Goal: Information Seeking & Learning: Compare options

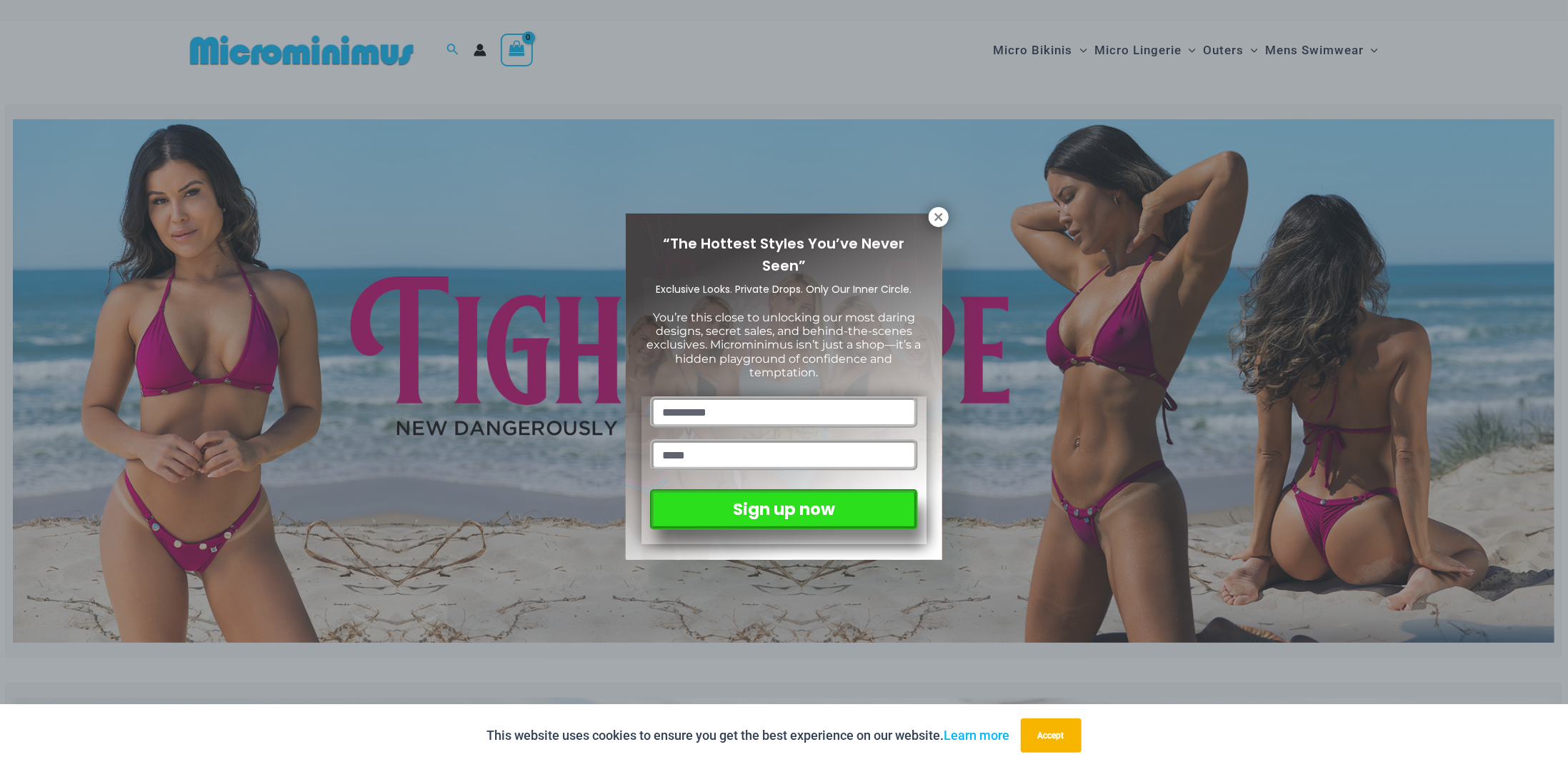
click at [531, 182] on div "“The Hottest Styles You’ve Never Seen” Exclusive Looks. Private Drops. Only Our…" at bounding box center [784, 383] width 1568 height 767
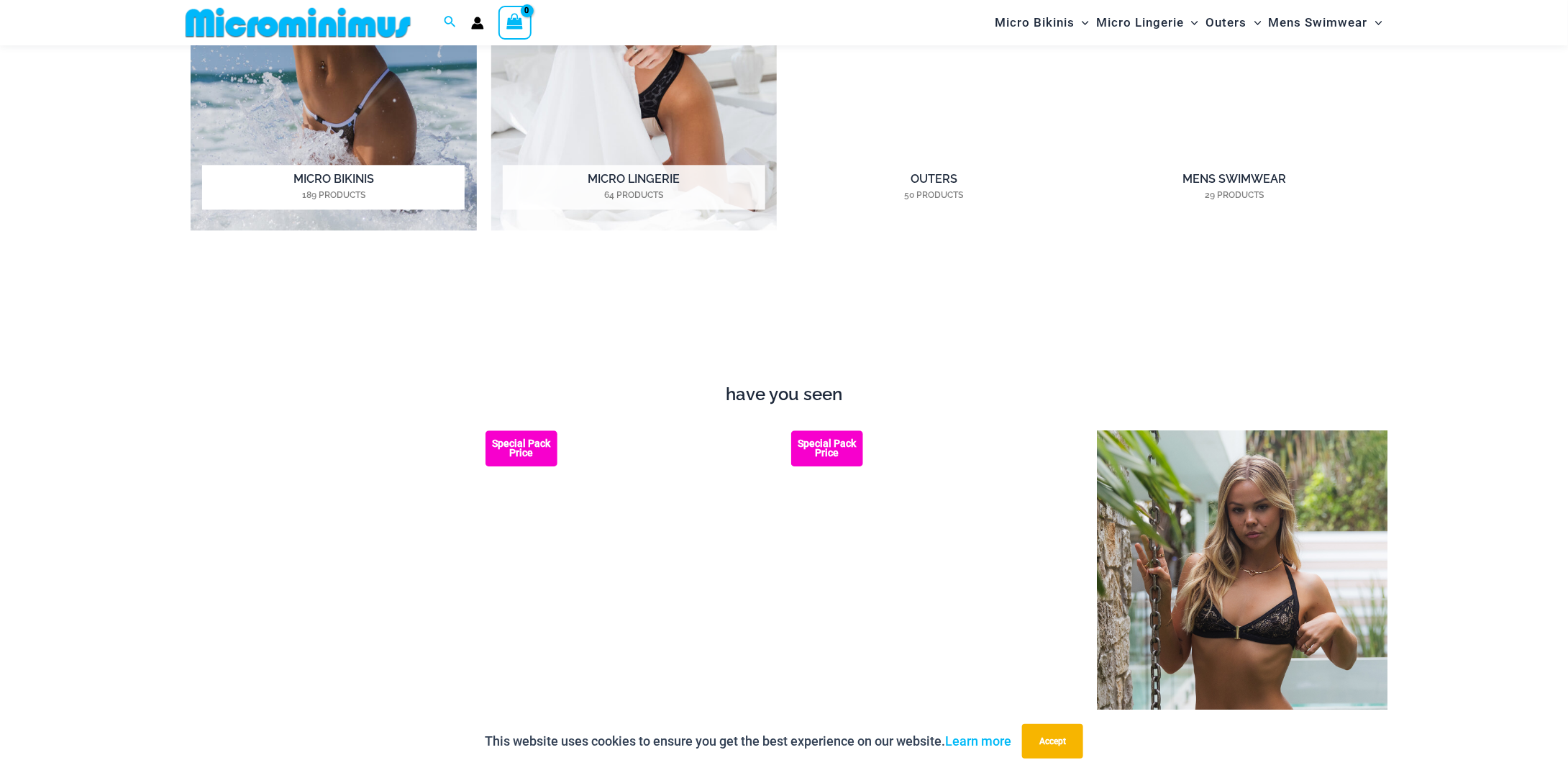
scroll to position [1427, 0]
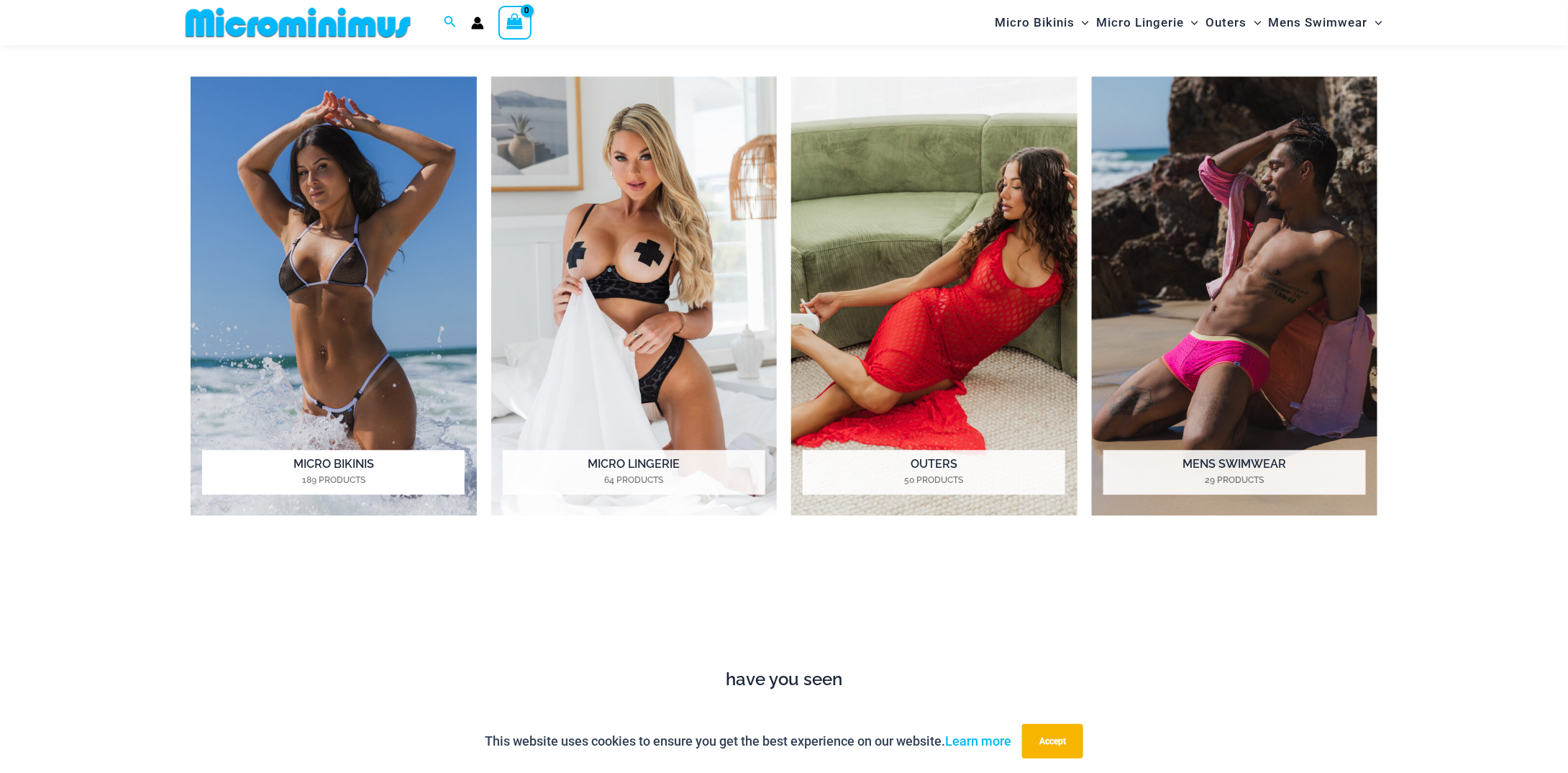
click at [379, 193] on img "Visit product category Micro Bikinis" at bounding box center [334, 296] width 287 height 440
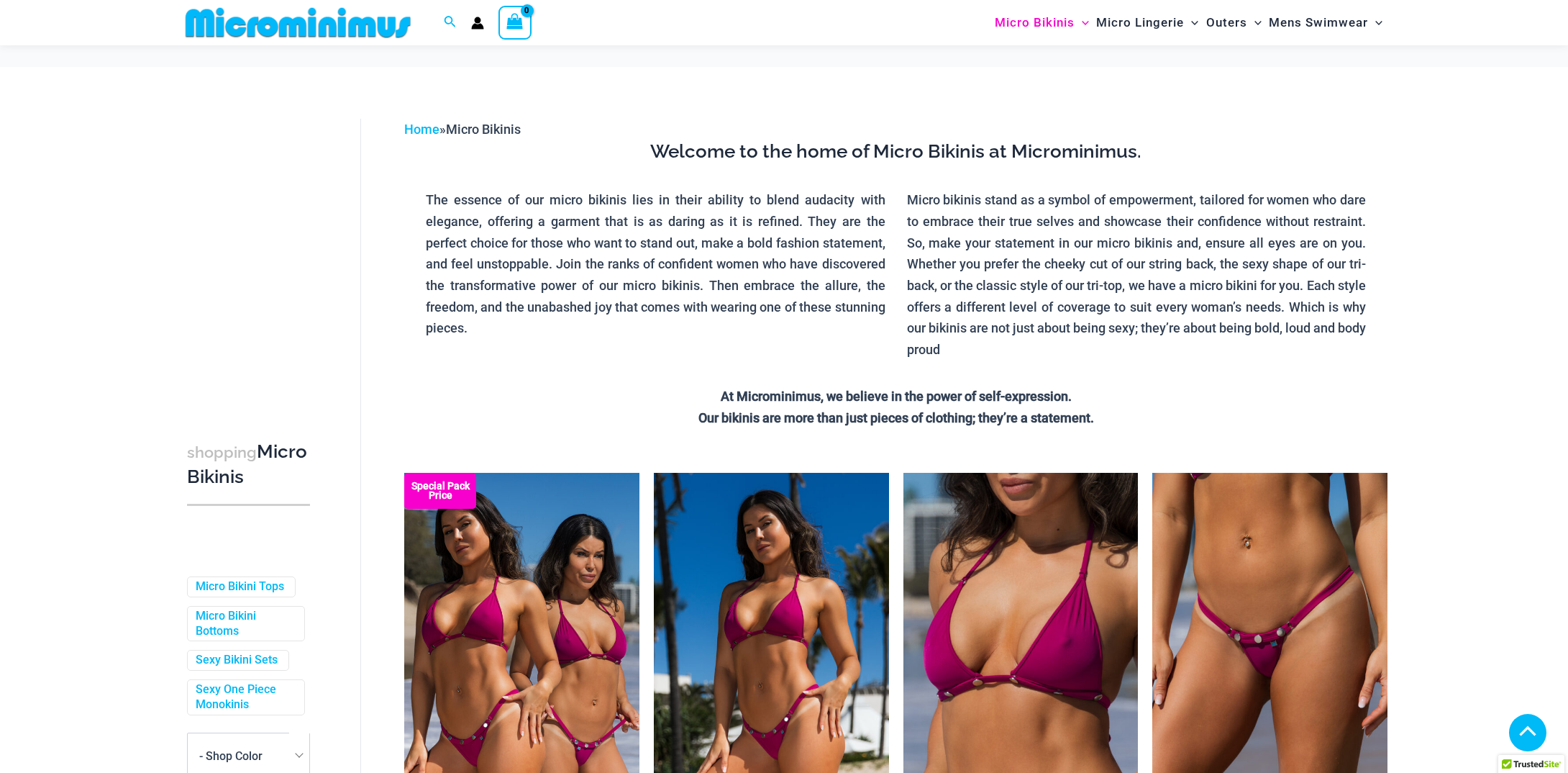
scroll to position [503, 0]
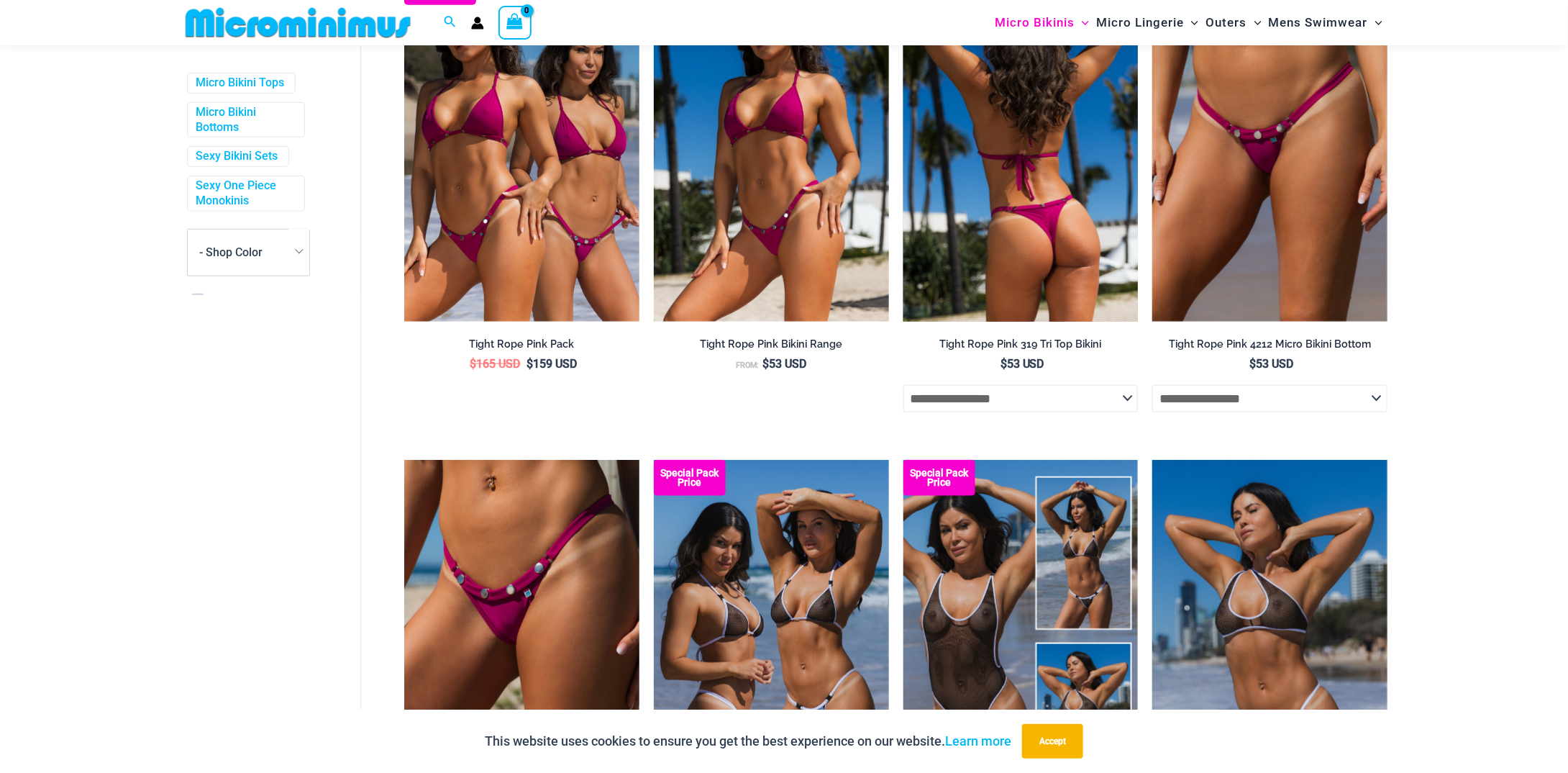
click at [1002, 193] on img at bounding box center [1021, 145] width 235 height 353
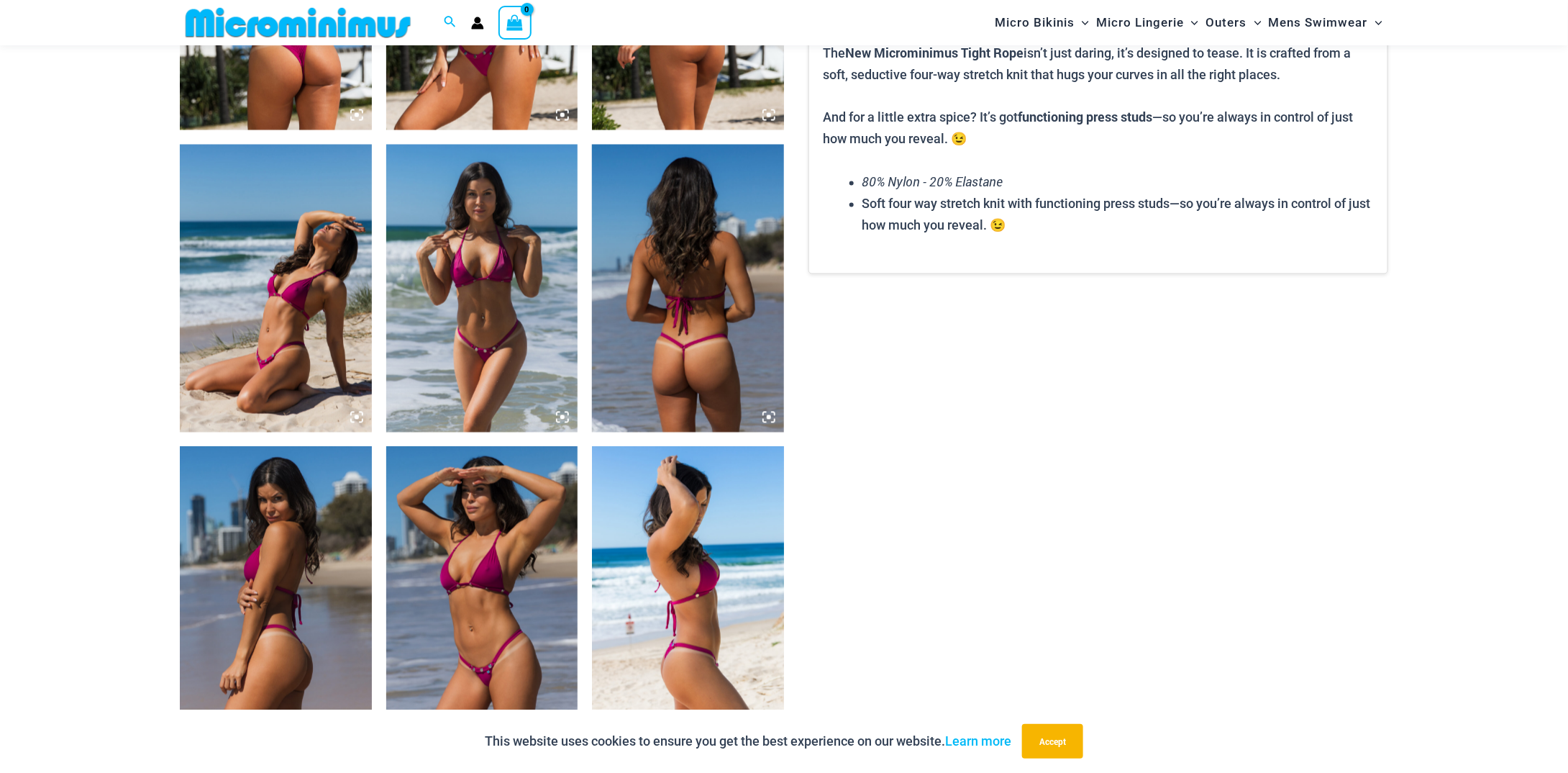
scroll to position [1641, 0]
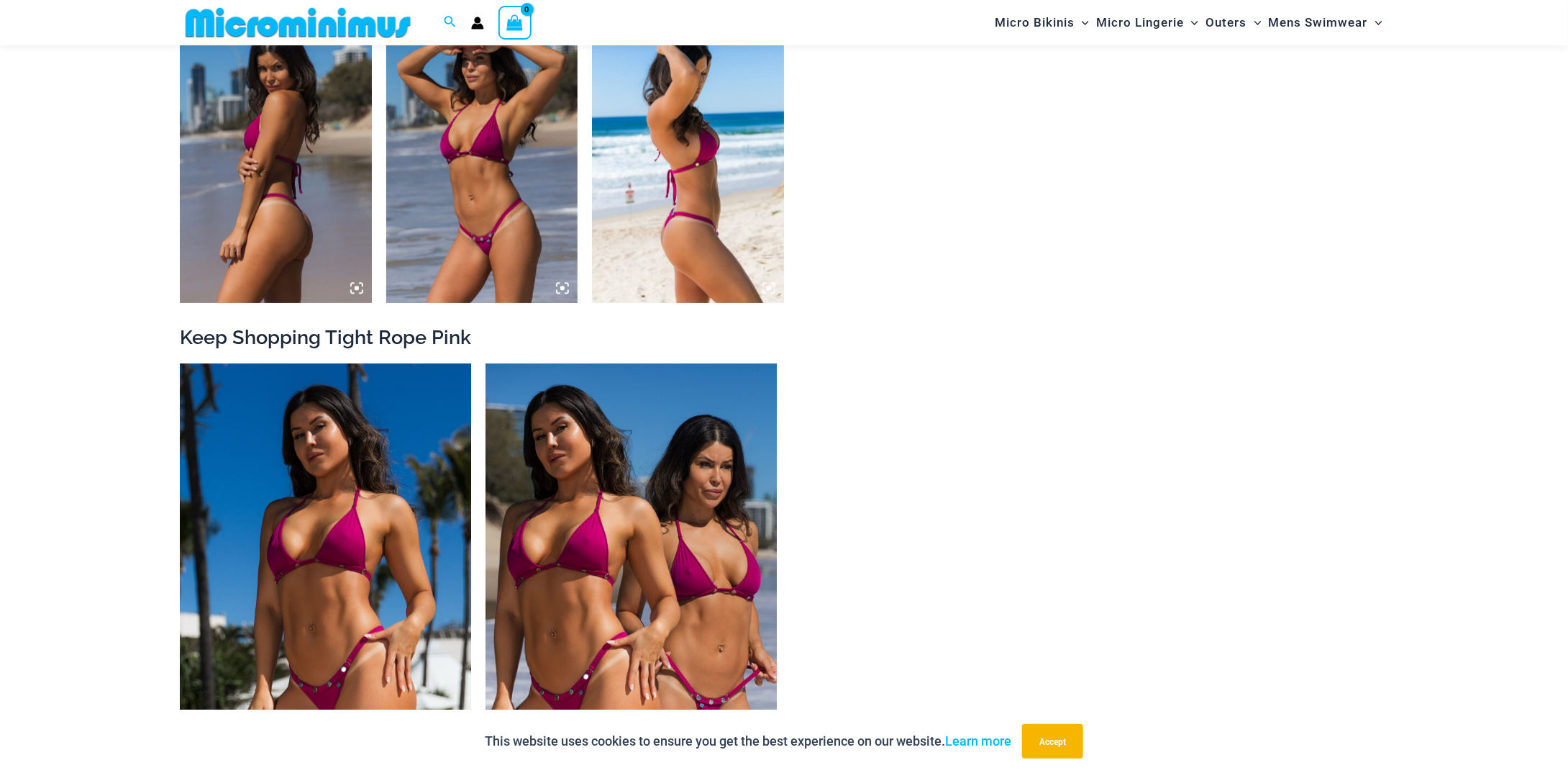
click at [665, 218] on img at bounding box center [688, 159] width 192 height 288
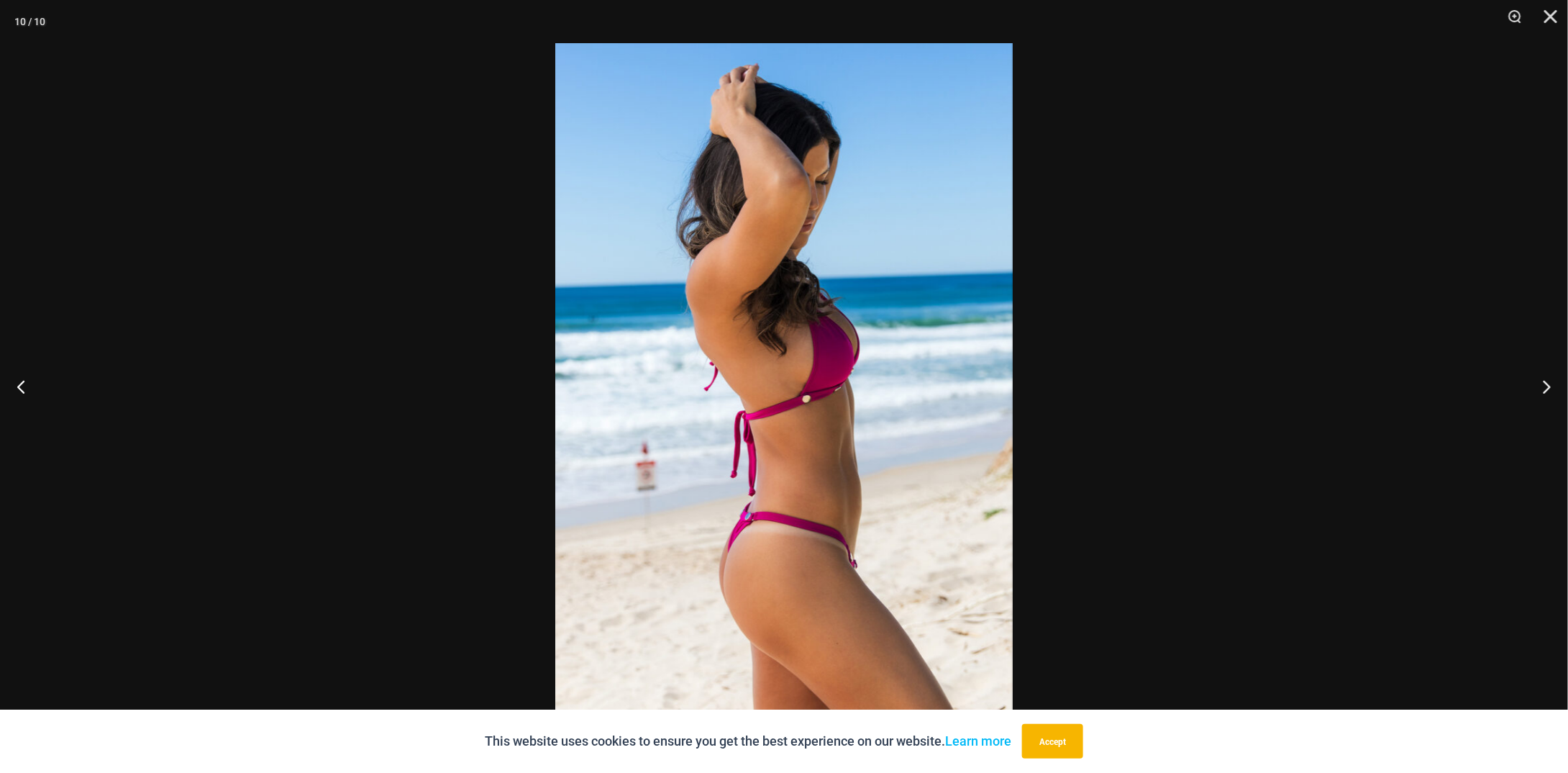
click at [588, 225] on img at bounding box center [784, 386] width 458 height 687
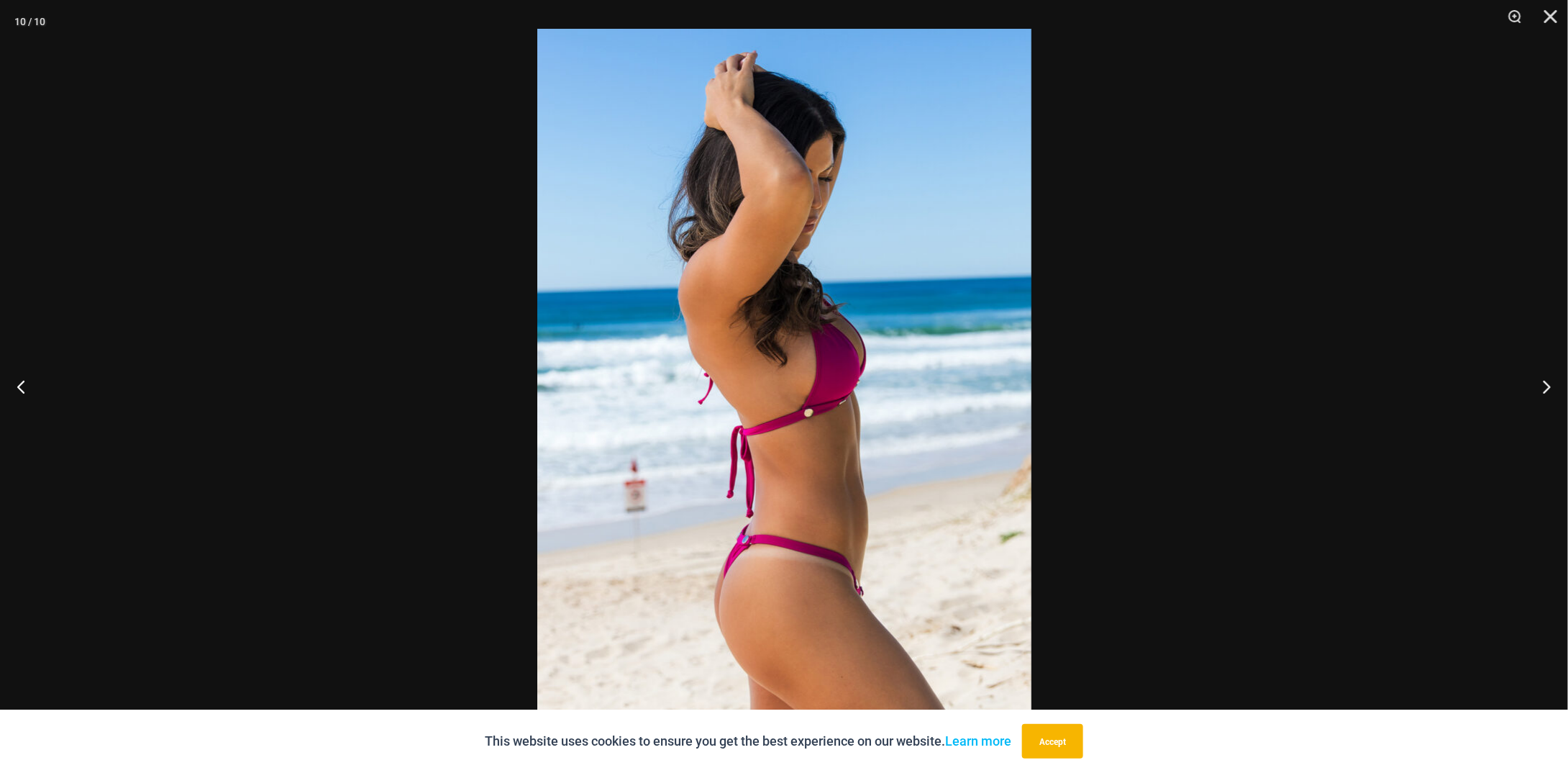
click at [347, 234] on div at bounding box center [784, 386] width 1568 height 773
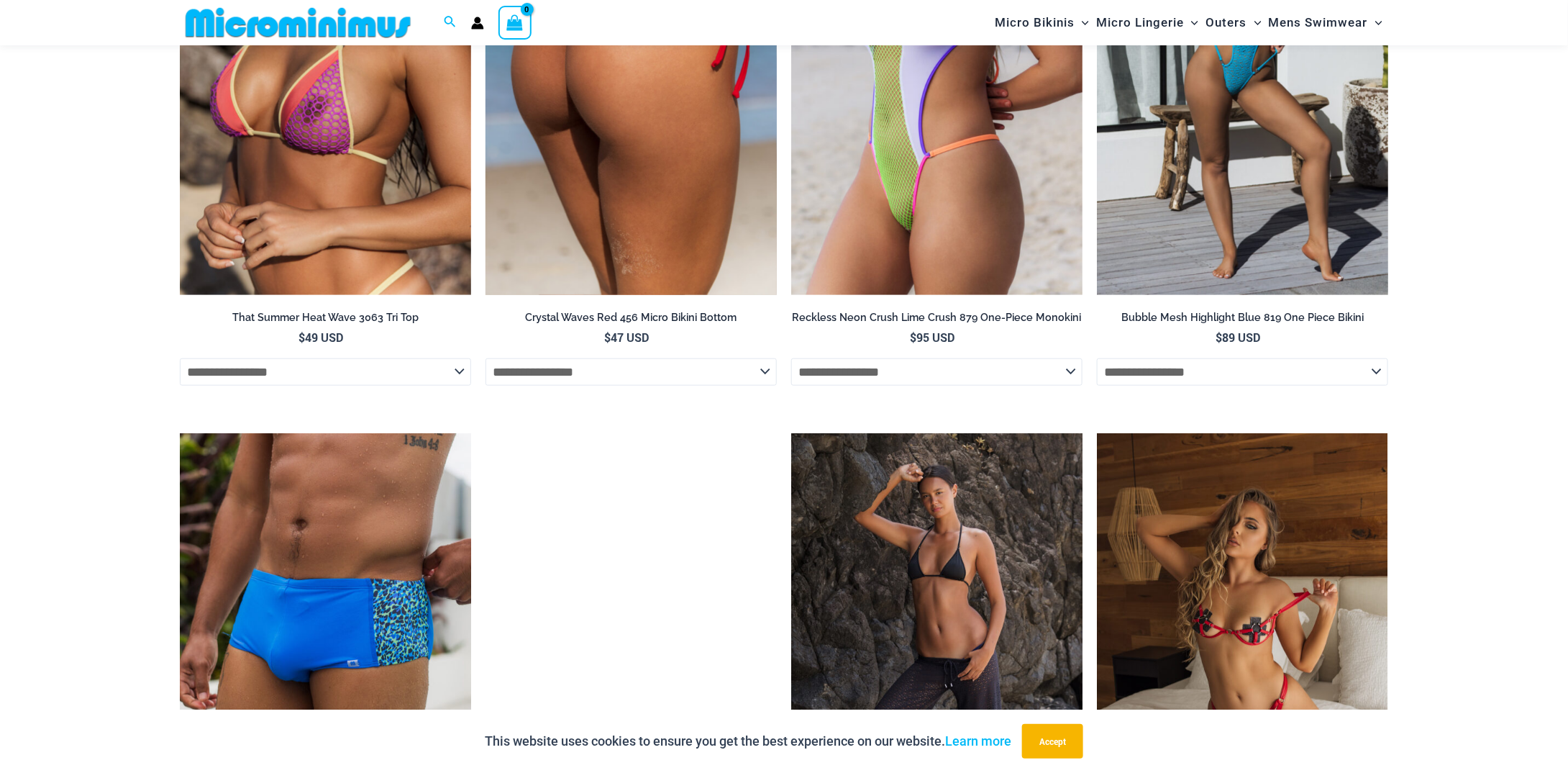
scroll to position [3367, 0]
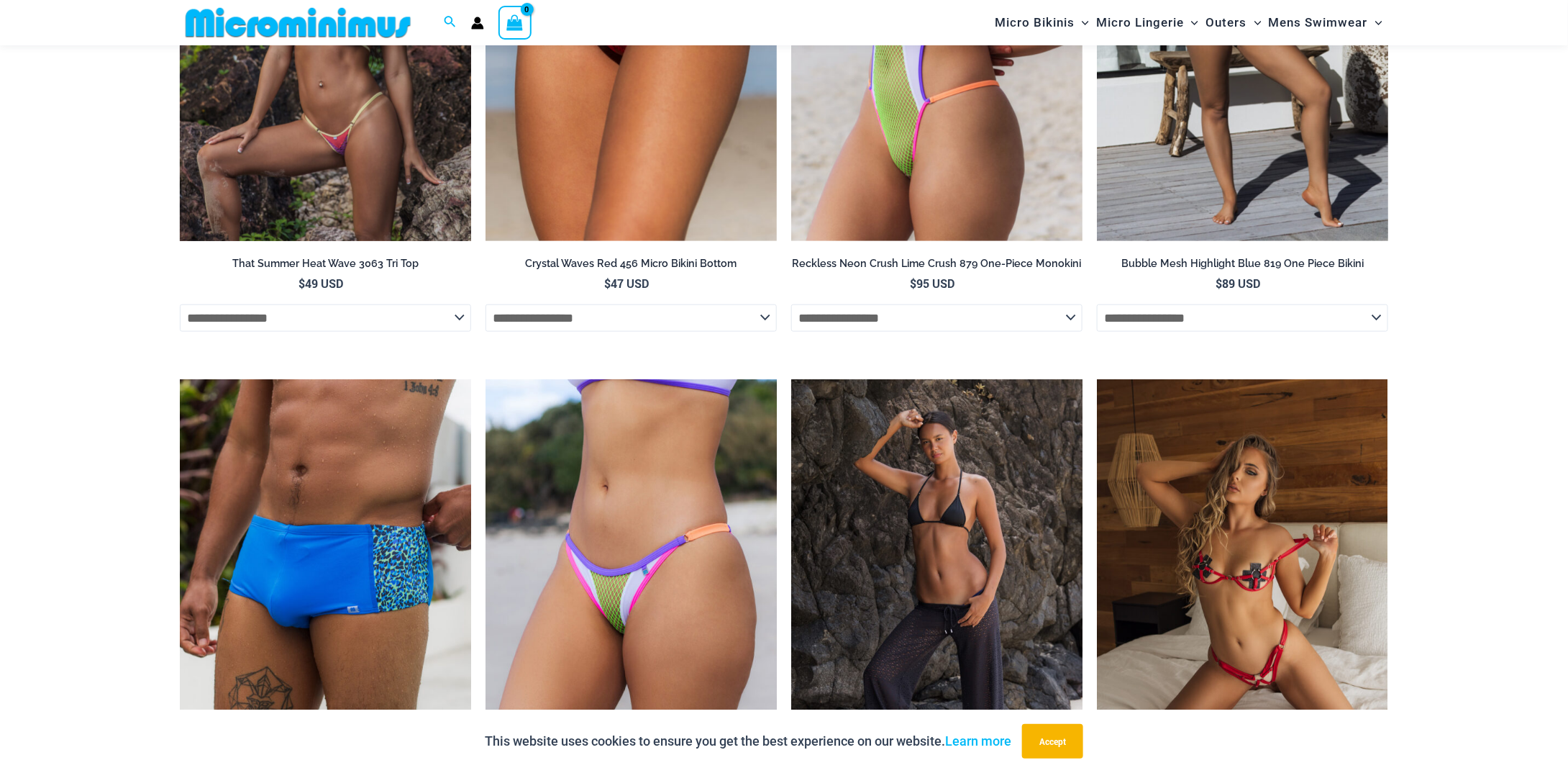
drag, startPoint x: 505, startPoint y: 173, endPoint x: 408, endPoint y: 169, distance: 97.1
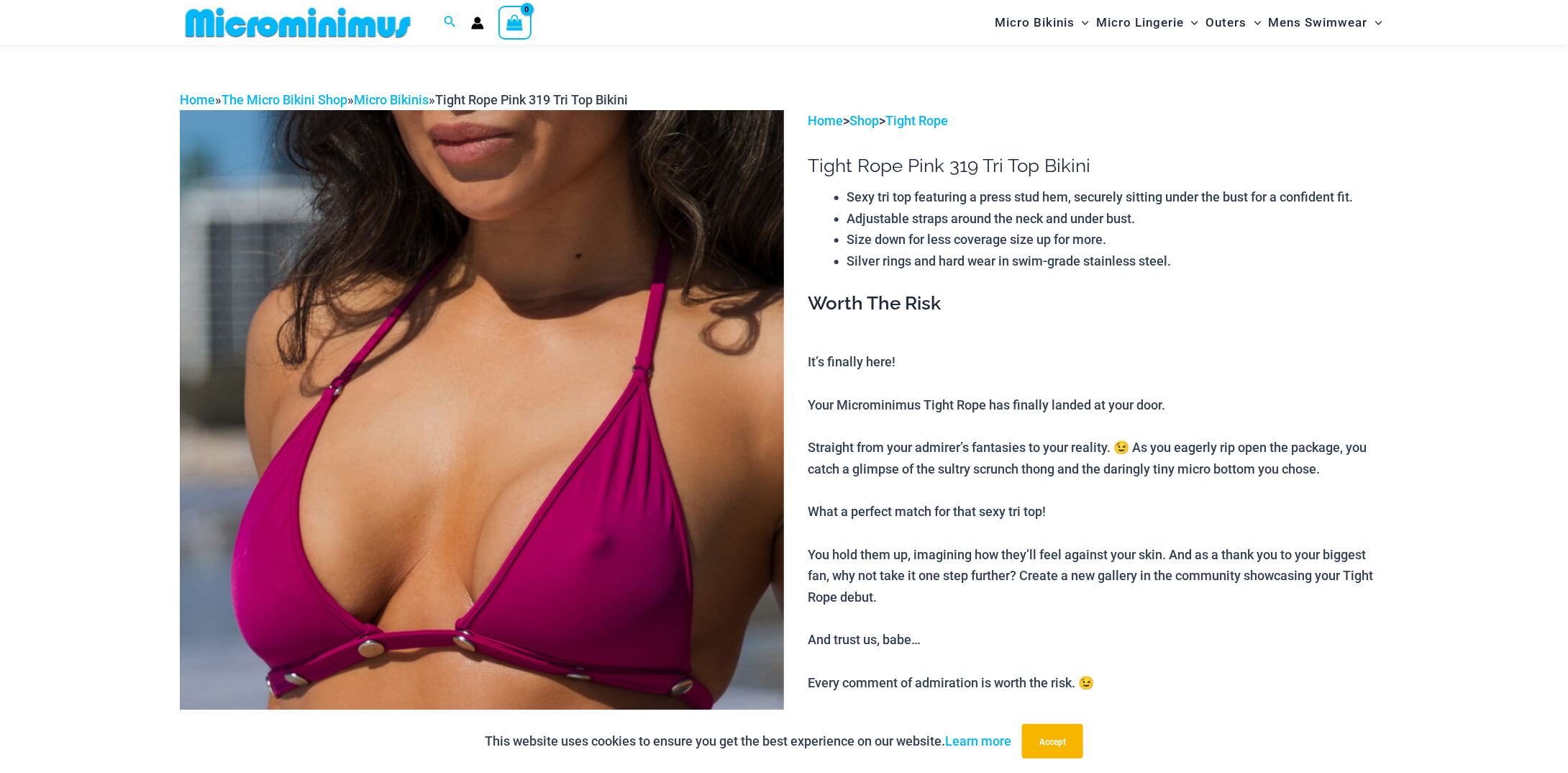
scroll to position [0, 0]
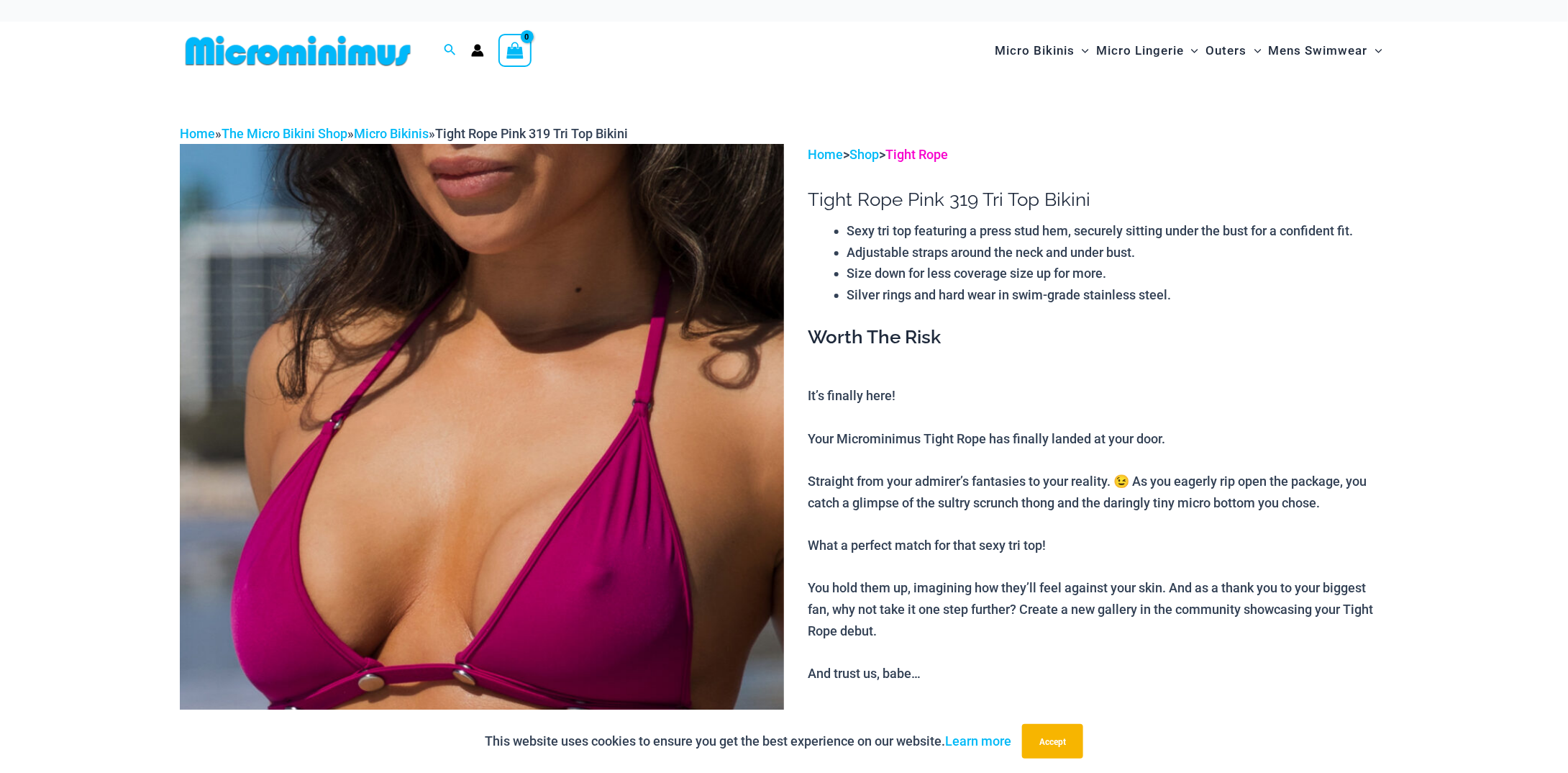
click at [942, 153] on link "Tight Rope" at bounding box center [917, 154] width 63 height 15
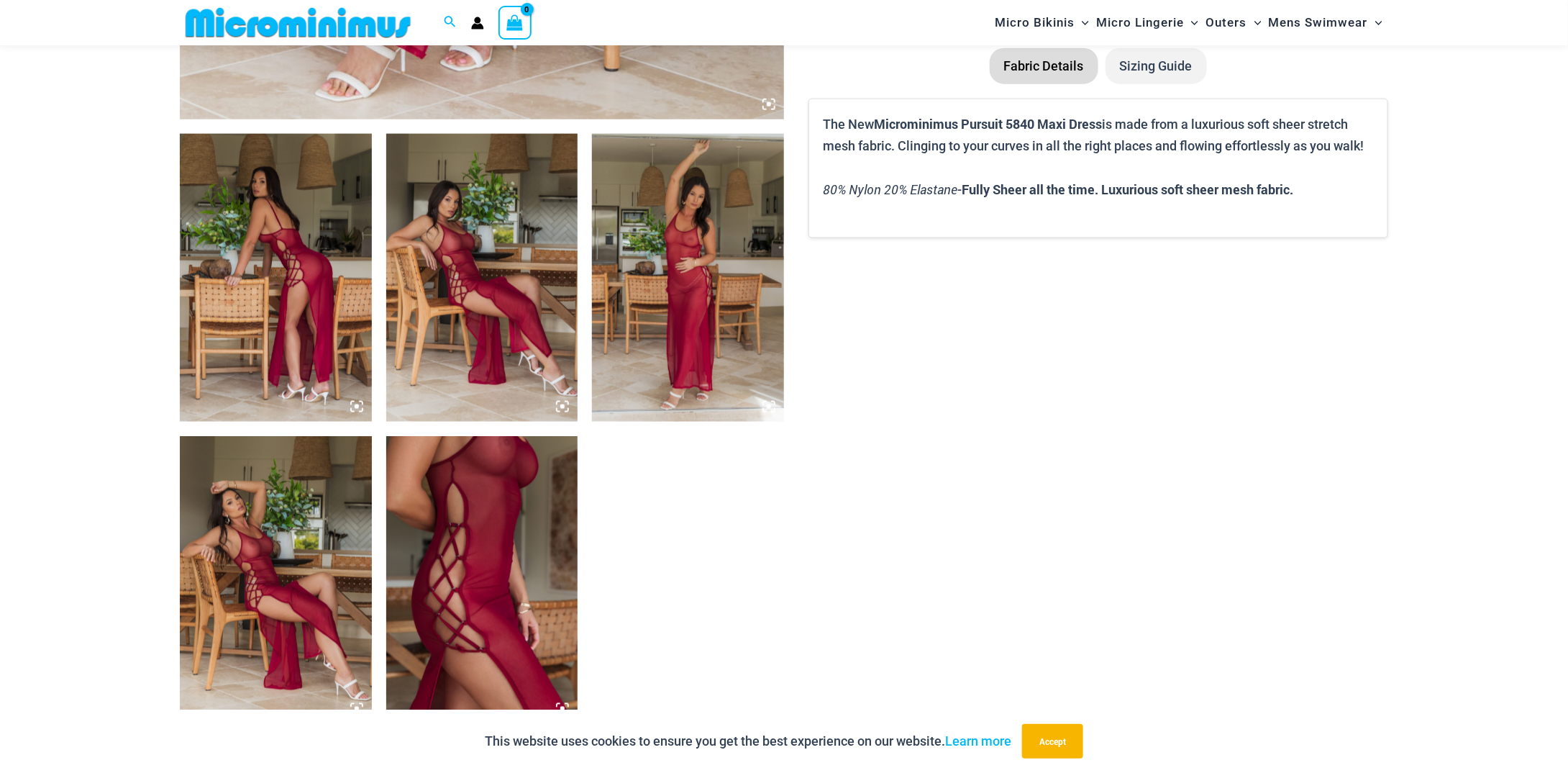
scroll to position [921, 0]
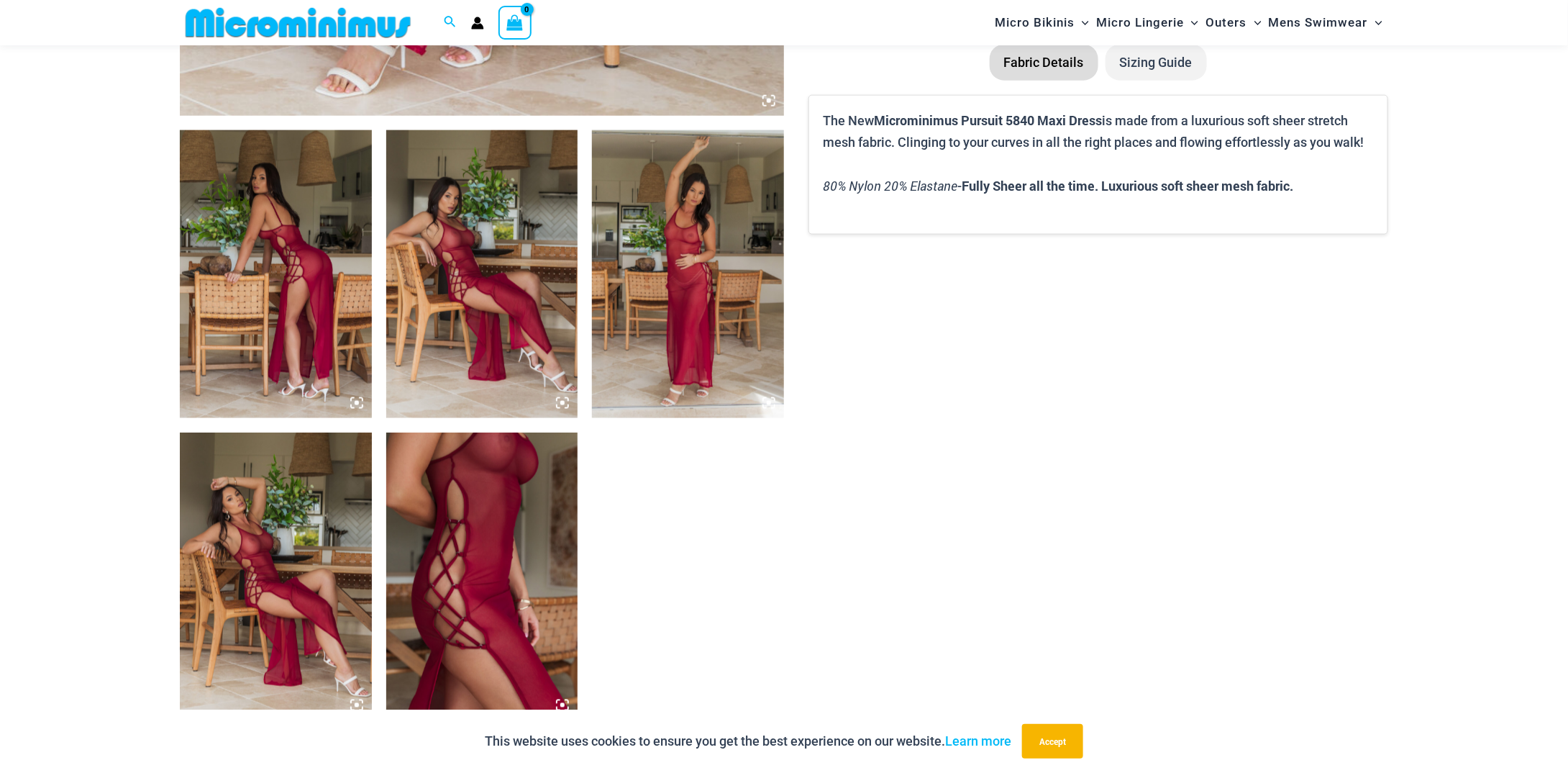
click at [273, 166] on img at bounding box center [276, 274] width 192 height 288
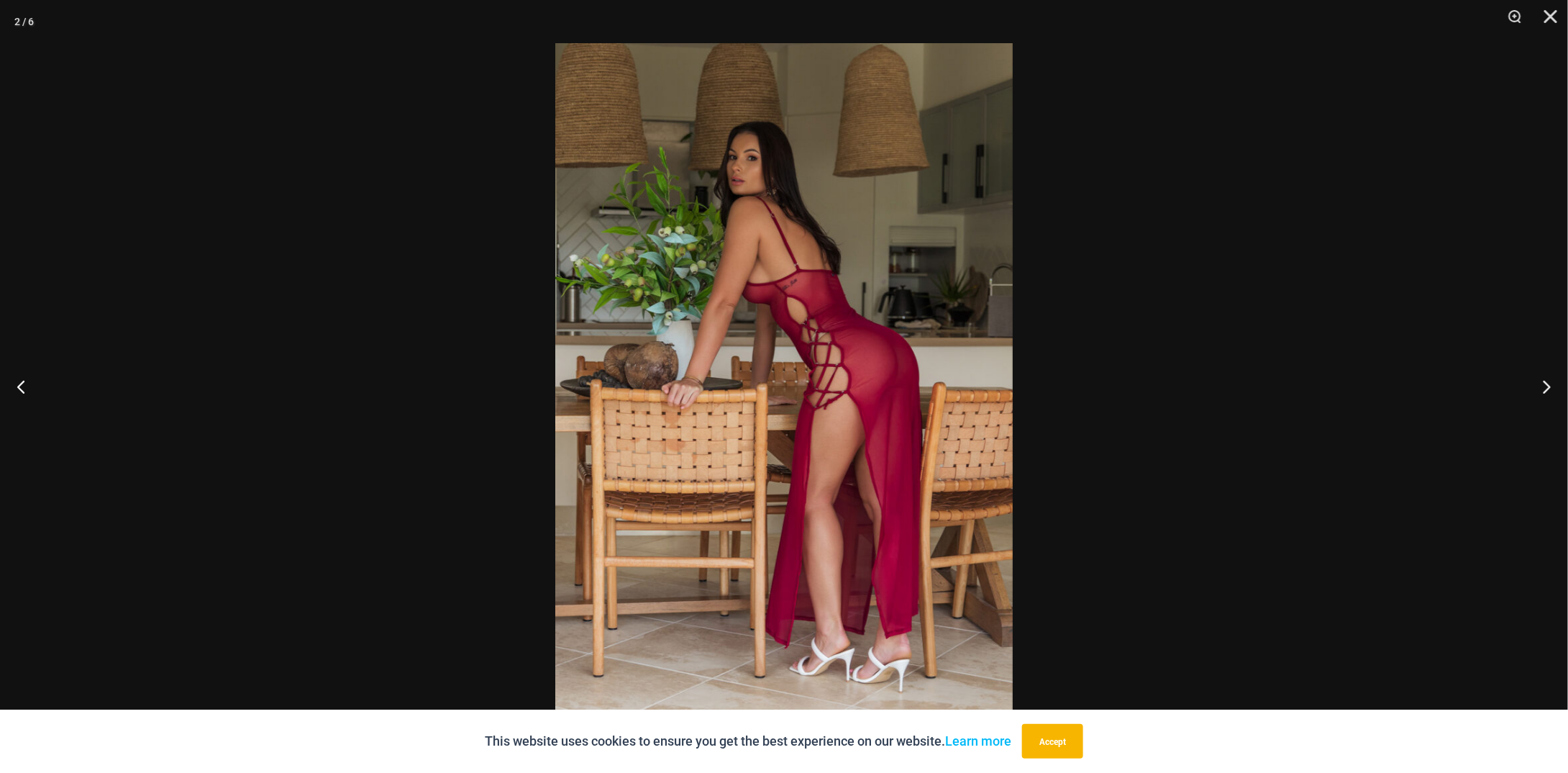
click at [380, 192] on div at bounding box center [784, 386] width 1568 height 773
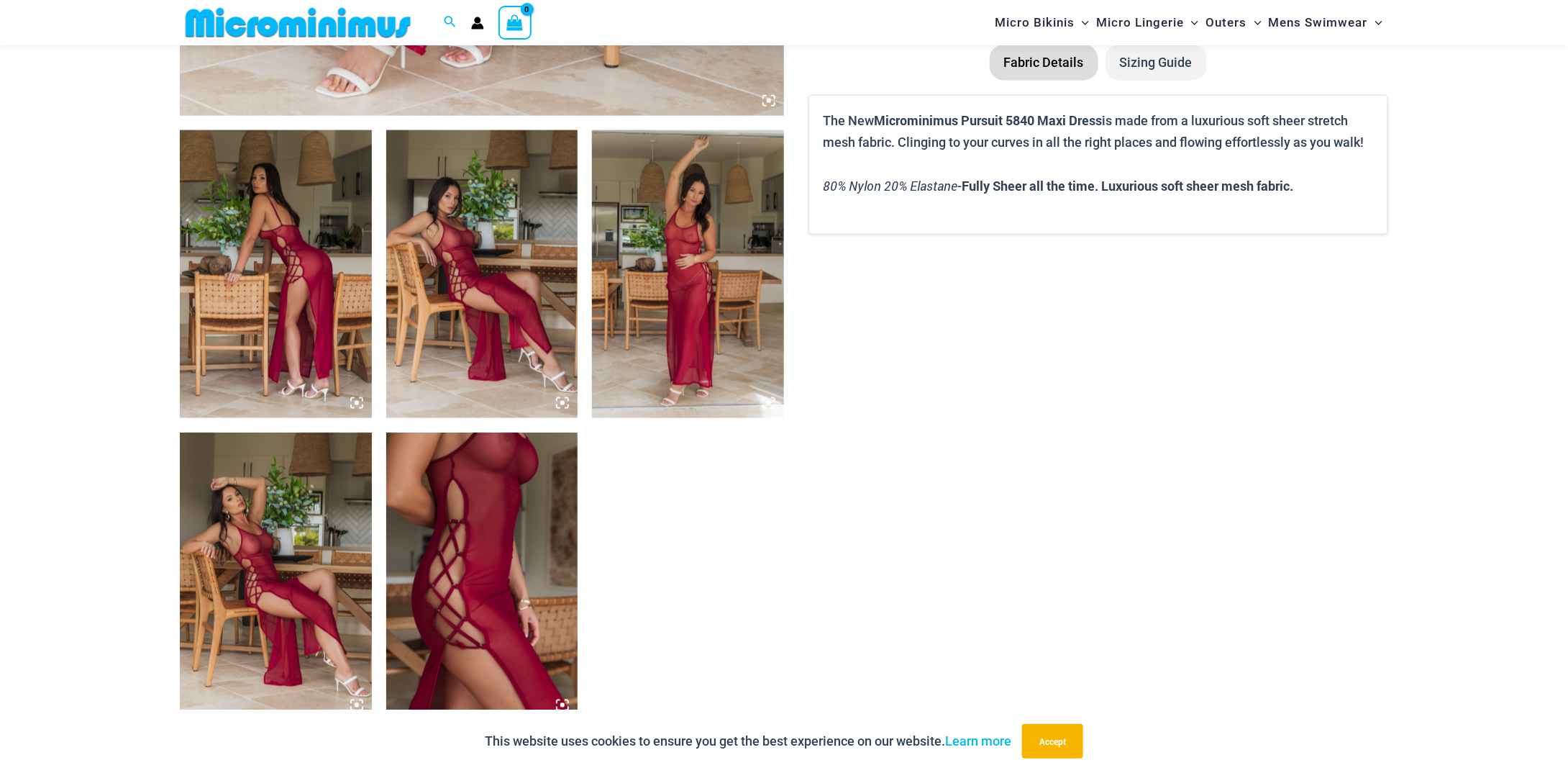
click at [446, 228] on img at bounding box center [482, 274] width 192 height 288
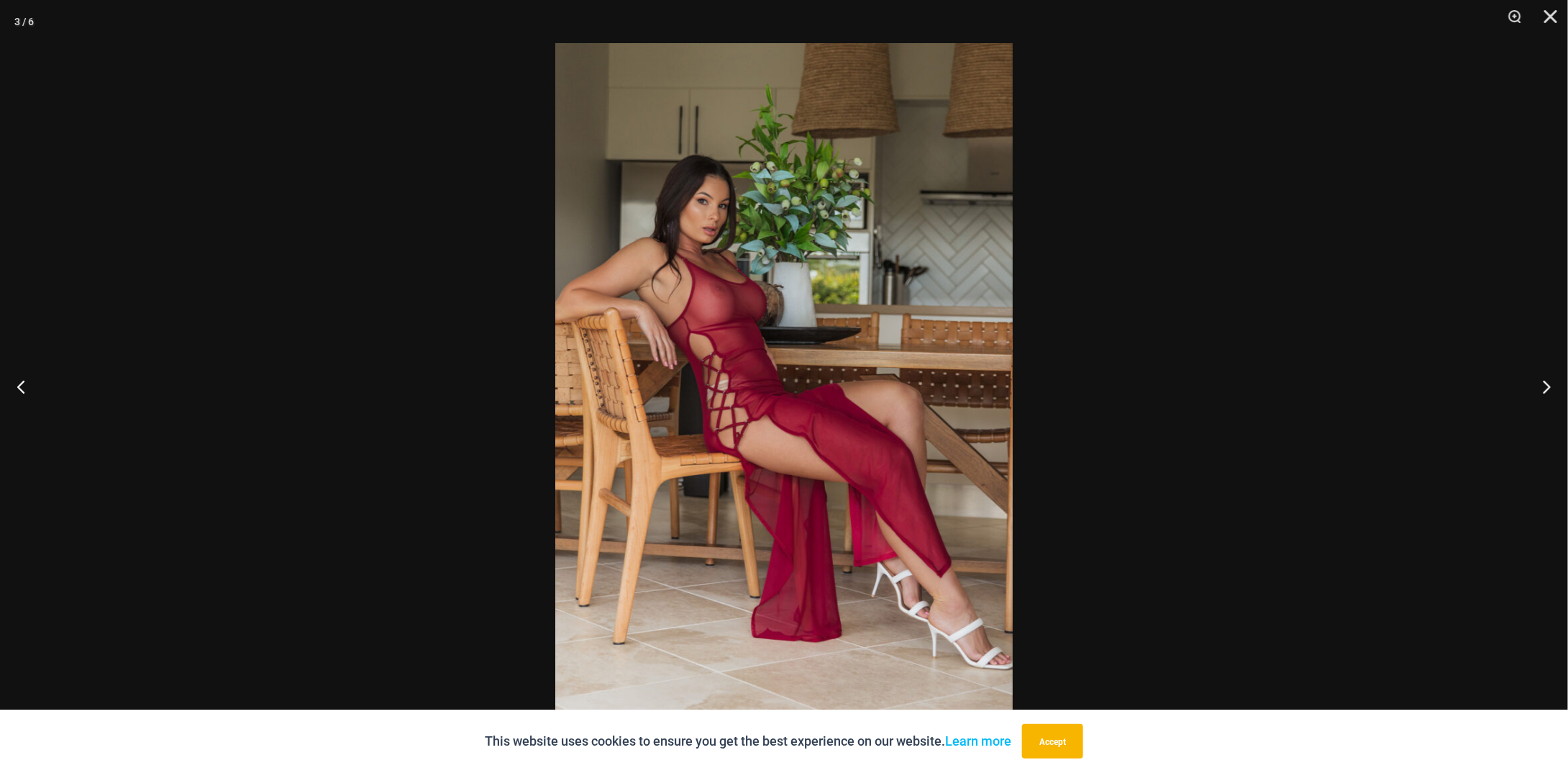
click at [324, 219] on div at bounding box center [784, 386] width 1568 height 773
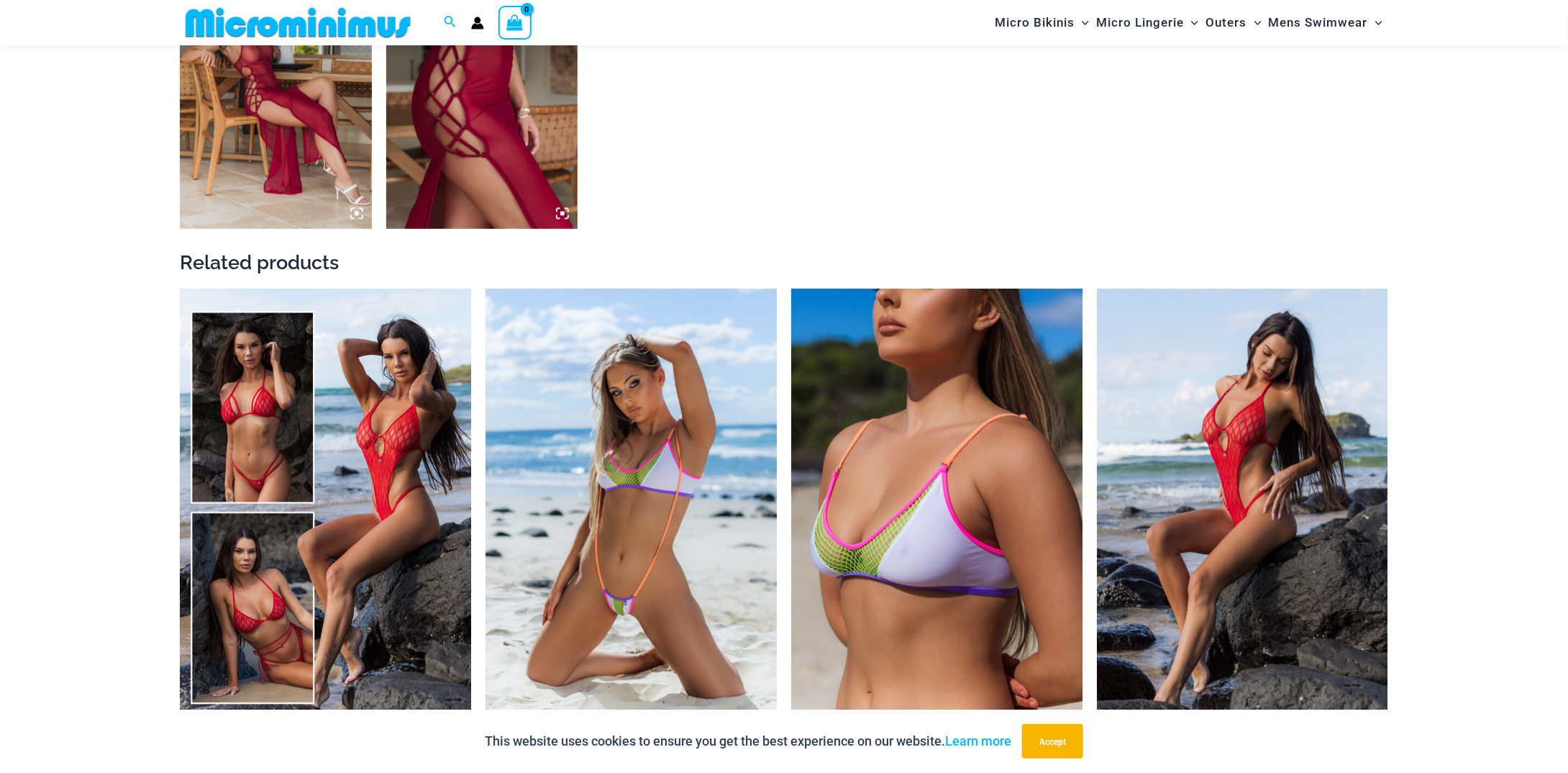
scroll to position [1425, 0]
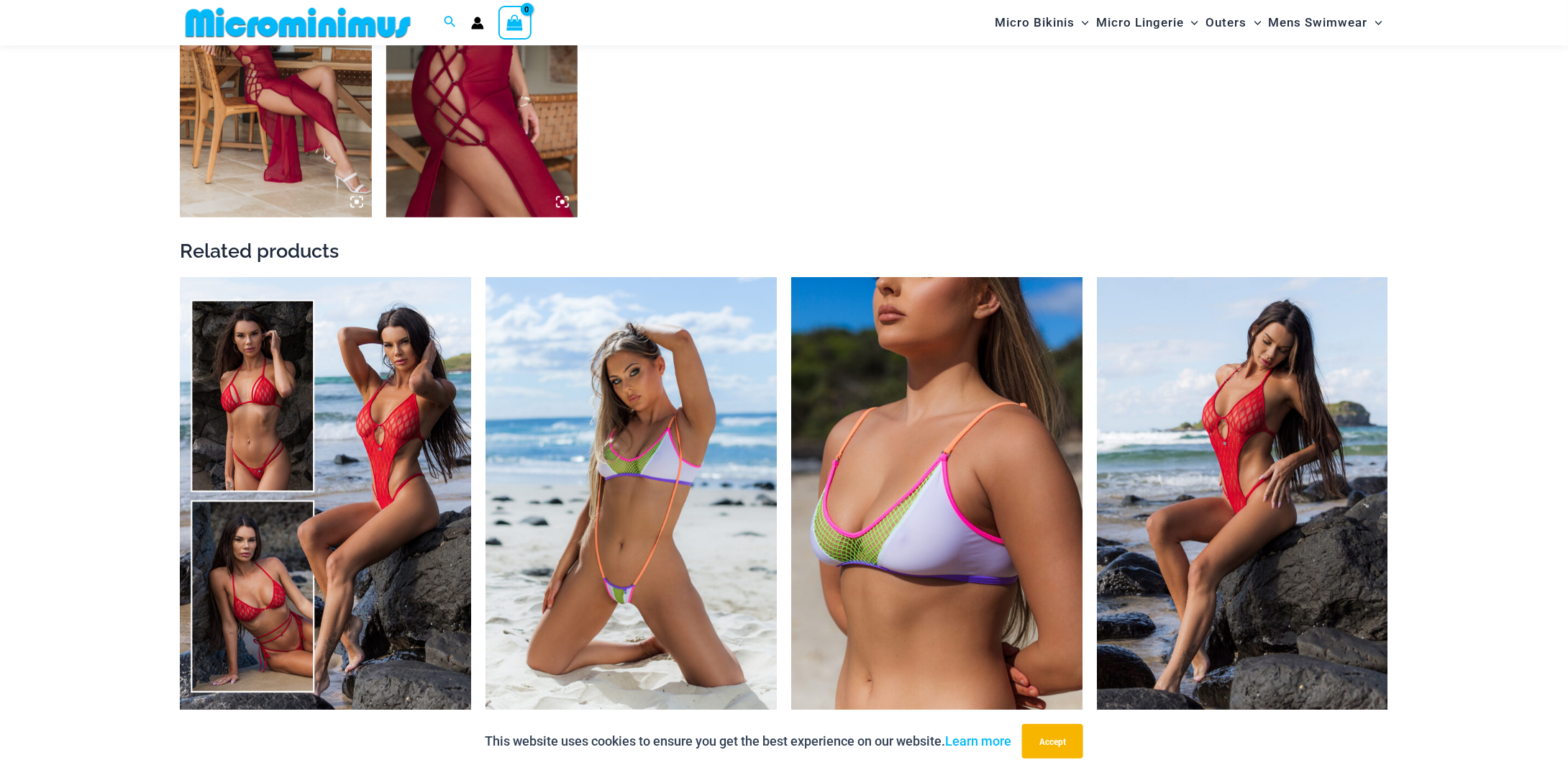
click at [454, 172] on img at bounding box center [482, 72] width 192 height 288
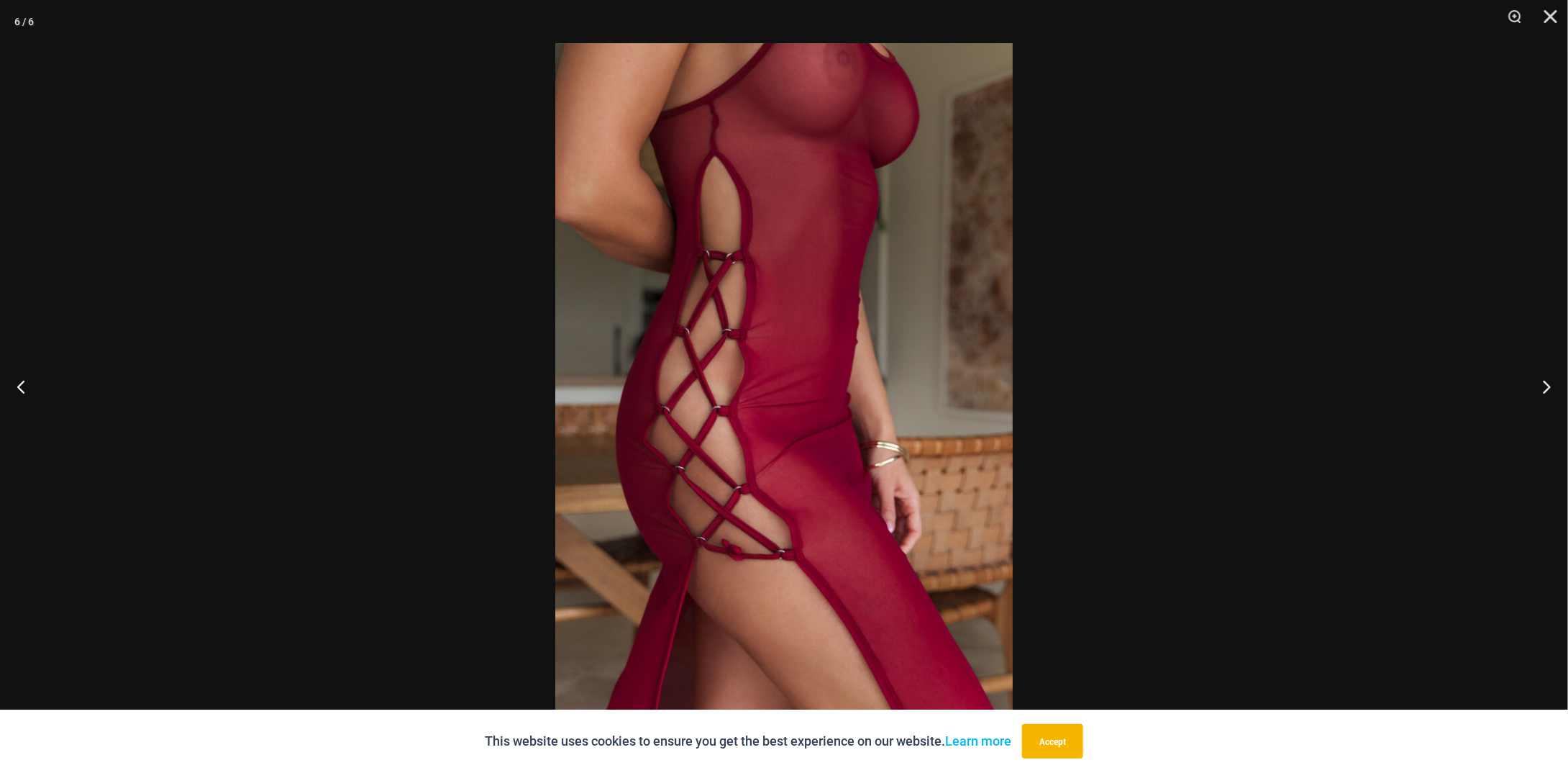
click at [454, 172] on div at bounding box center [784, 386] width 1568 height 773
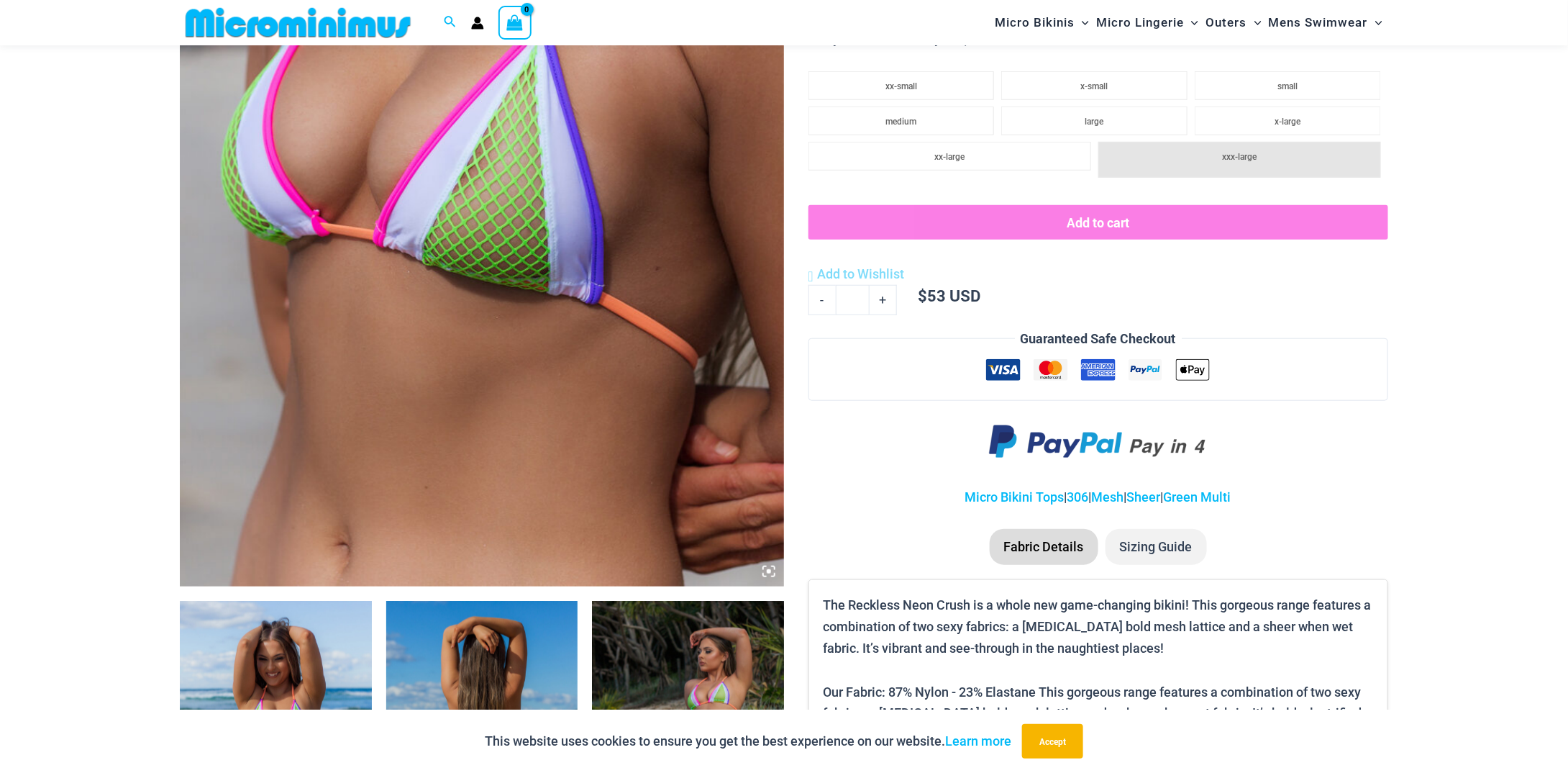
scroll to position [994, 0]
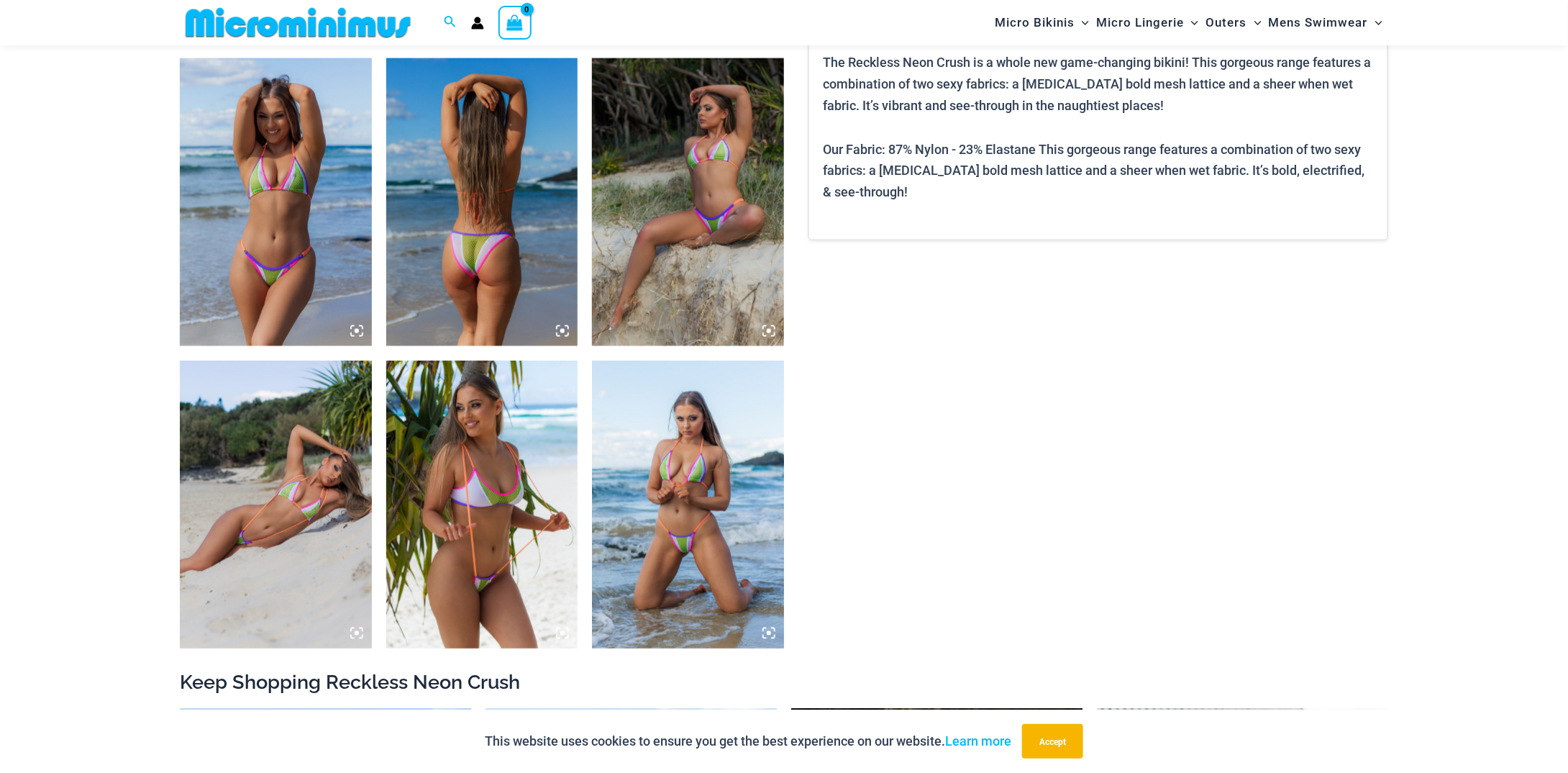
click at [336, 256] on img at bounding box center [276, 202] width 192 height 288
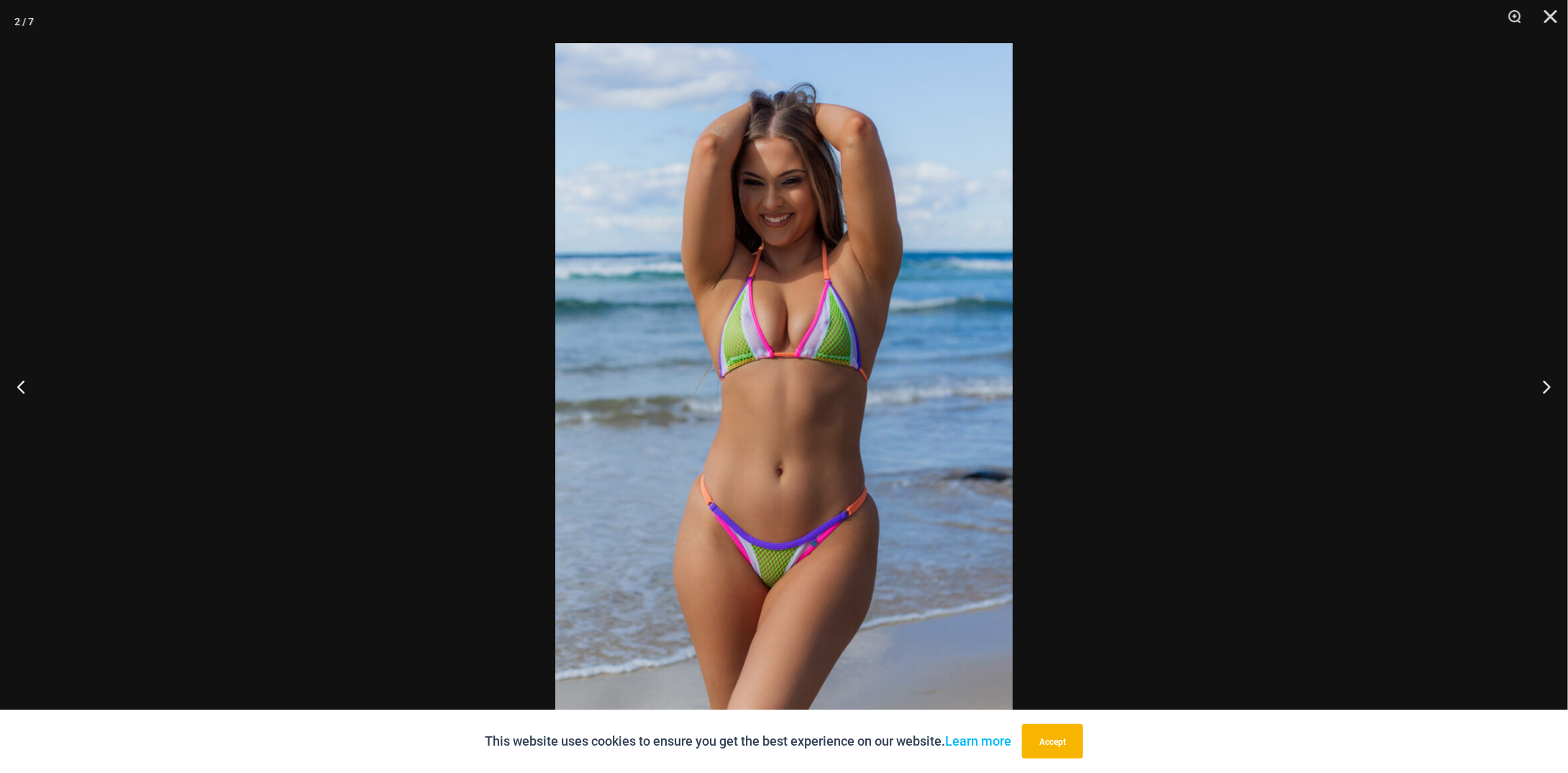
click at [410, 260] on div at bounding box center [784, 386] width 1568 height 773
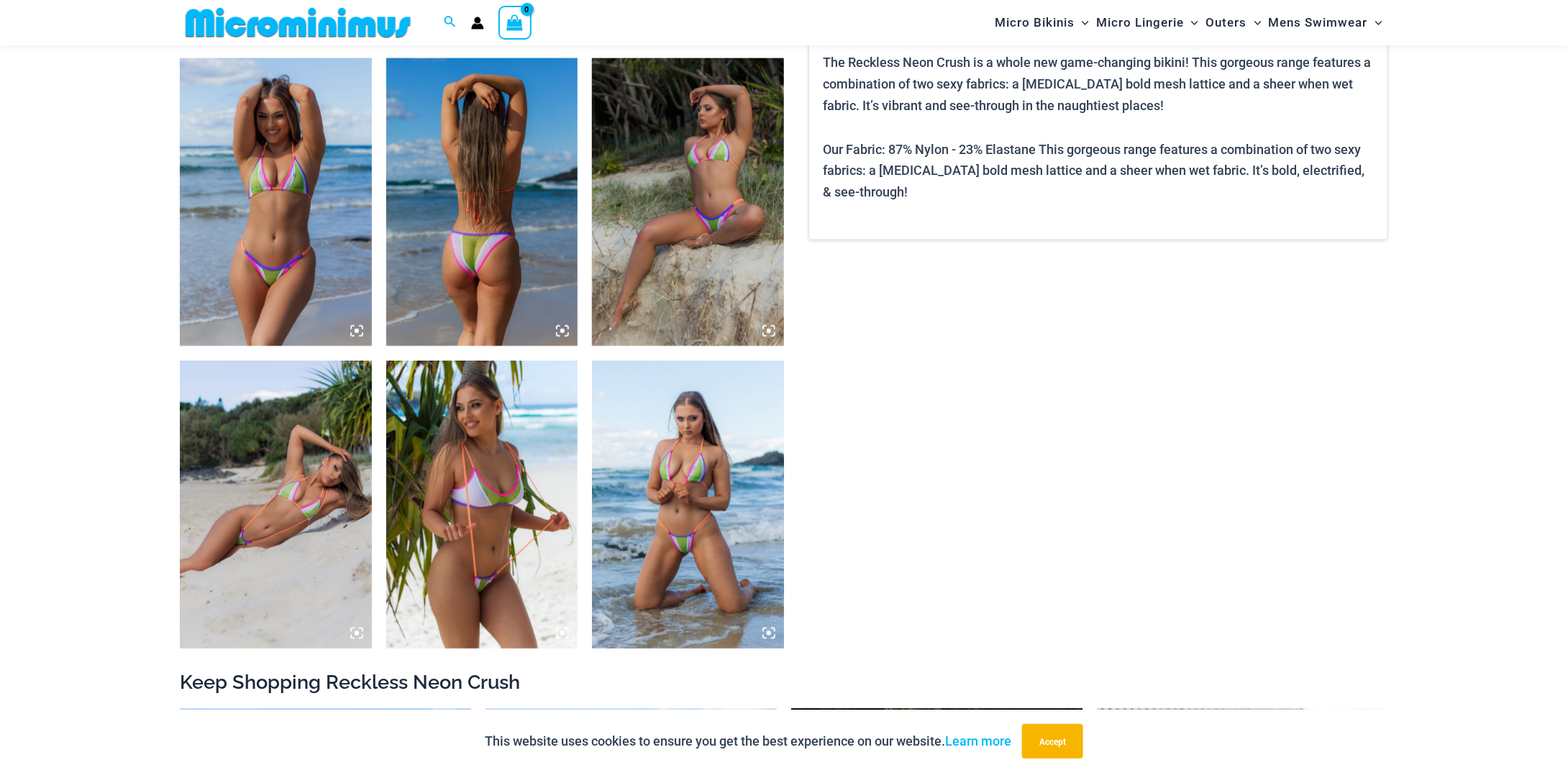
click at [650, 213] on img at bounding box center [688, 202] width 192 height 288
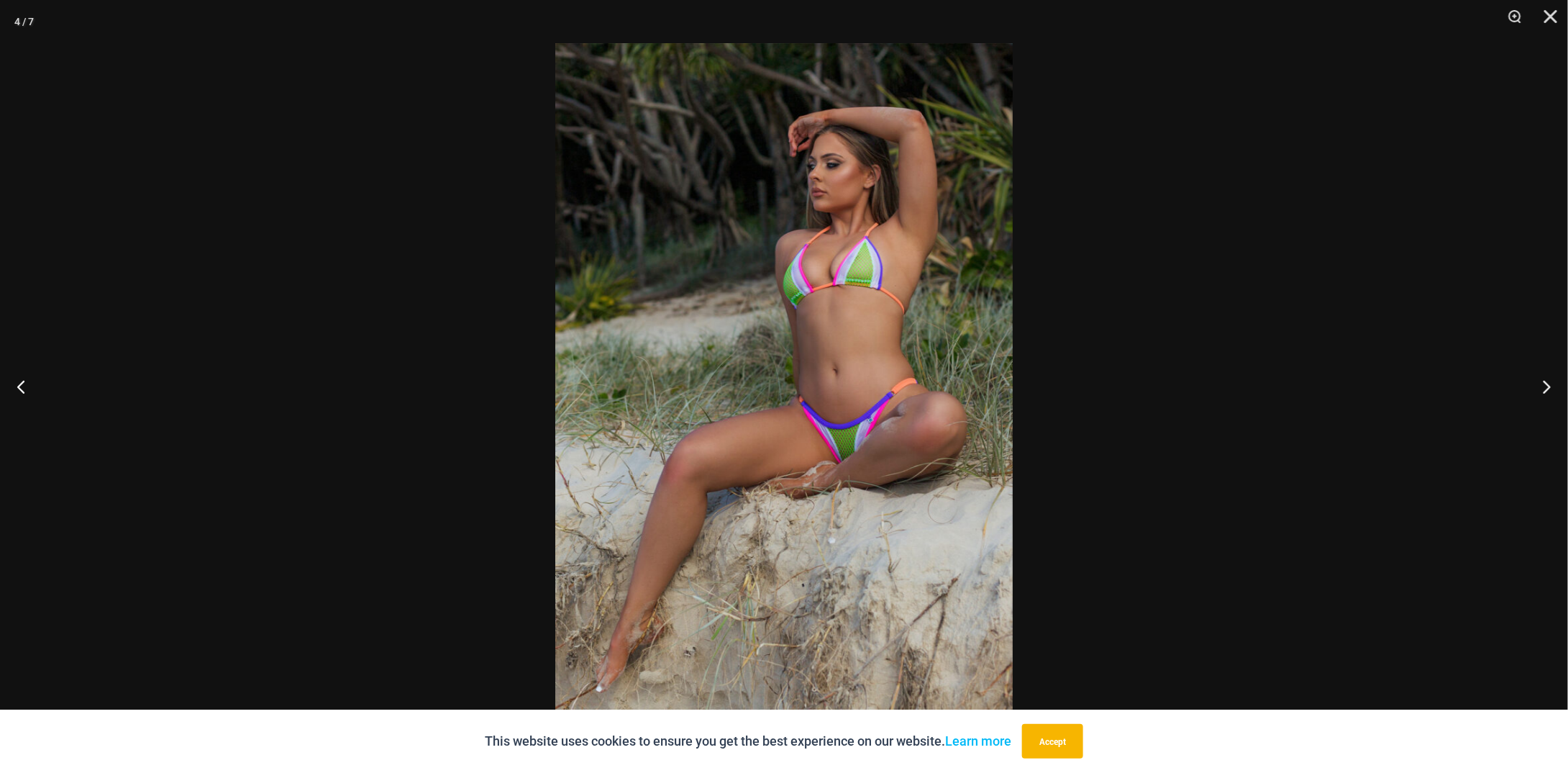
click at [332, 383] on div at bounding box center [784, 386] width 1568 height 773
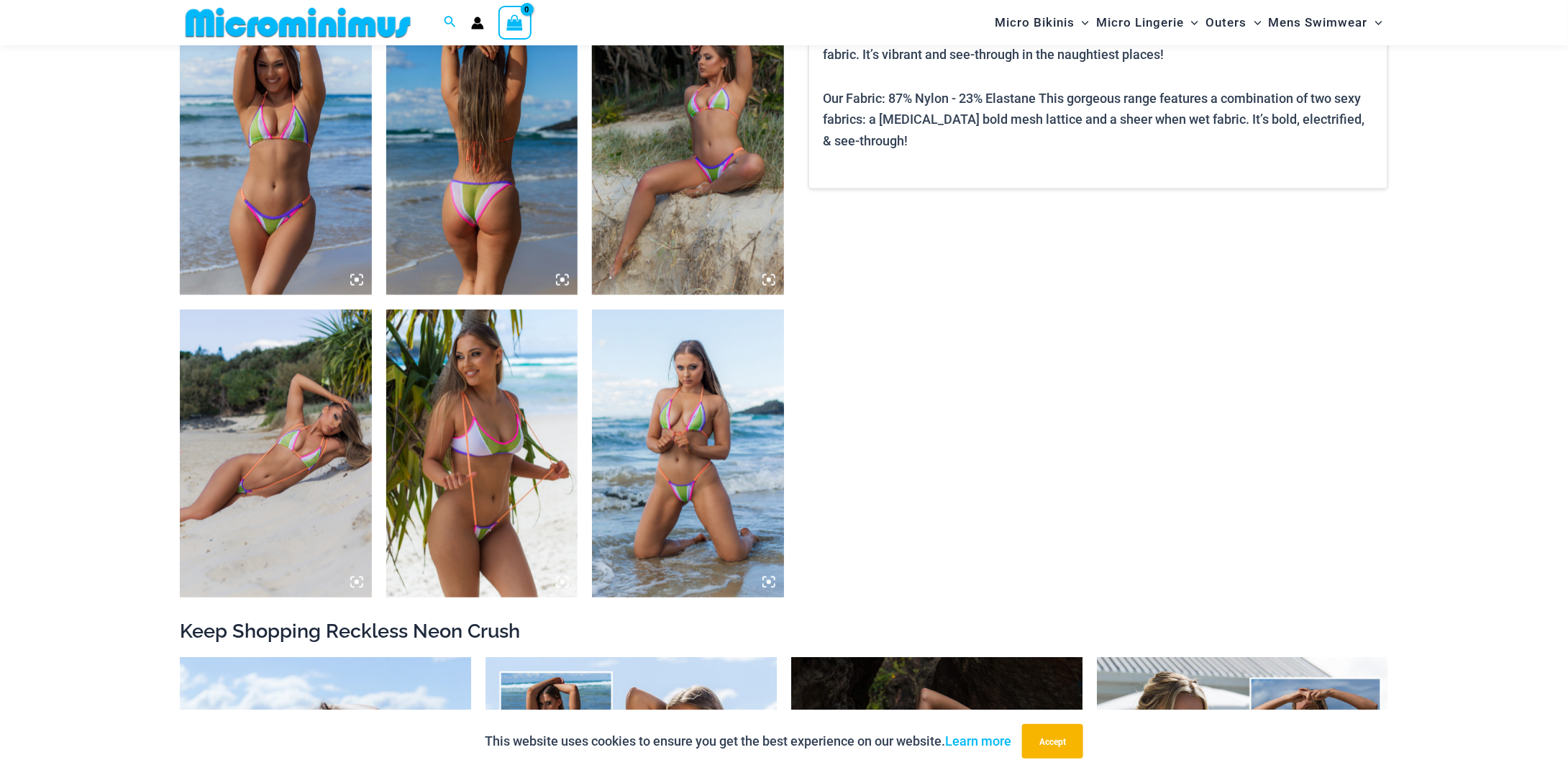
scroll to position [1137, 0]
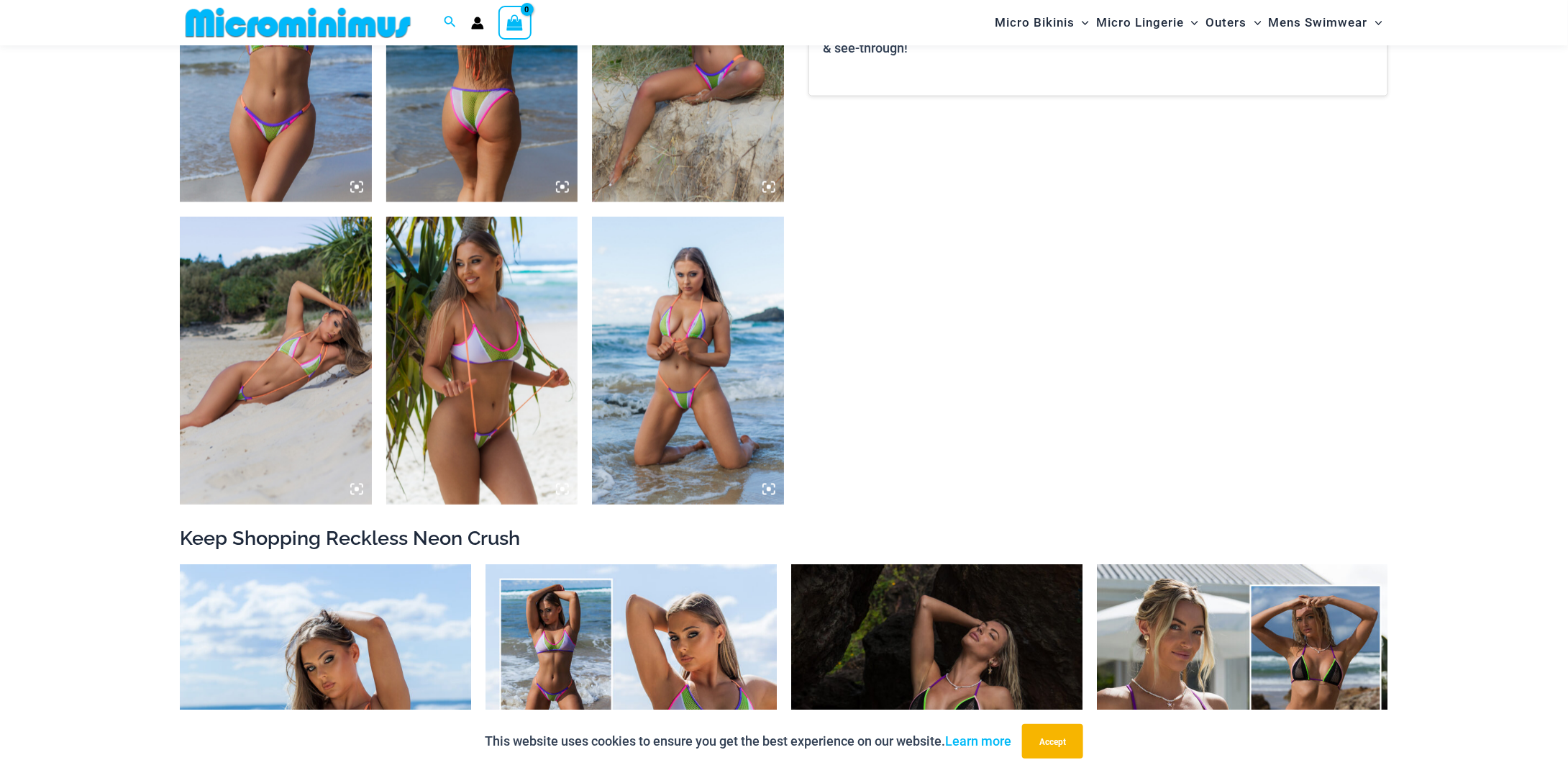
click at [323, 384] on img at bounding box center [276, 360] width 192 height 288
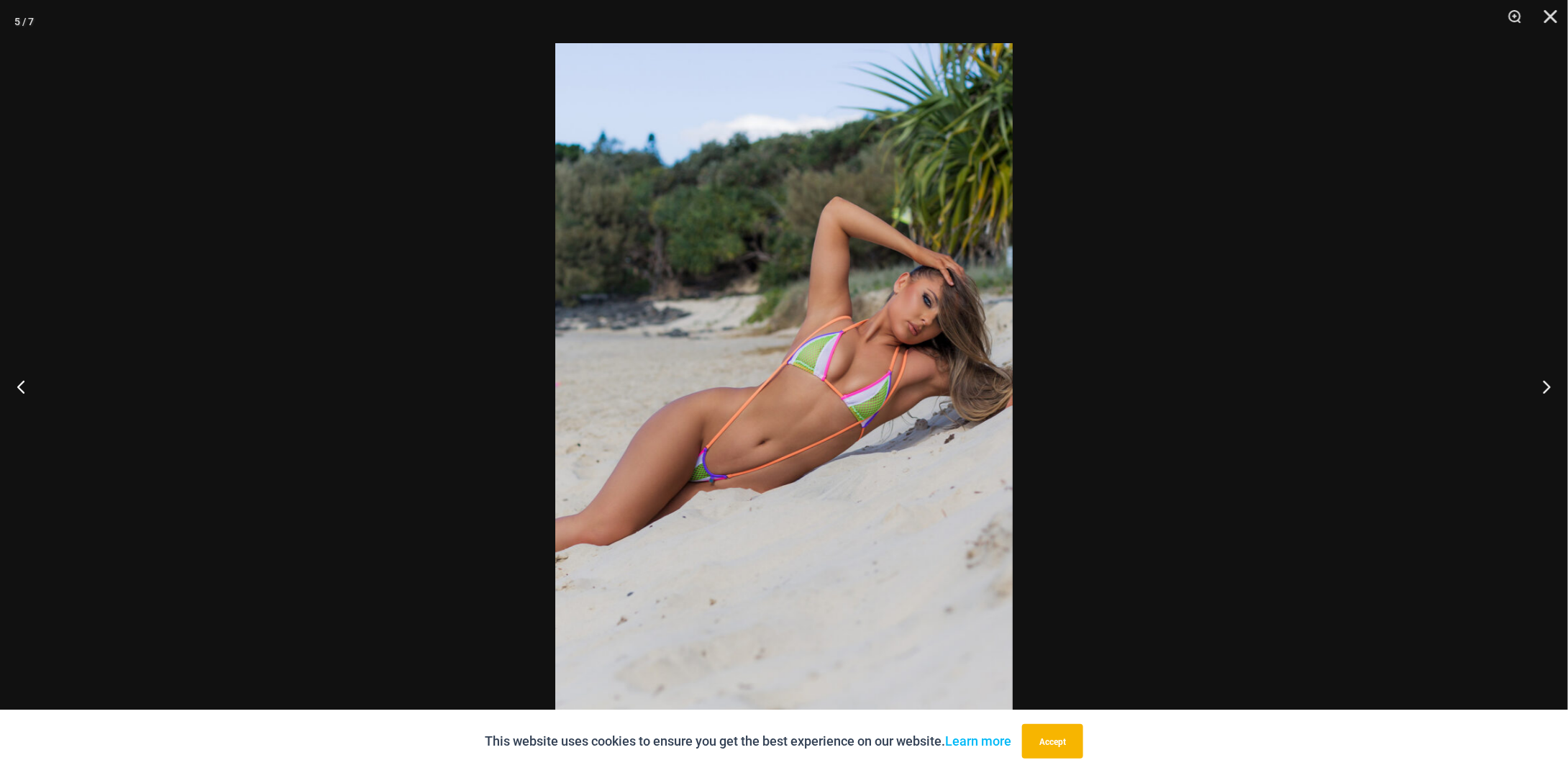
click at [398, 397] on div at bounding box center [784, 386] width 1568 height 773
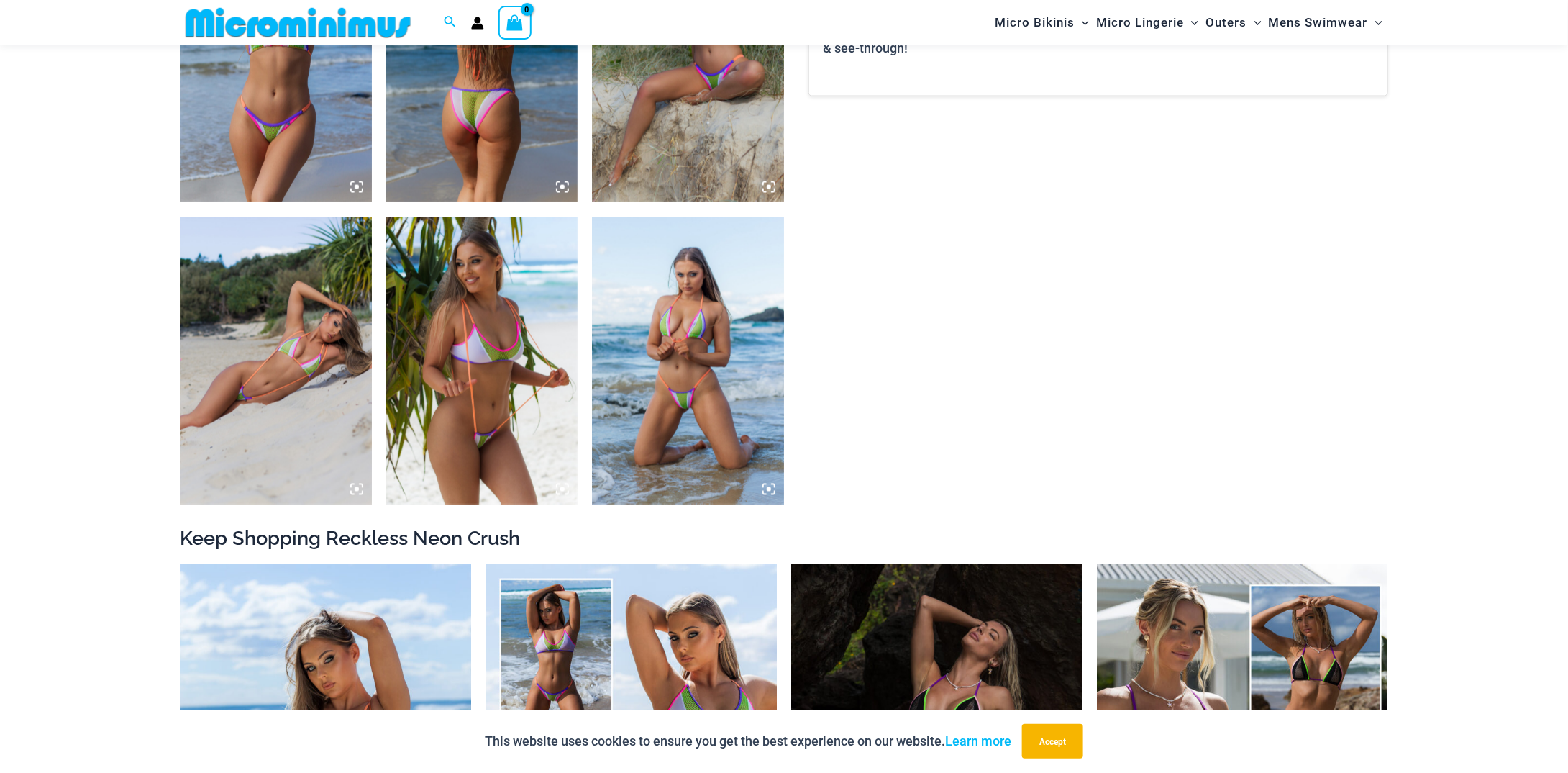
click at [710, 360] on img at bounding box center [688, 360] width 192 height 288
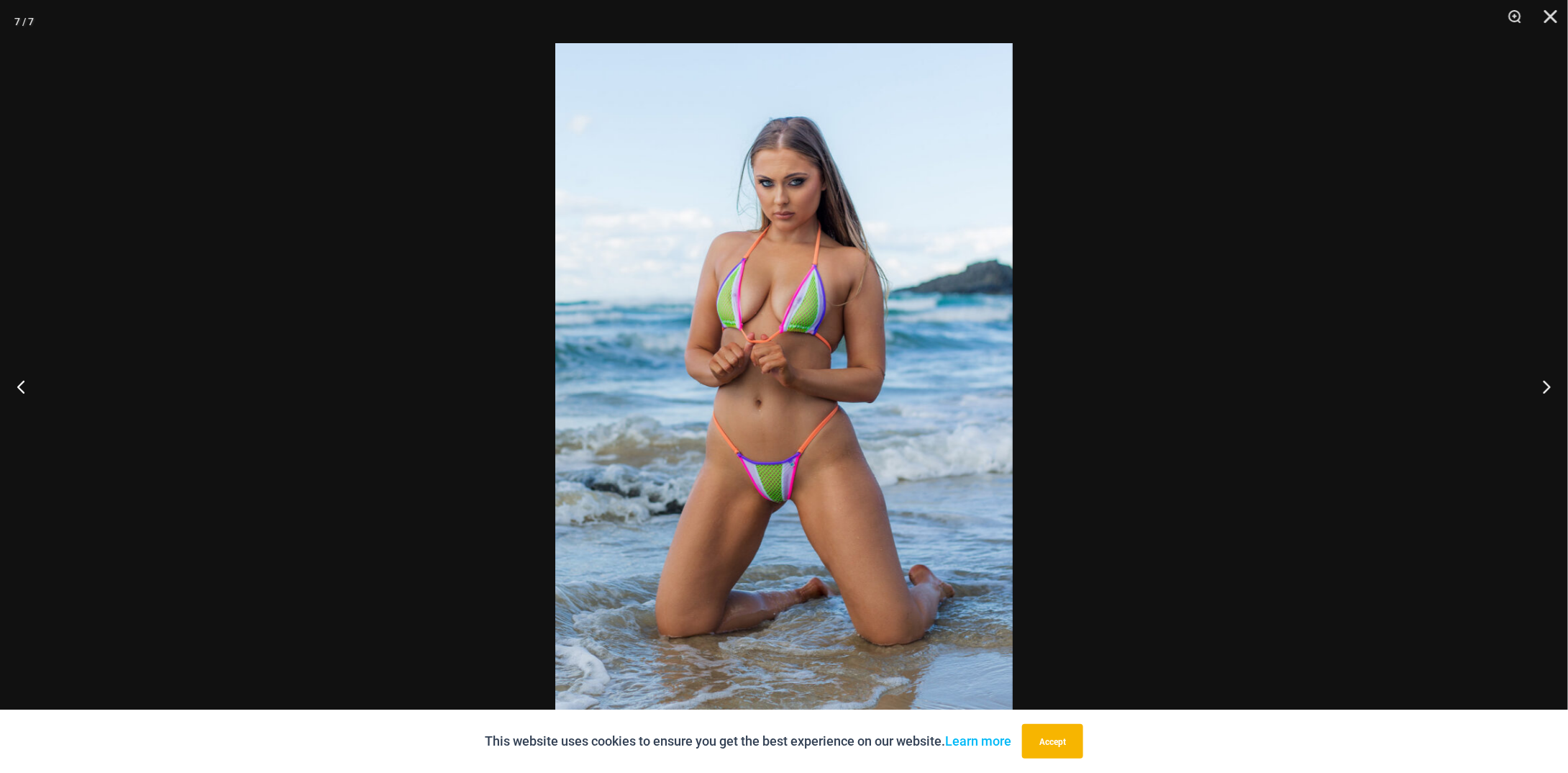
click at [289, 384] on div at bounding box center [784, 386] width 1568 height 773
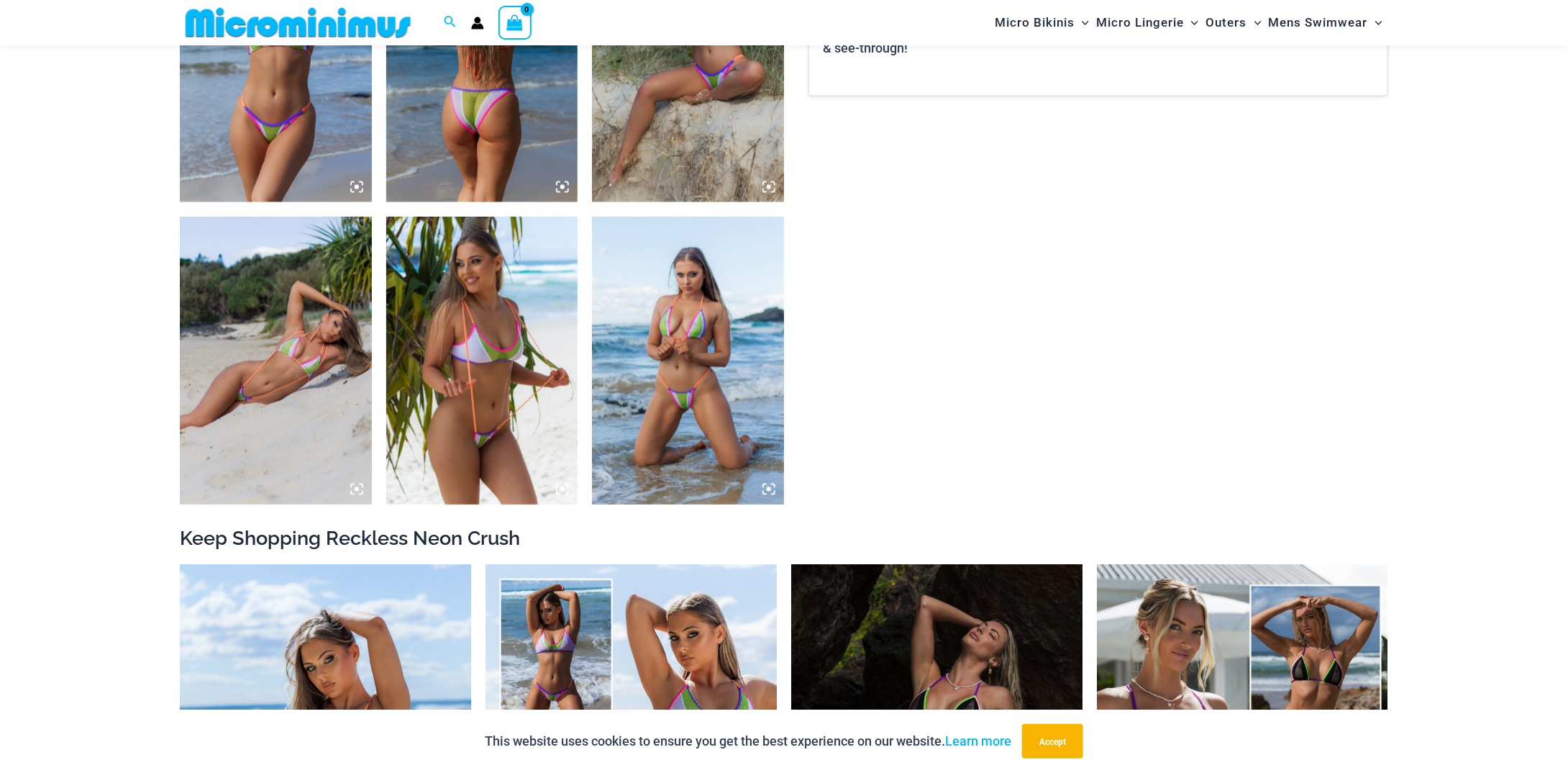
click at [437, 375] on img at bounding box center [482, 360] width 192 height 288
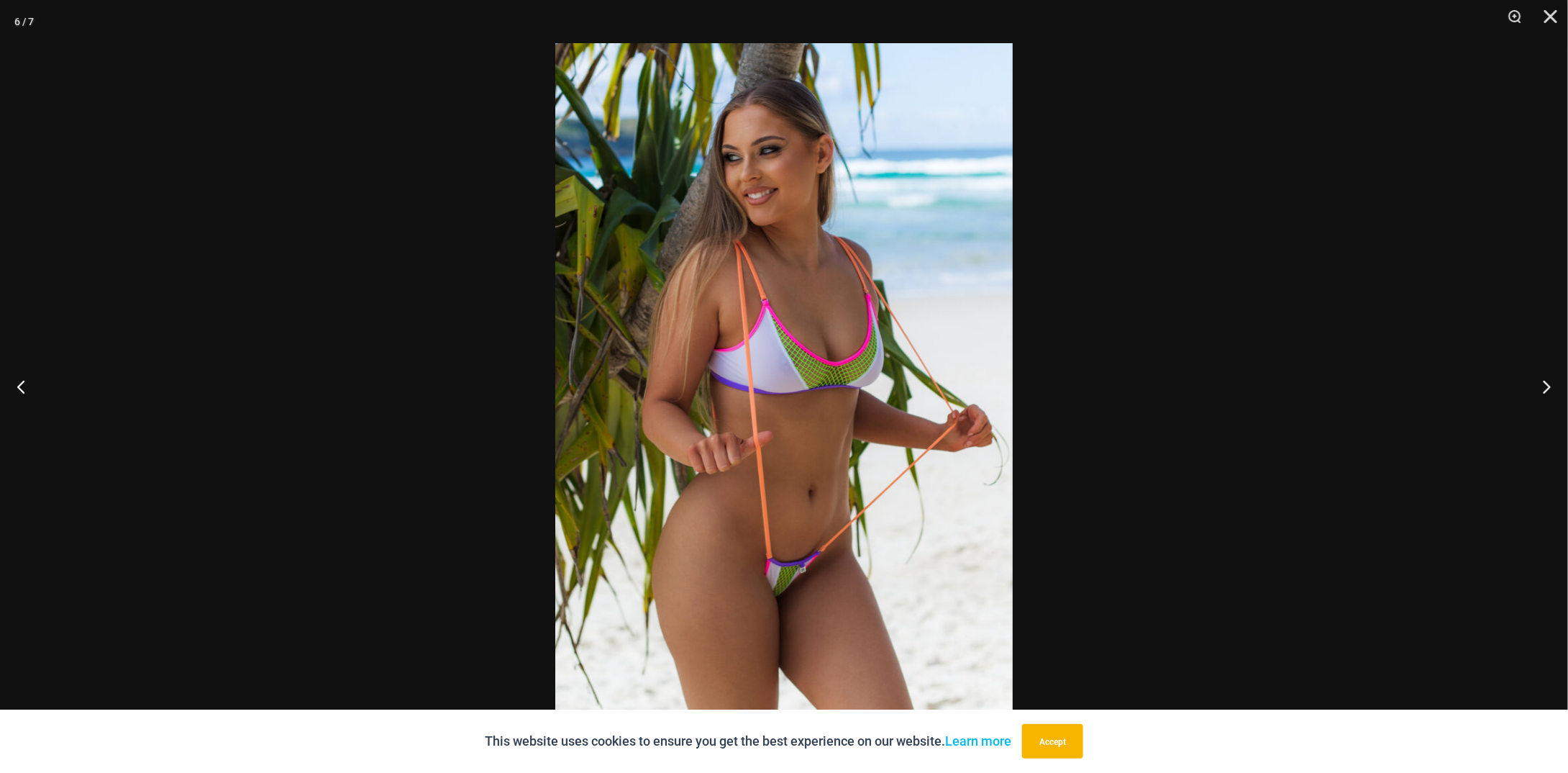
click at [409, 397] on div at bounding box center [784, 386] width 1568 height 773
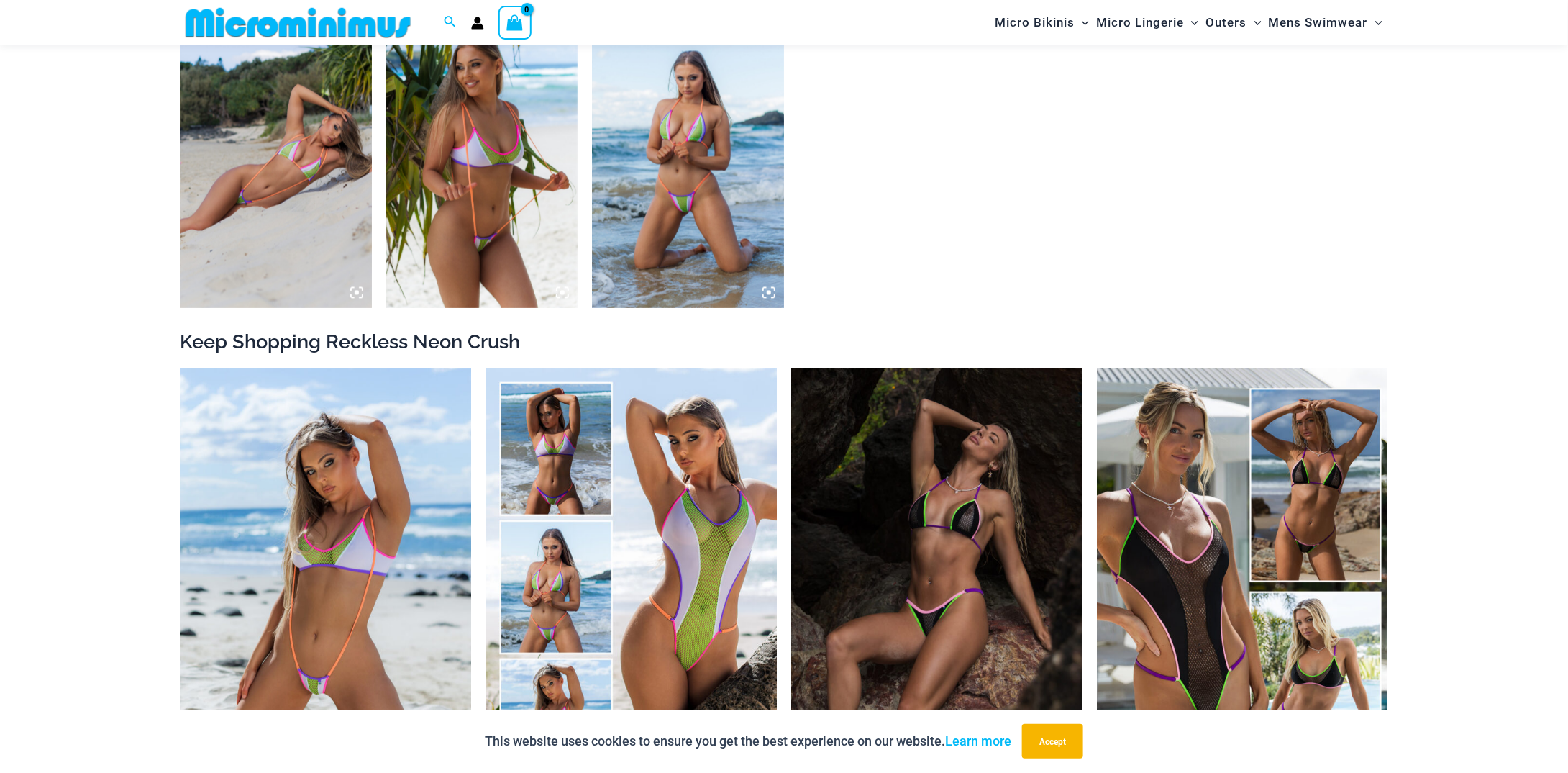
scroll to position [1641, 0]
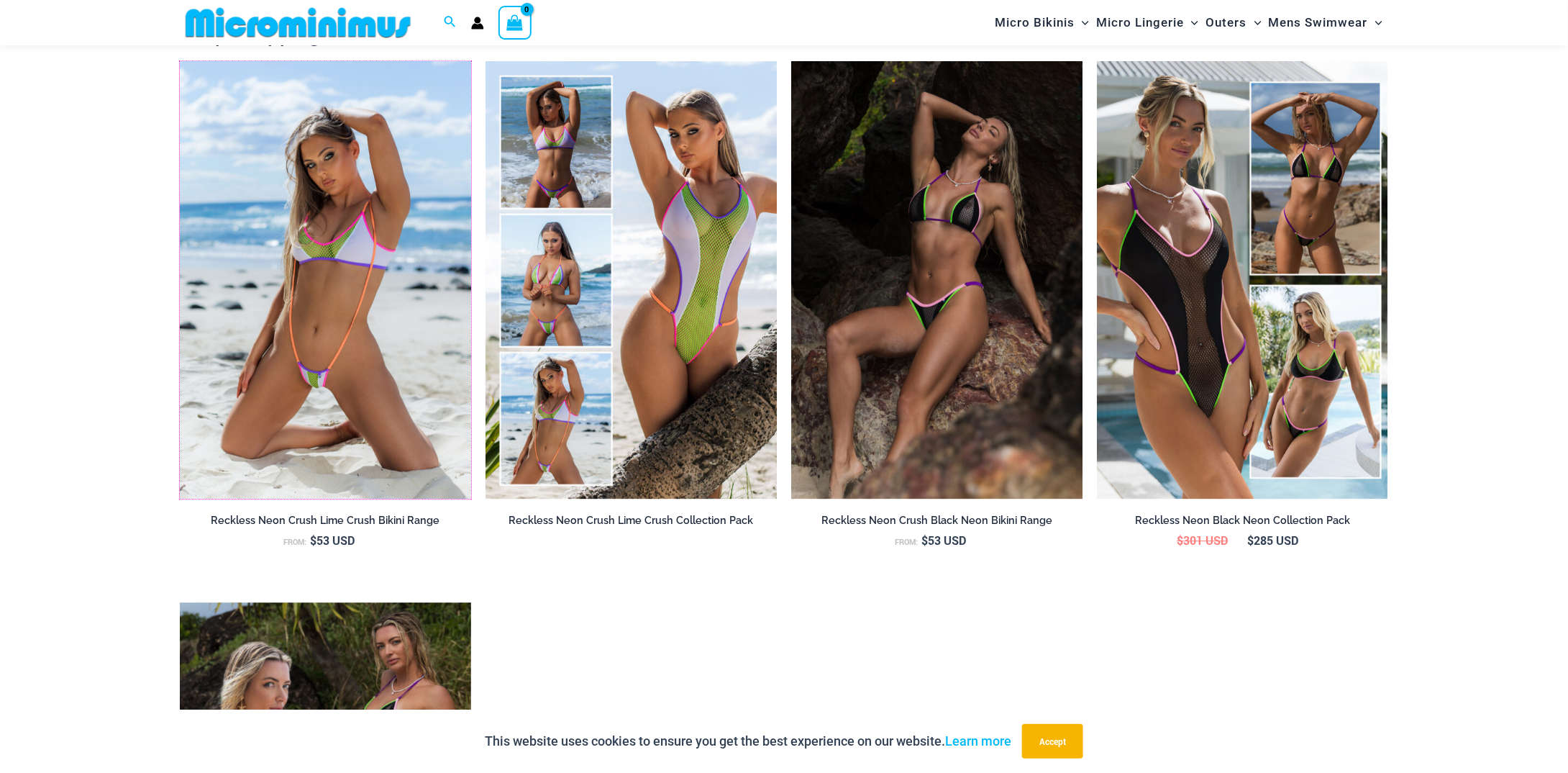
click at [180, 61] on img at bounding box center [180, 61] width 0 height 0
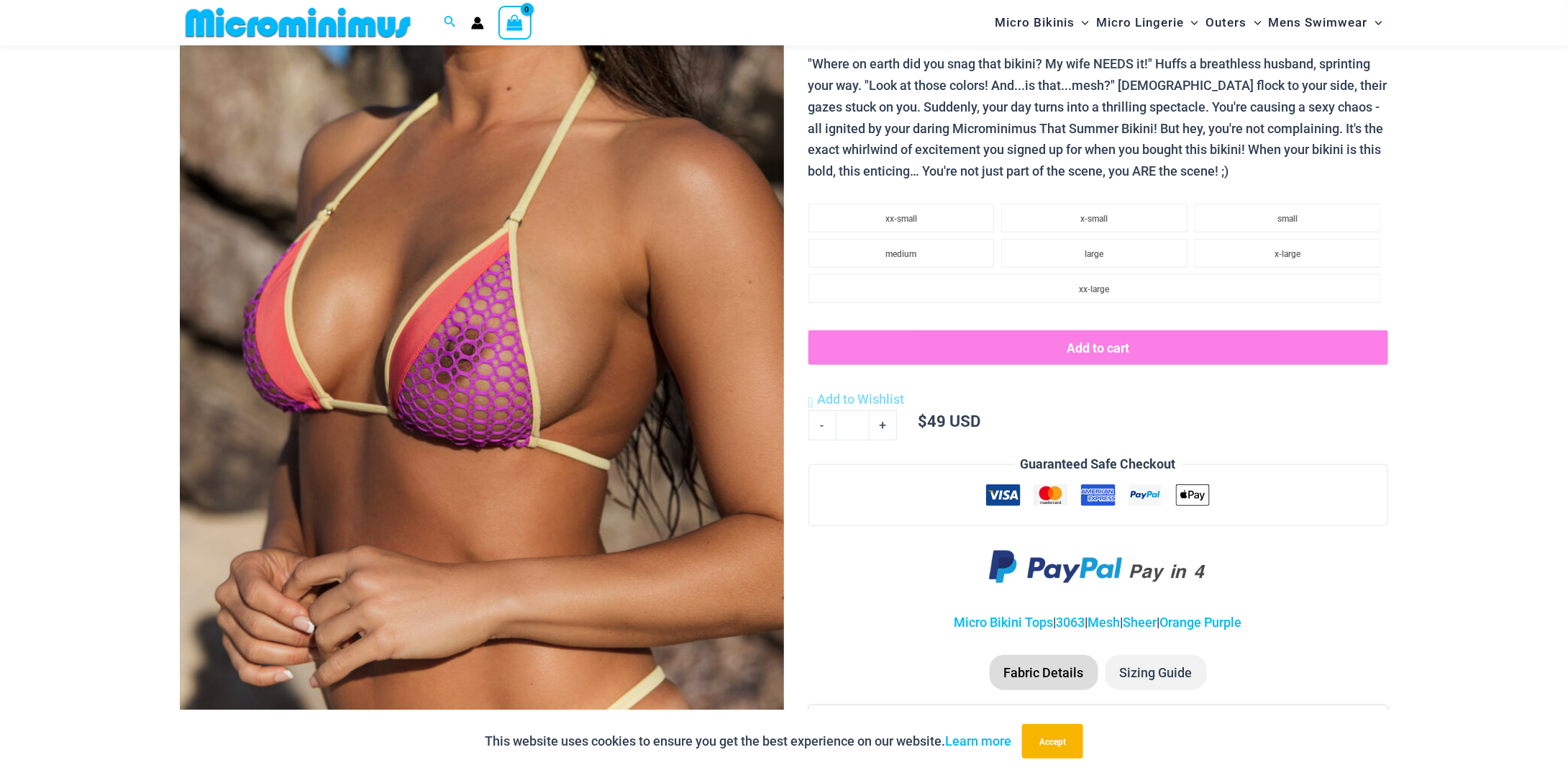
scroll to position [850, 0]
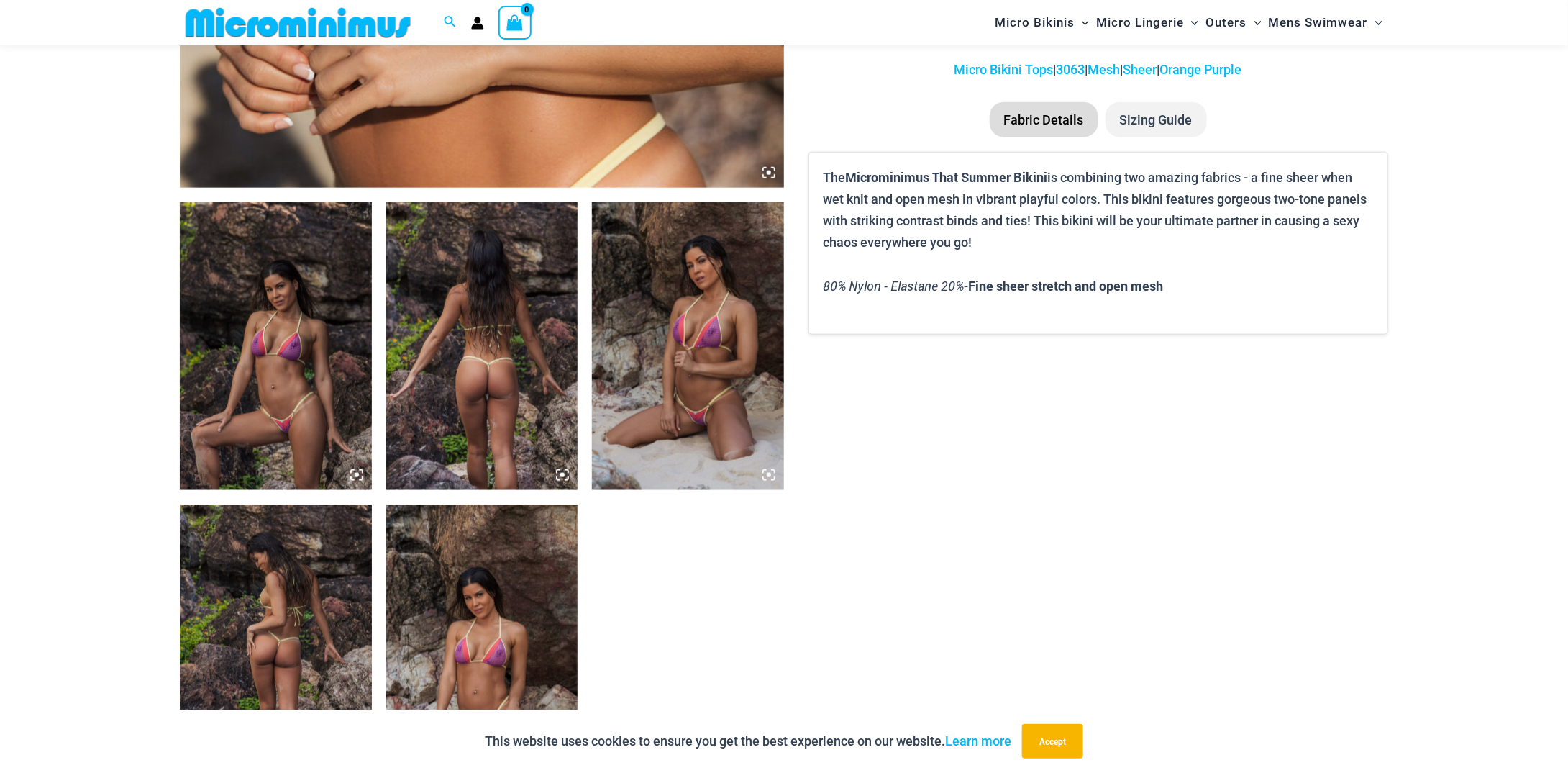
click at [718, 250] on img at bounding box center [688, 345] width 192 height 288
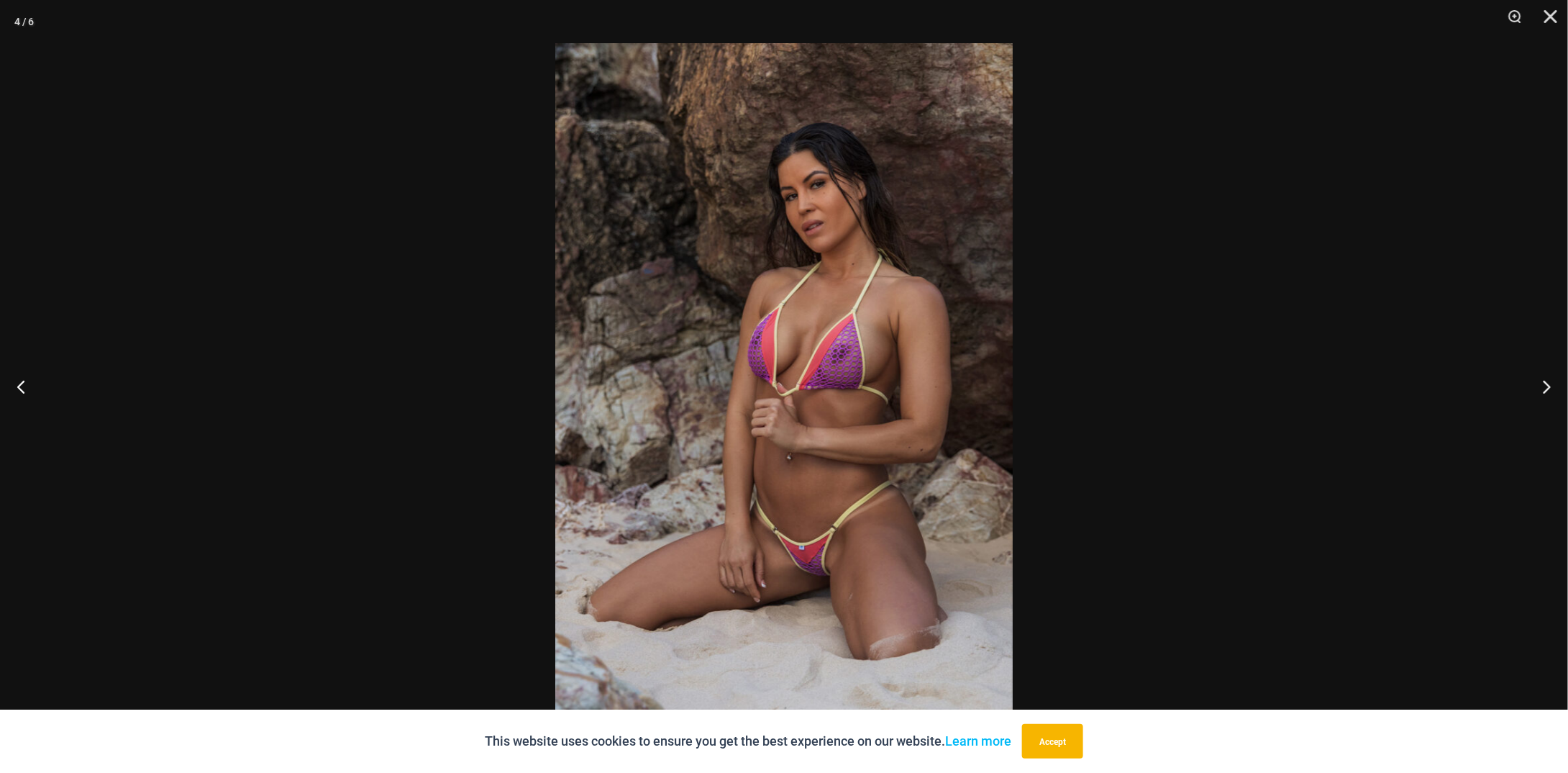
click at [287, 254] on div at bounding box center [784, 386] width 1568 height 773
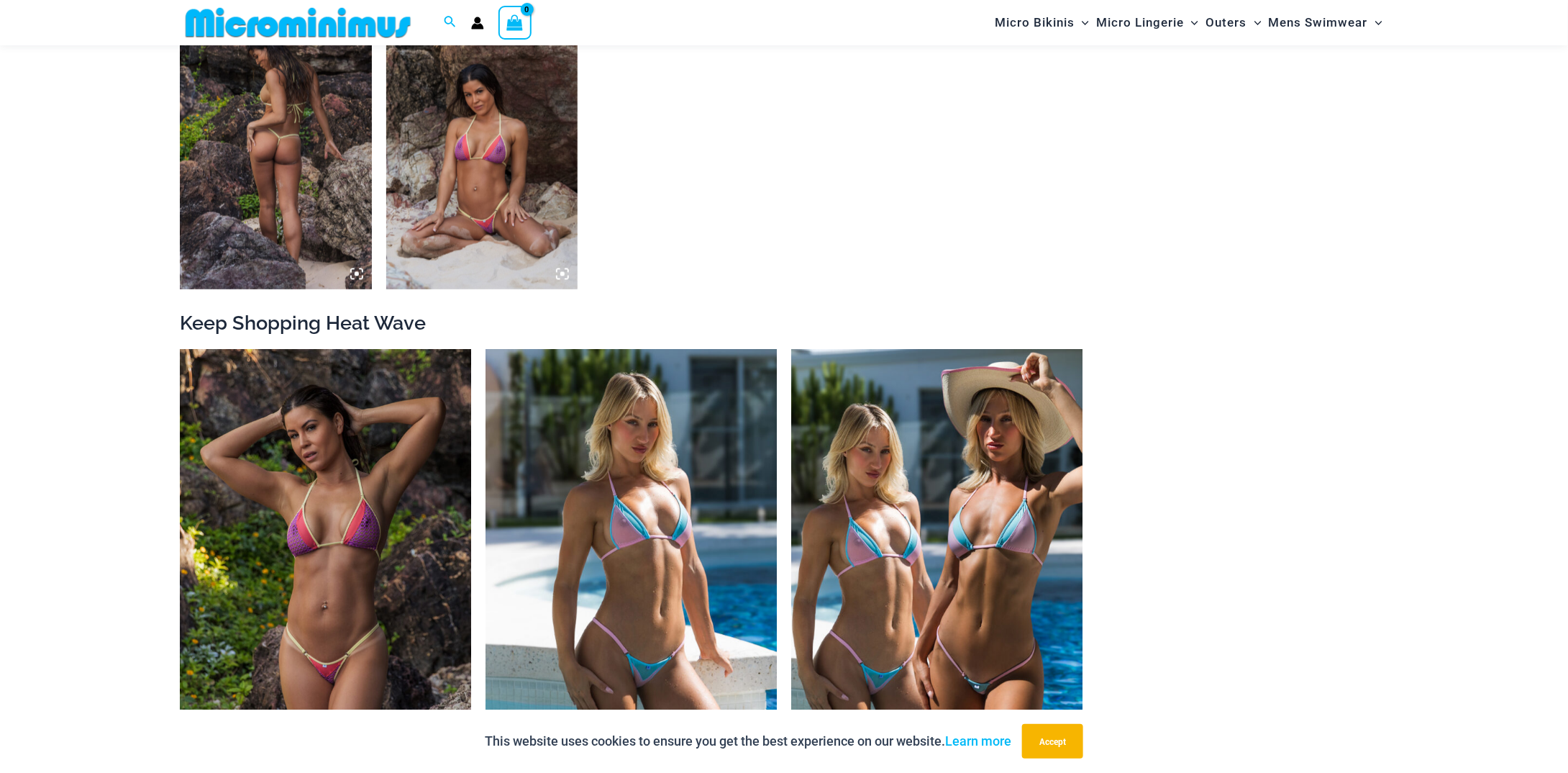
scroll to position [1353, 0]
click at [481, 224] on img at bounding box center [482, 144] width 192 height 288
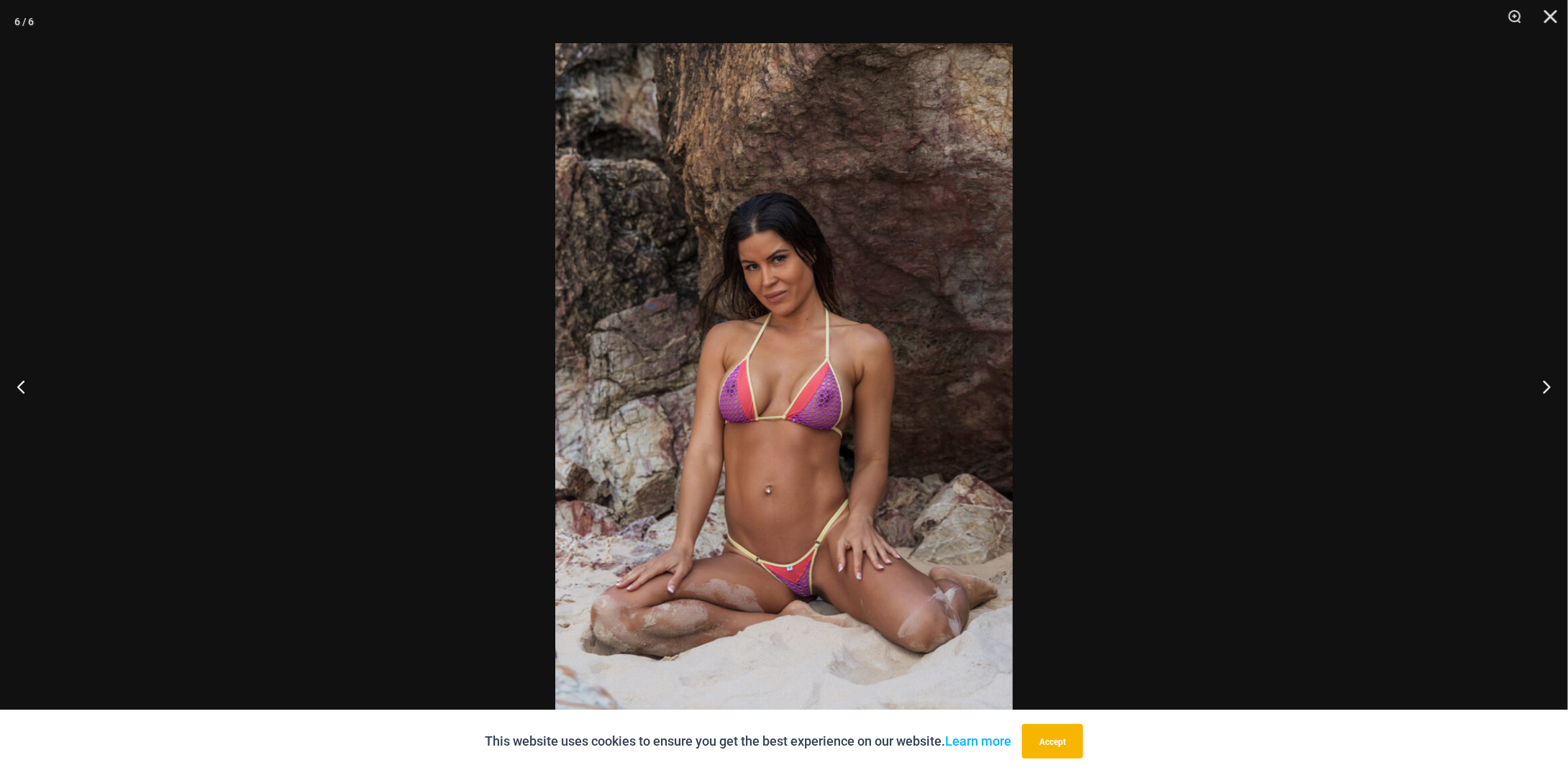
click at [481, 224] on div at bounding box center [784, 386] width 1568 height 773
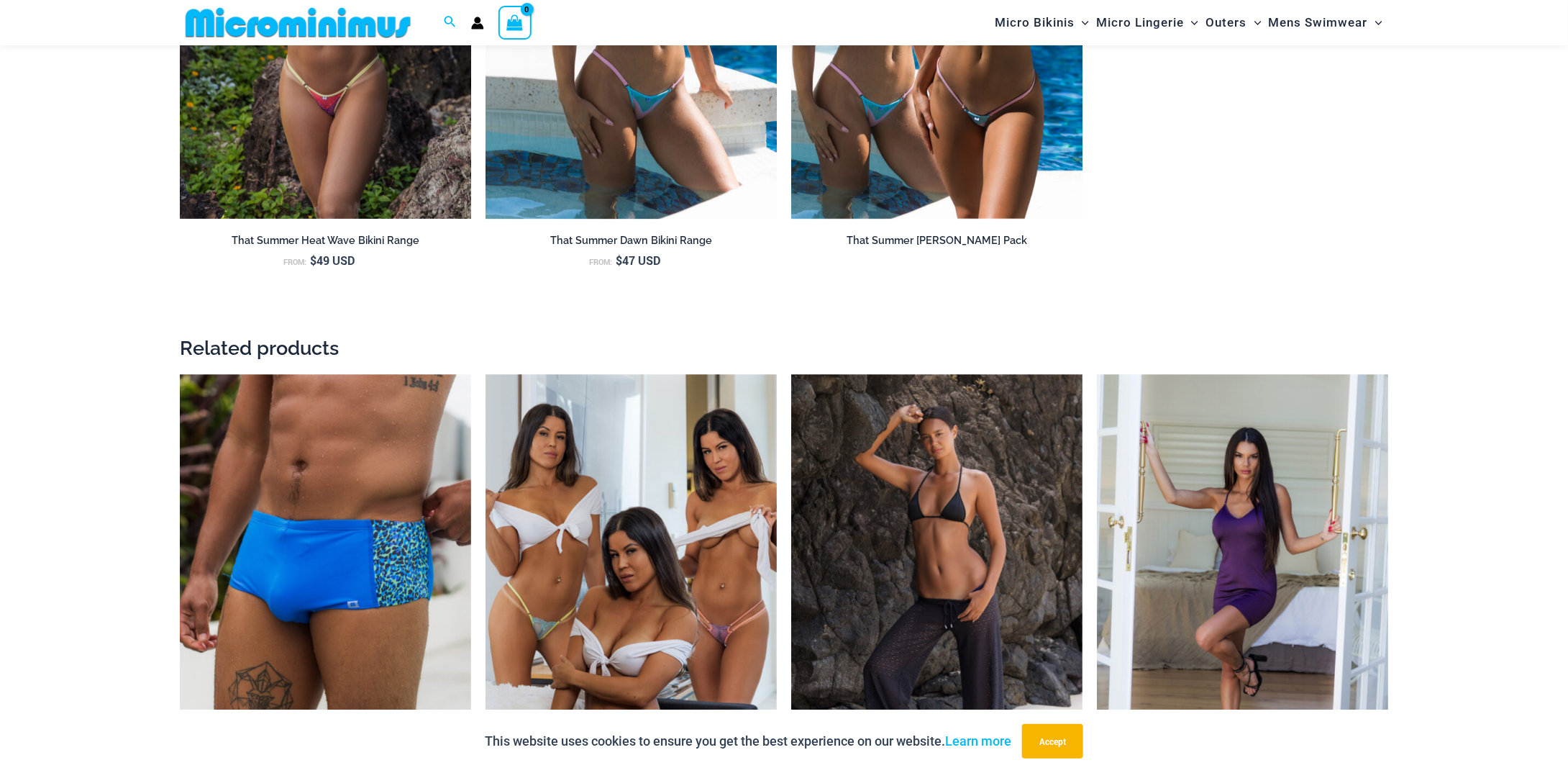
scroll to position [1929, 0]
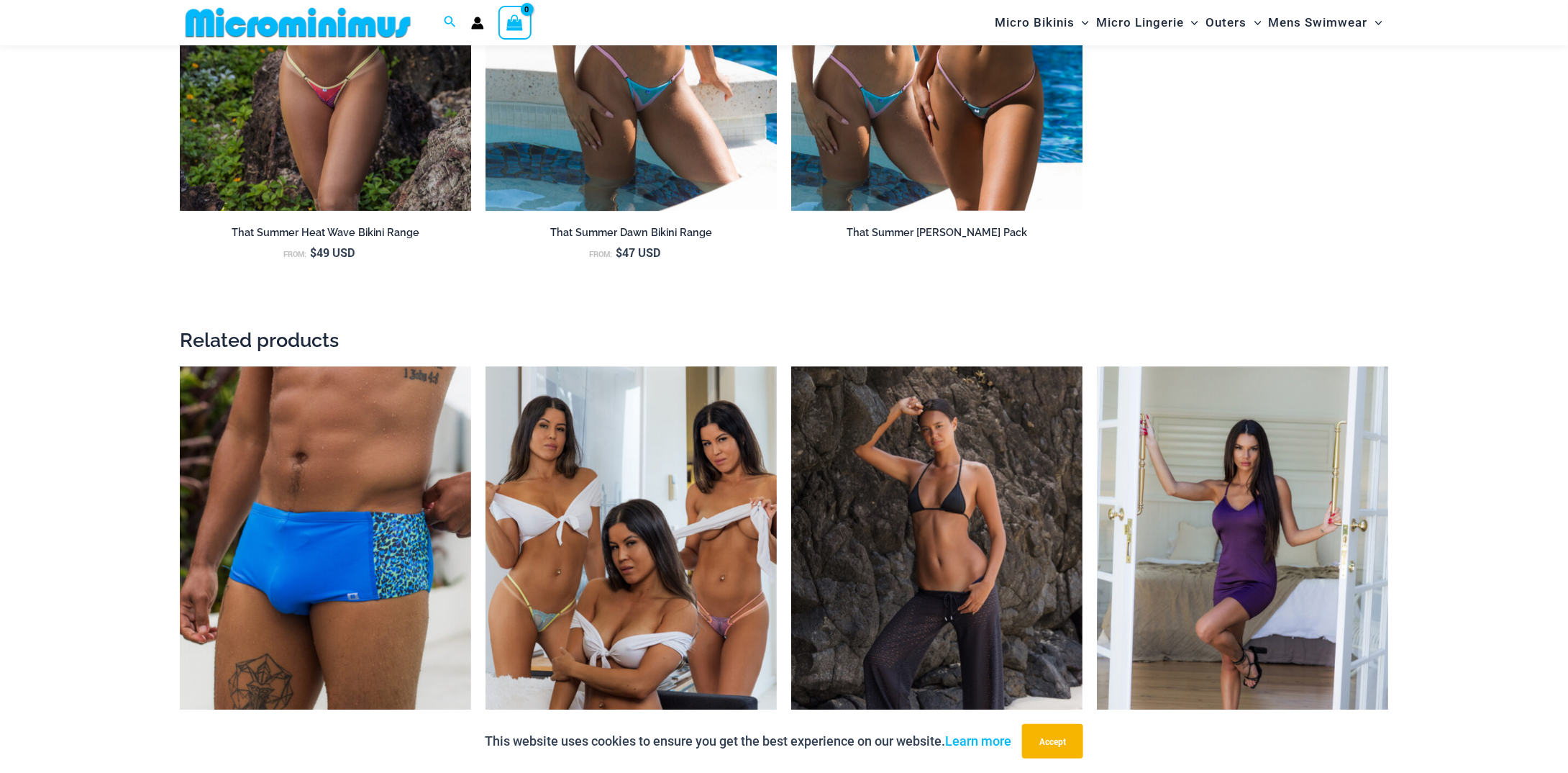
click at [481, 224] on ul "That Summer Heat Wave Bikini Range From: $ 49 USD That Summer Dawn Bikini Range…" at bounding box center [784, 43] width 1209 height 540
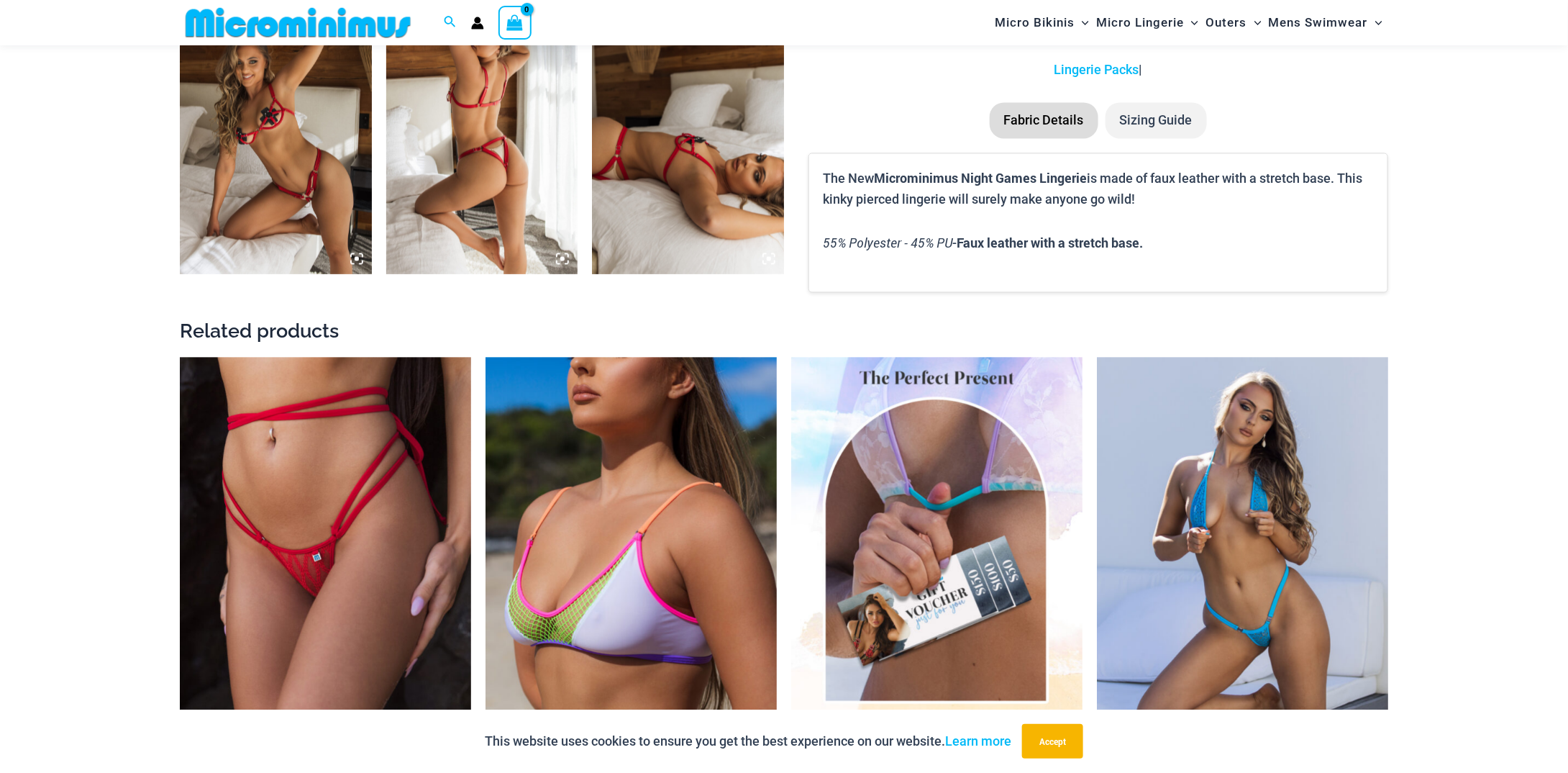
scroll to position [1641, 0]
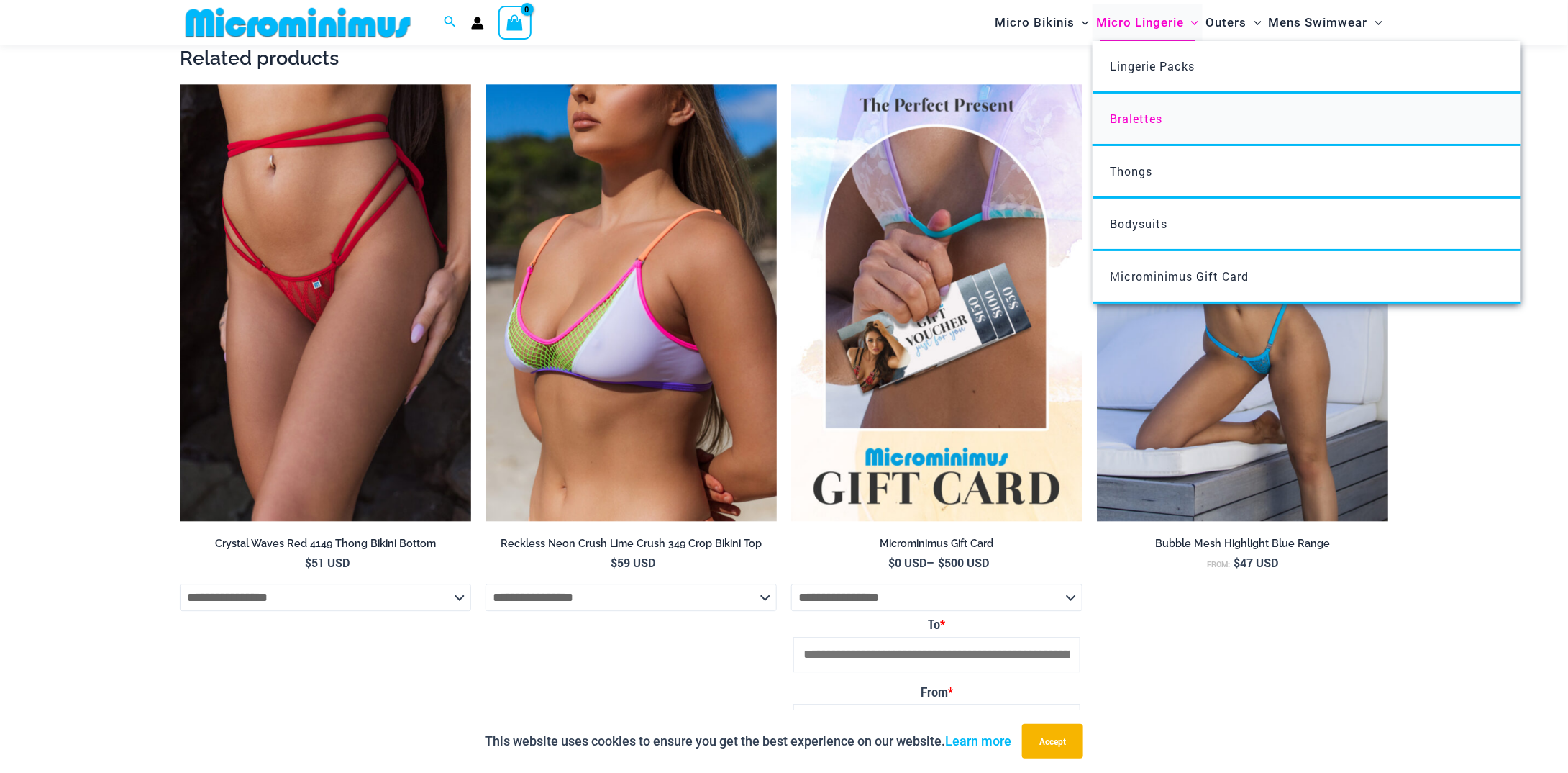
click at [1149, 117] on span "Bralettes" at bounding box center [1136, 118] width 52 height 15
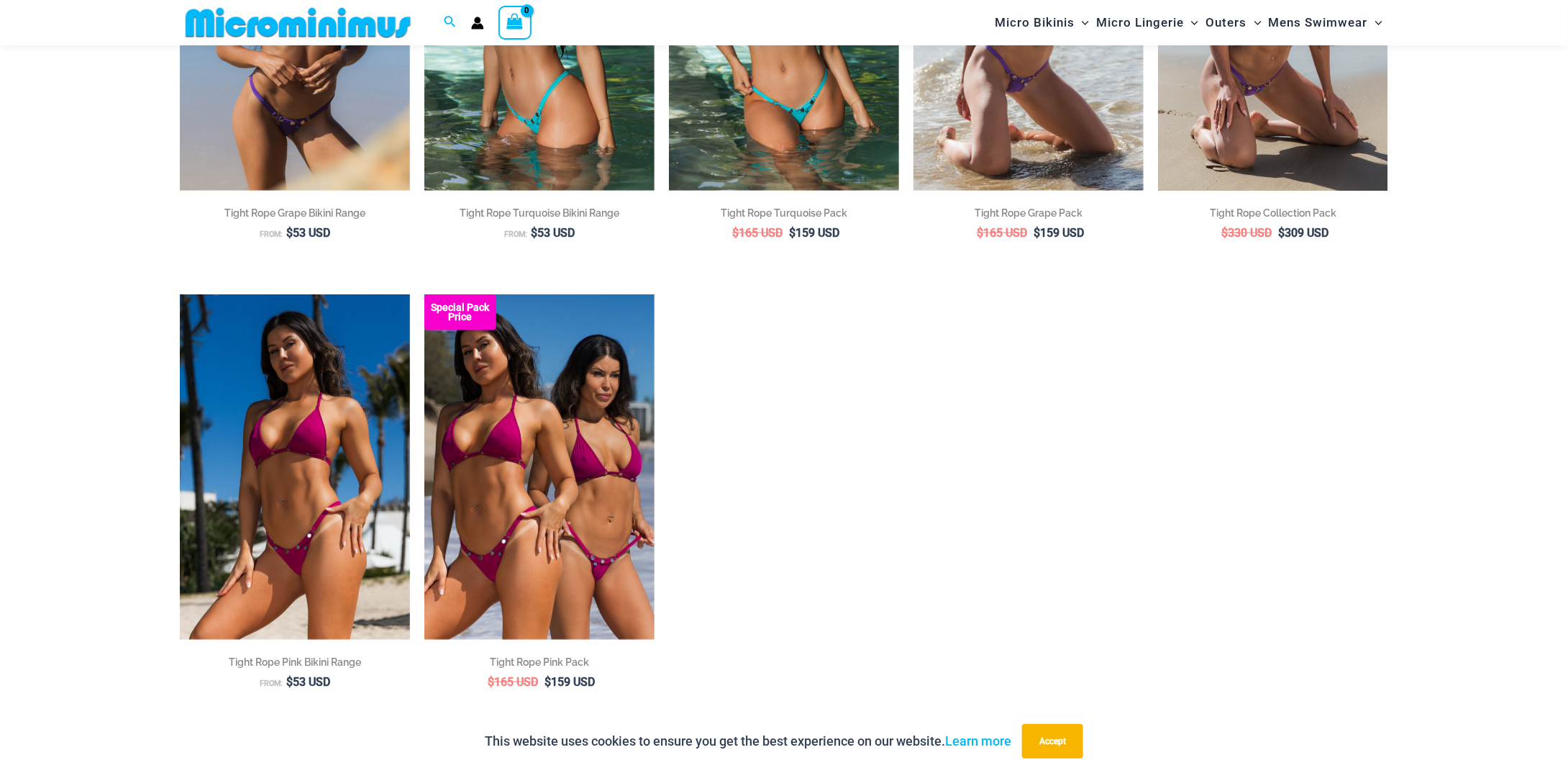
scroll to position [635, 0]
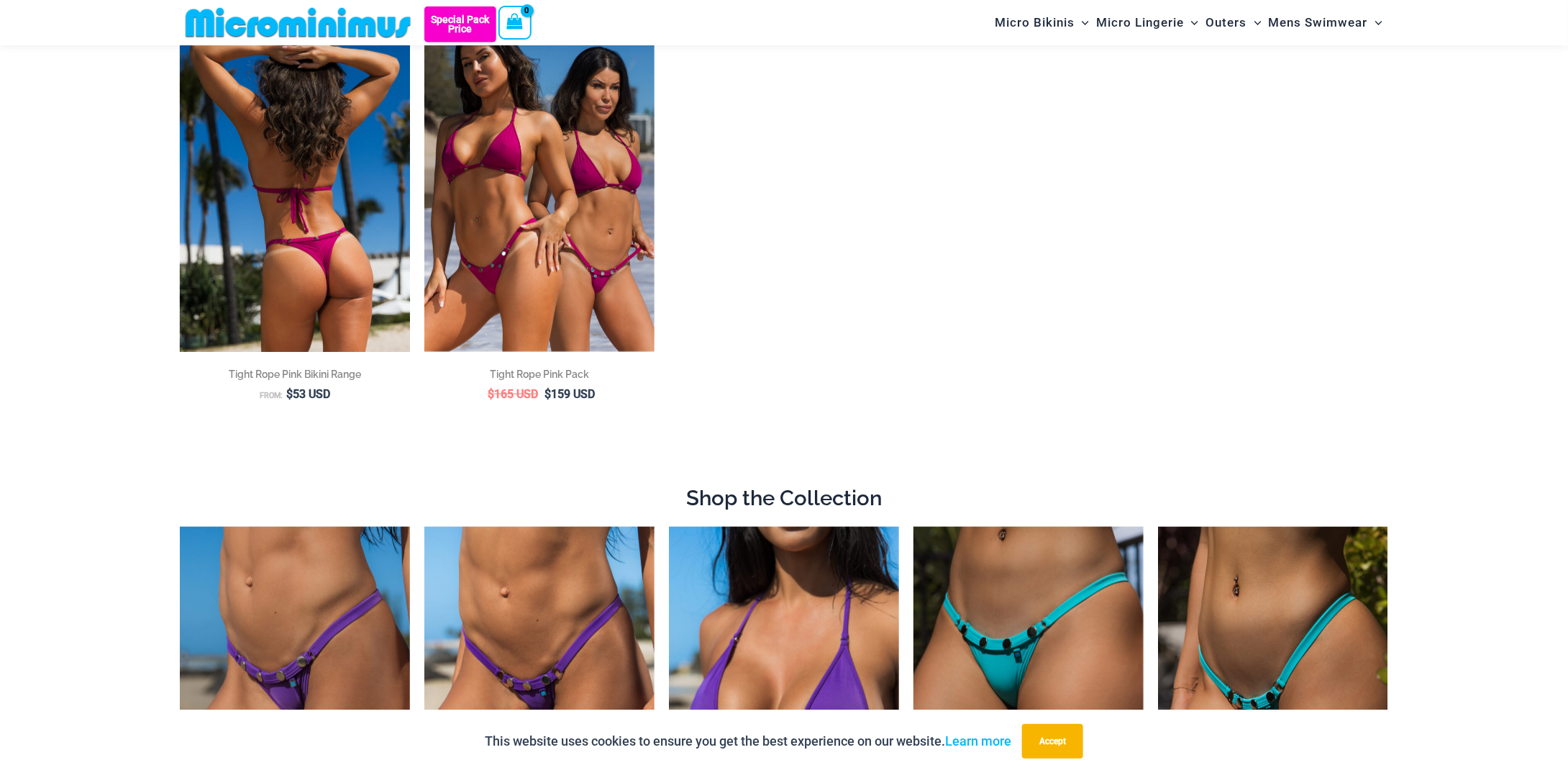
click at [362, 183] on img at bounding box center [295, 179] width 231 height 345
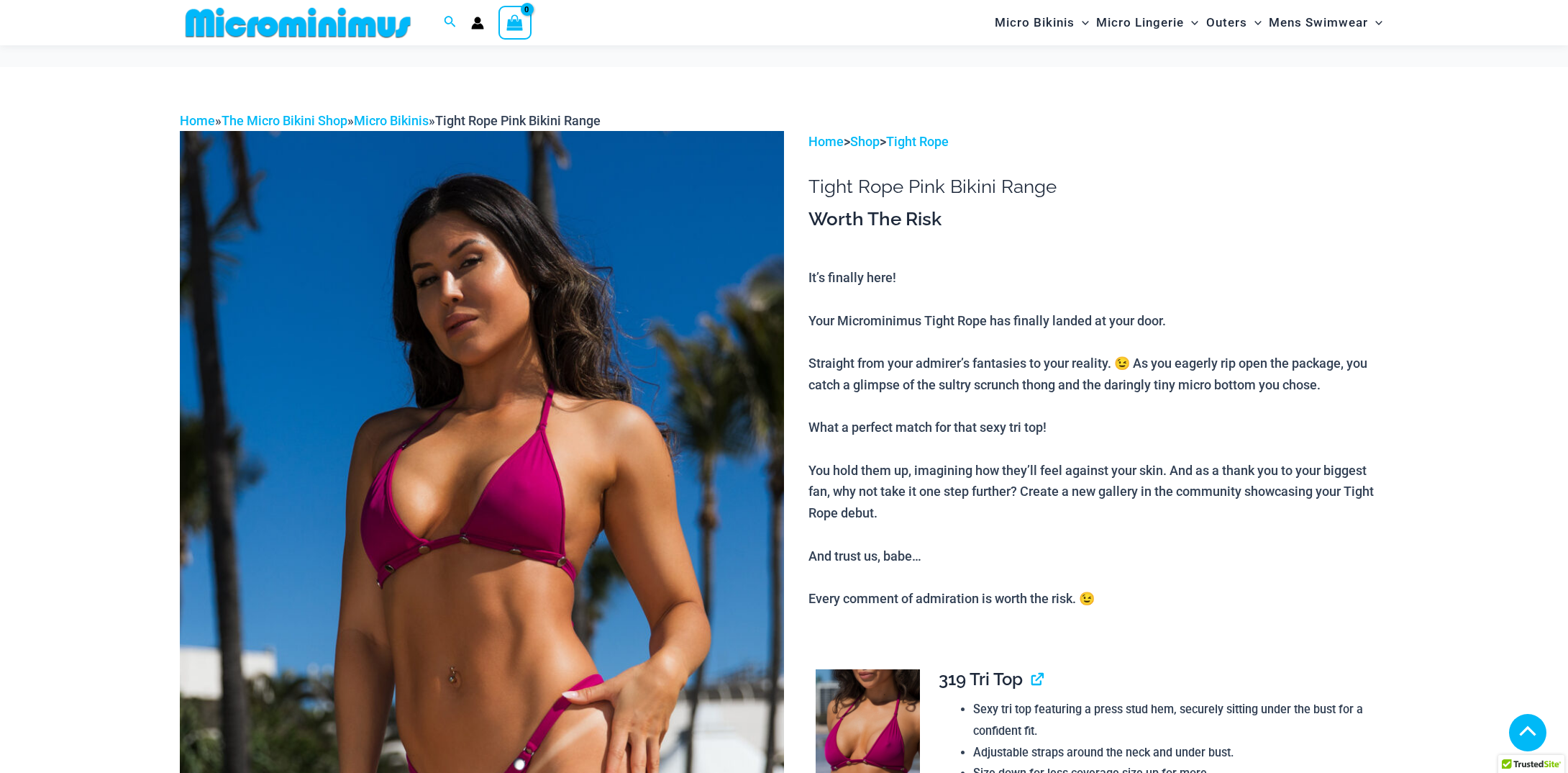
scroll to position [1289, 0]
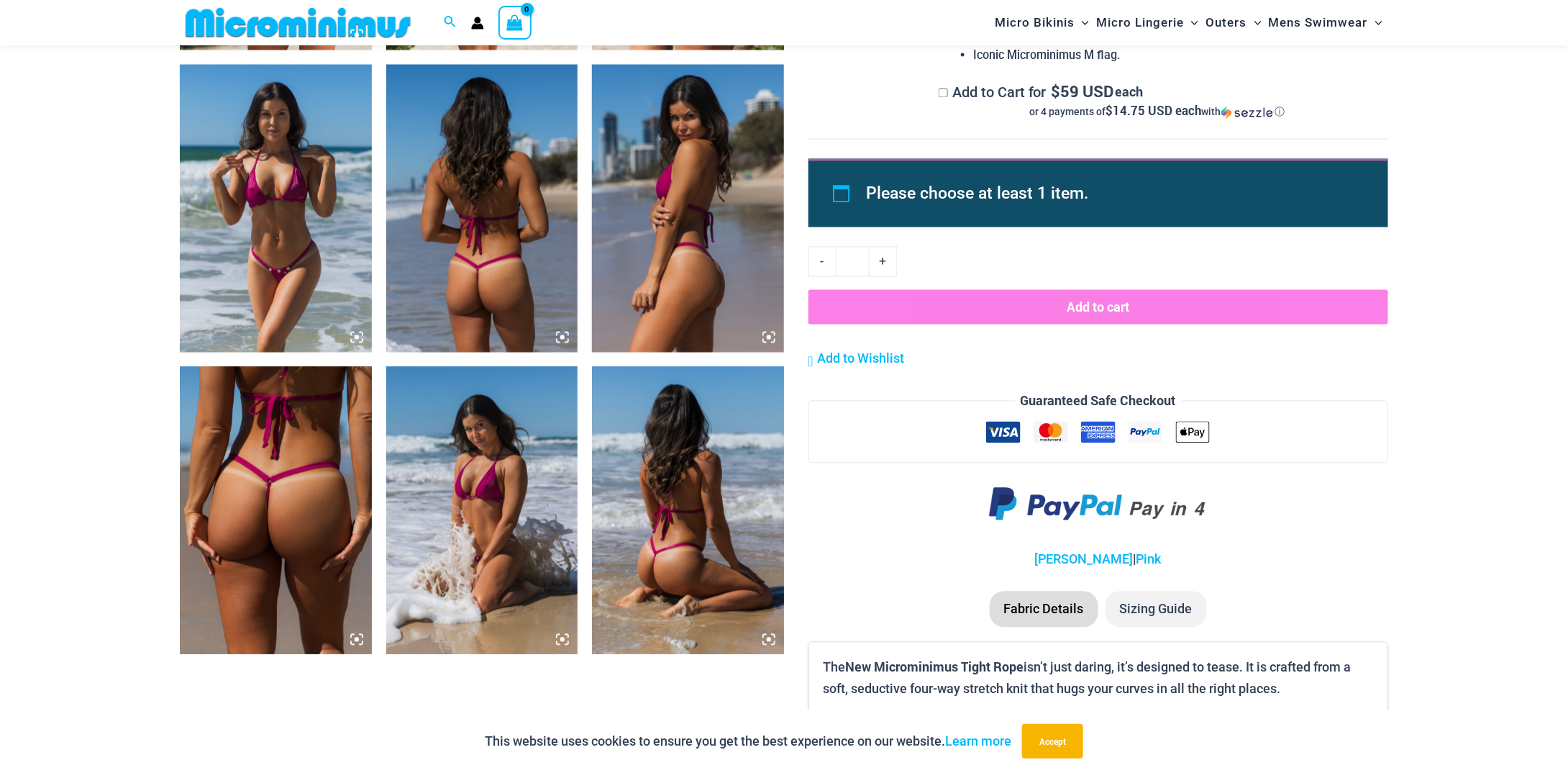
click at [229, 192] on img at bounding box center [276, 208] width 192 height 288
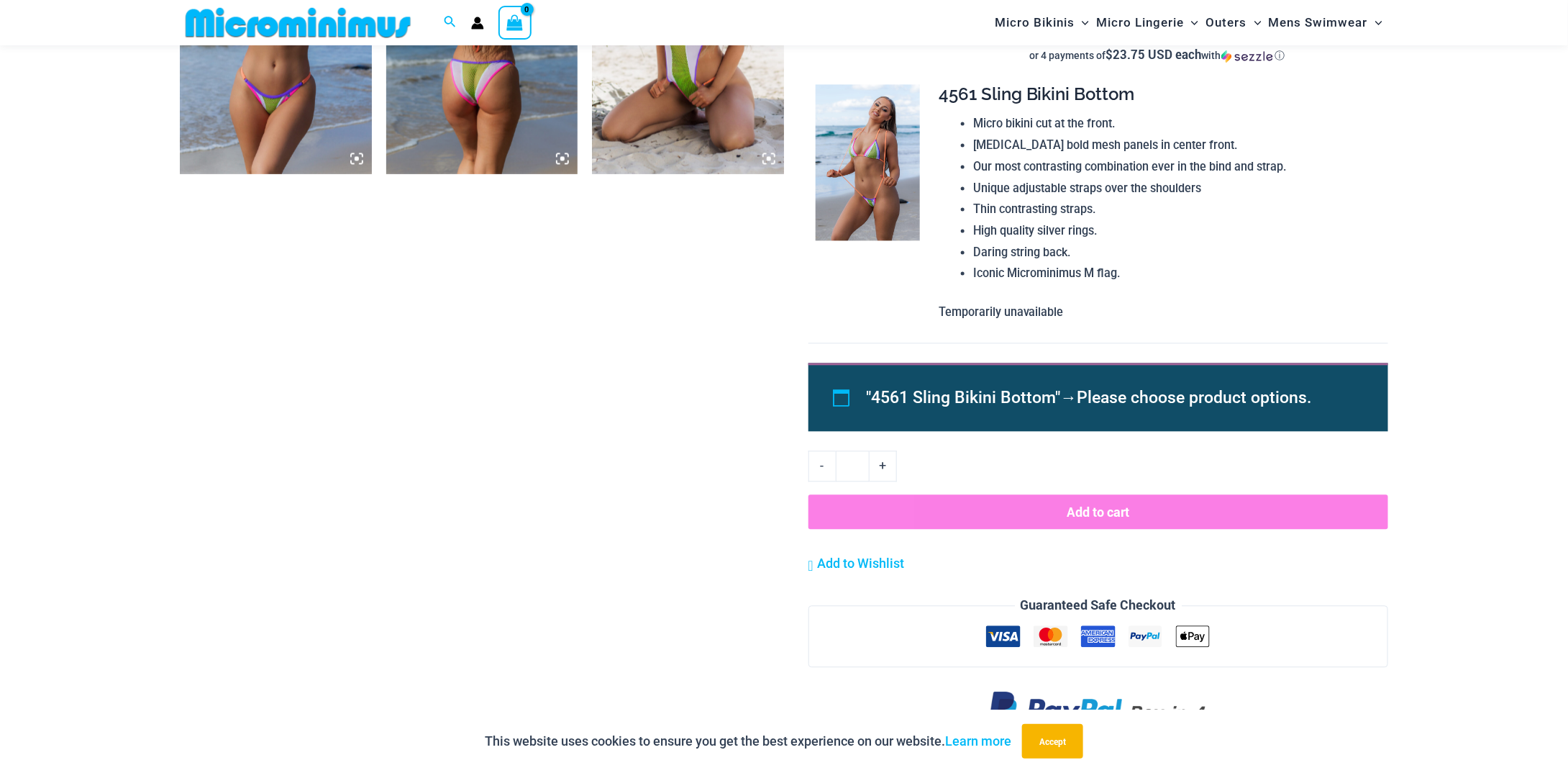
scroll to position [1425, 0]
click at [876, 219] on img at bounding box center [868, 162] width 104 height 157
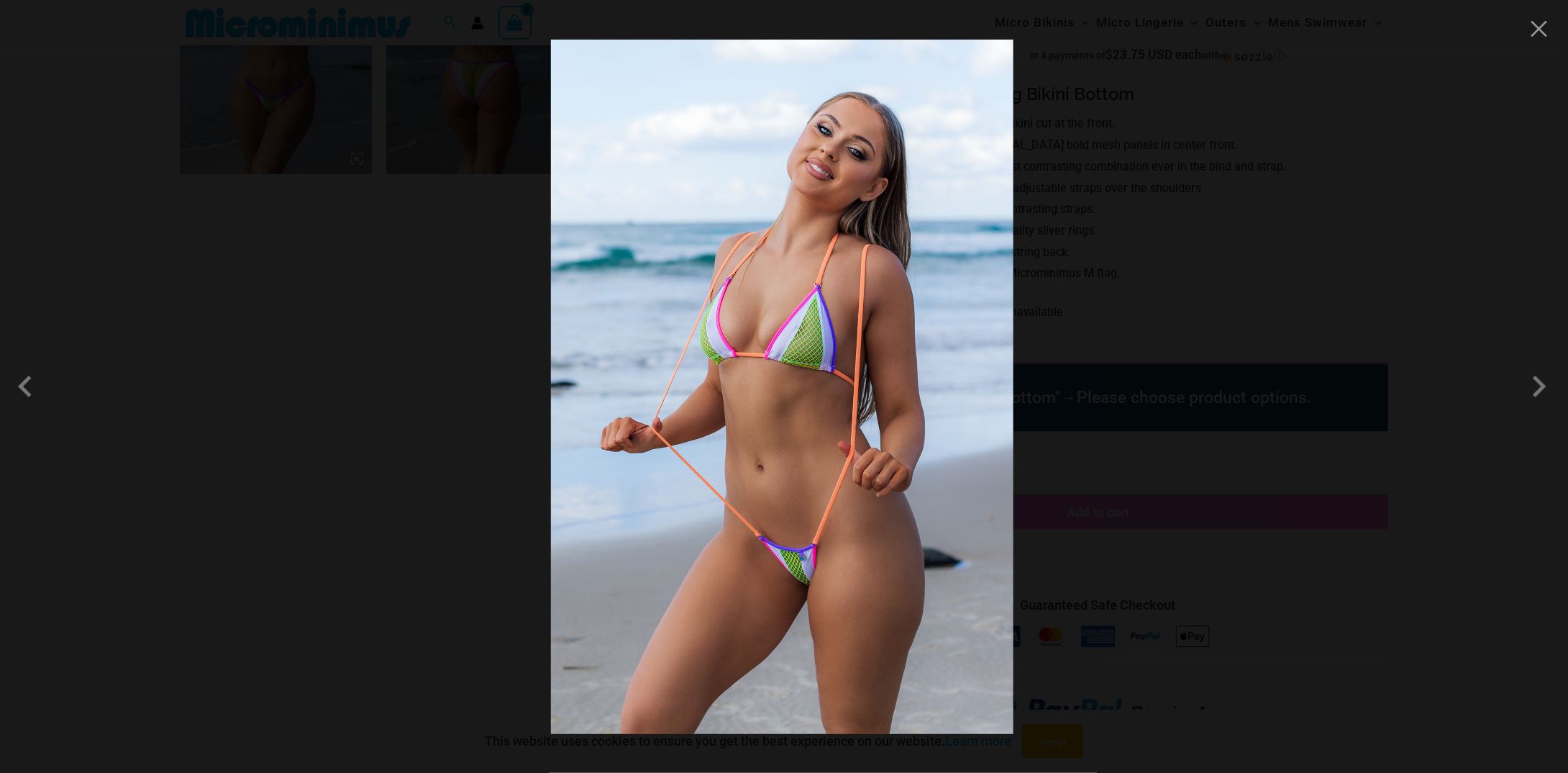
drag, startPoint x: 456, startPoint y: 385, endPoint x: 1013, endPoint y: 119, distance: 617.3
click at [456, 385] on div at bounding box center [784, 386] width 1568 height 773
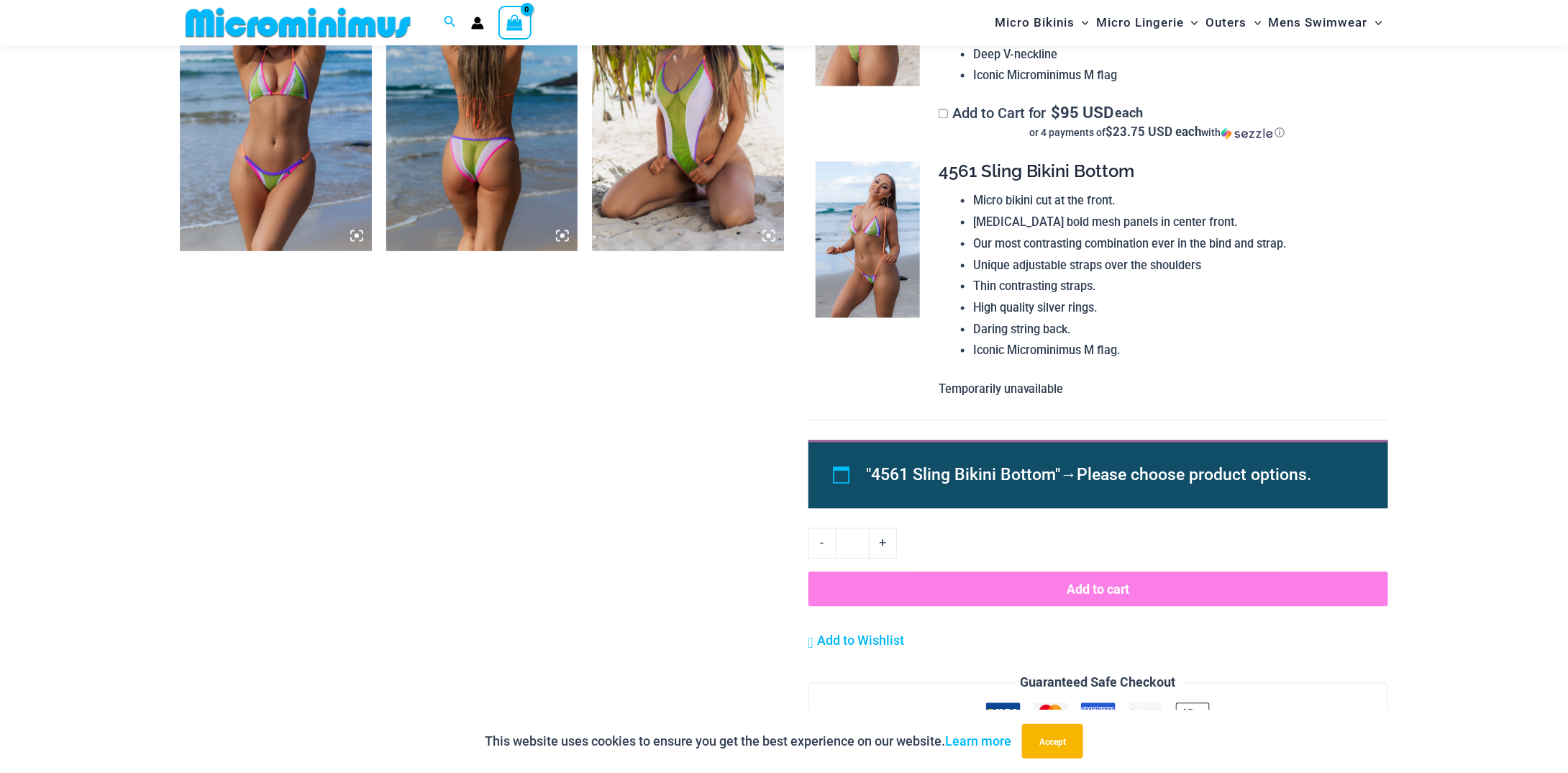
scroll to position [1281, 0]
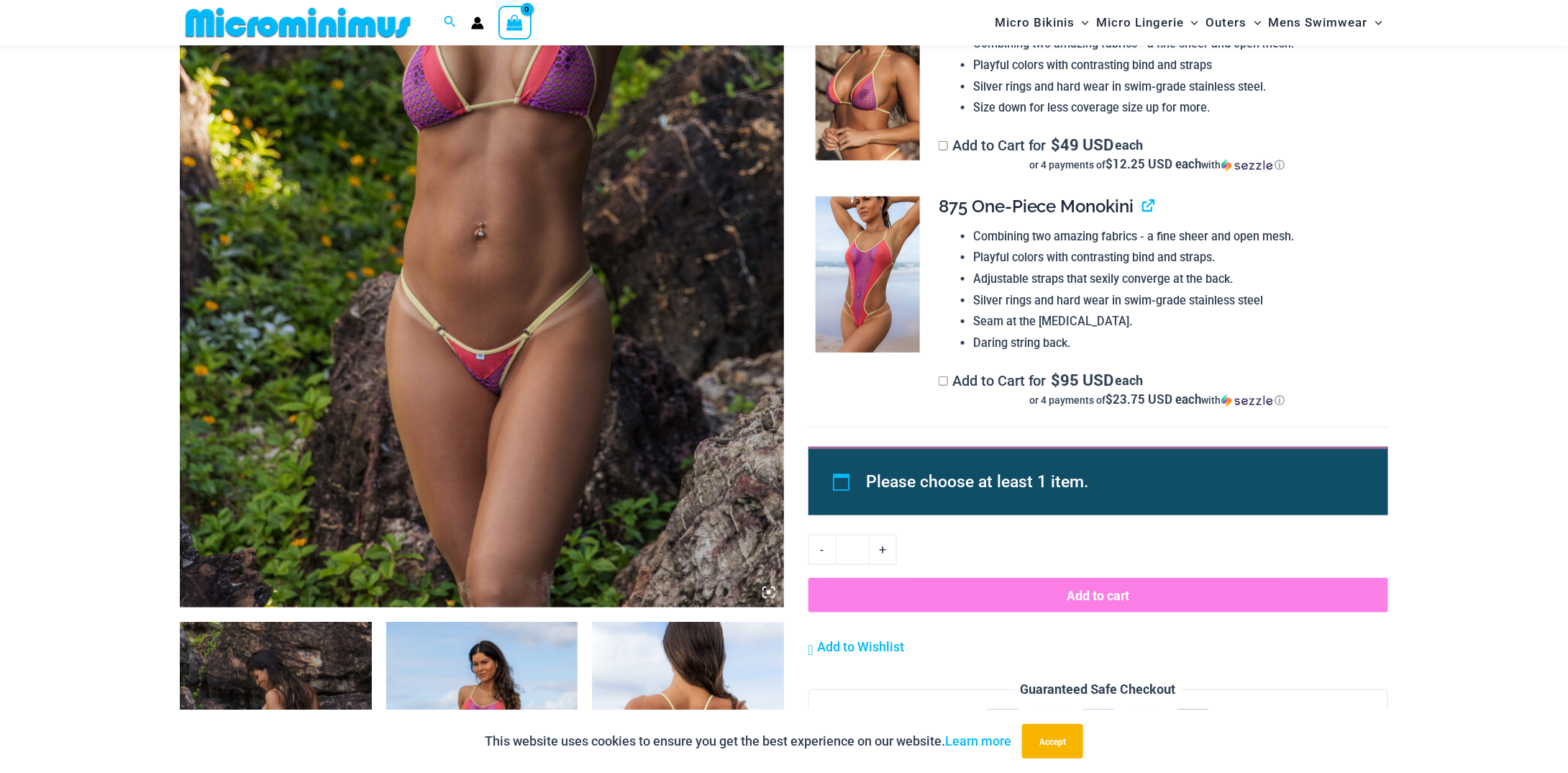
scroll to position [428, 0]
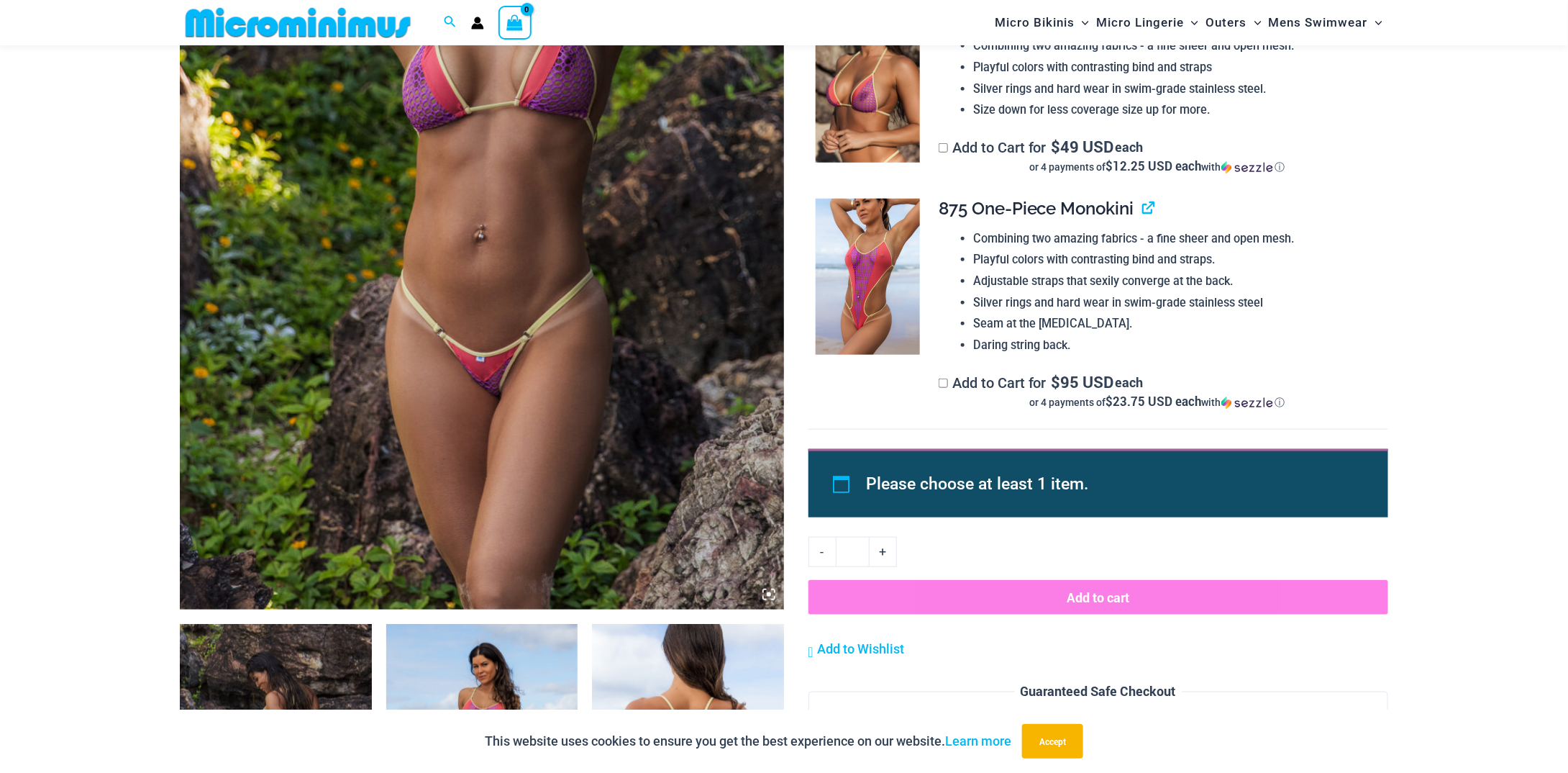
click at [804, 269] on section "Keep Shopping Heat Wave That Summer [PERSON_NAME] Bikini Range From: $ 47 USD T…" at bounding box center [784, 758] width 1209 height 2111
click at [1143, 205] on link "View product" at bounding box center [1143, 209] width 0 height 21
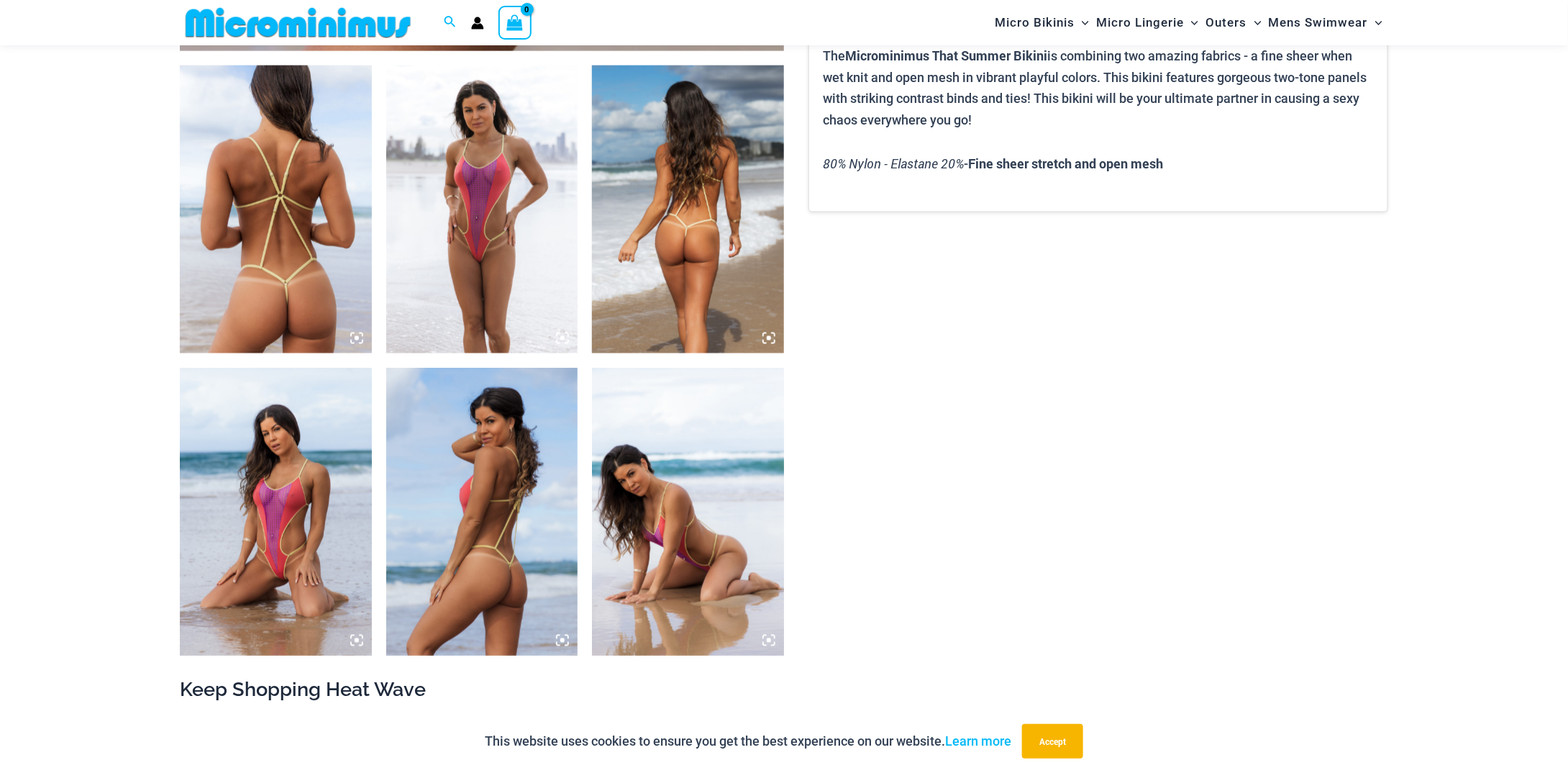
scroll to position [1001, 0]
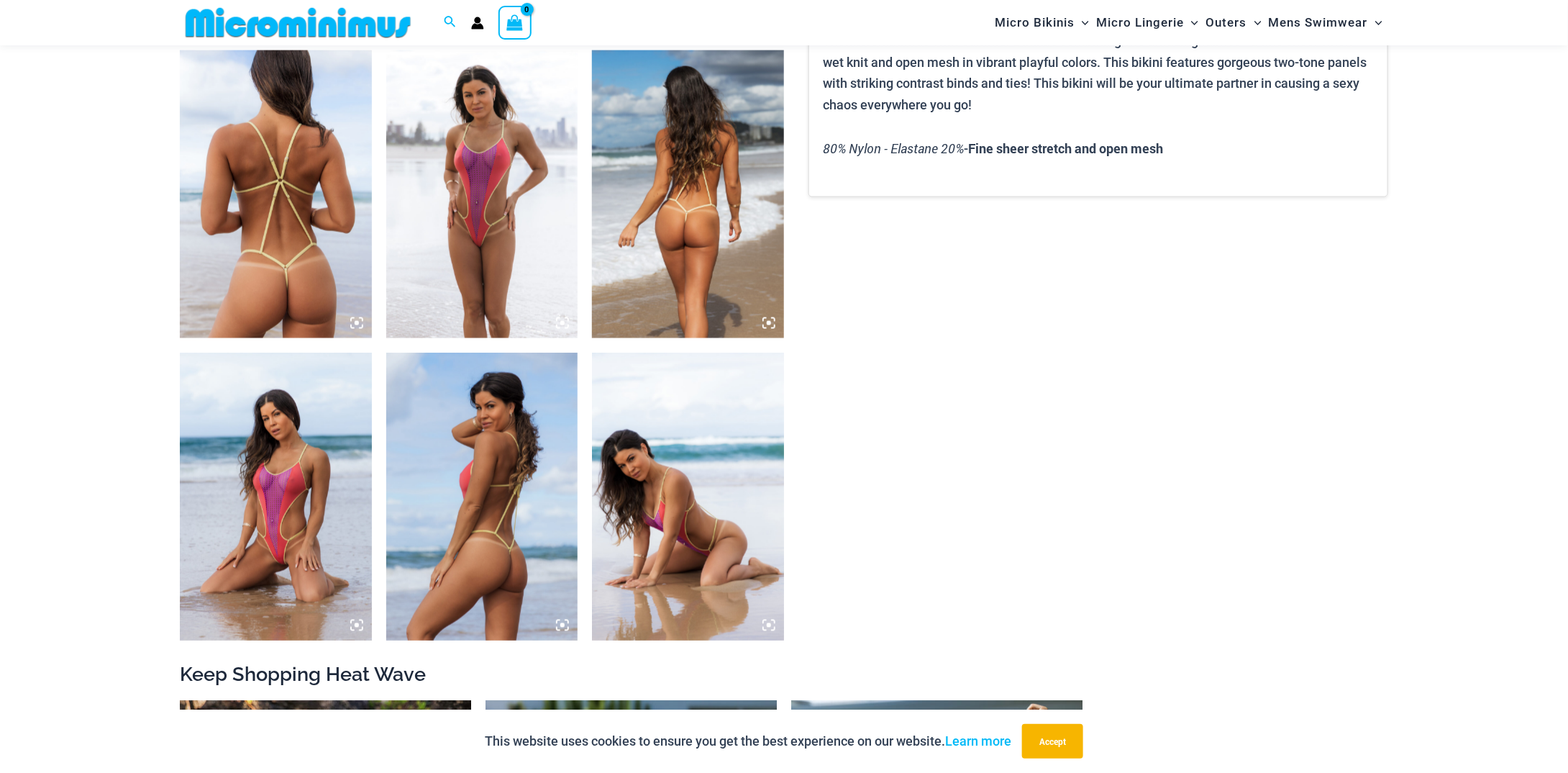
click at [449, 291] on img at bounding box center [482, 194] width 192 height 288
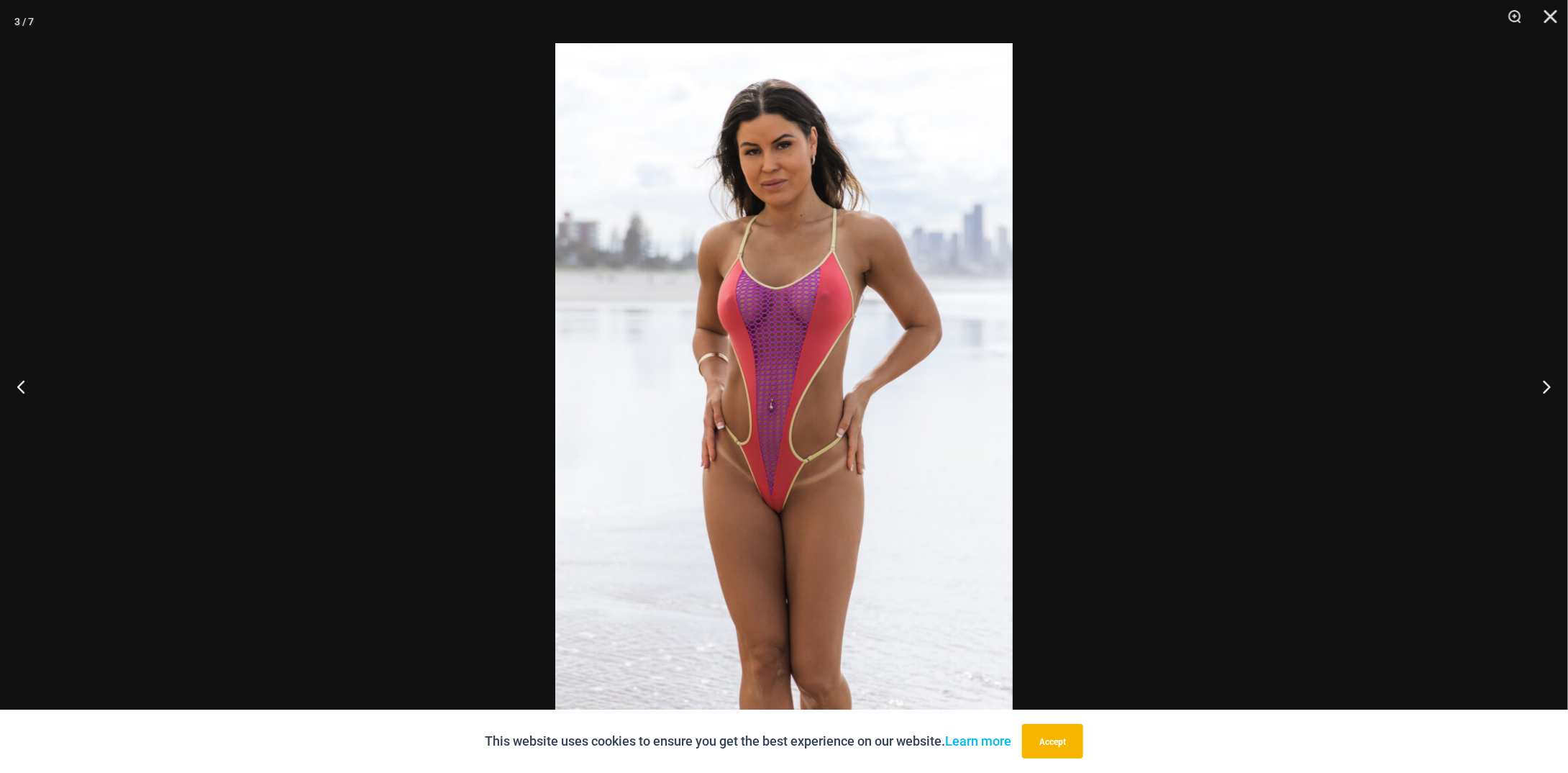
click at [415, 391] on div at bounding box center [784, 386] width 1568 height 773
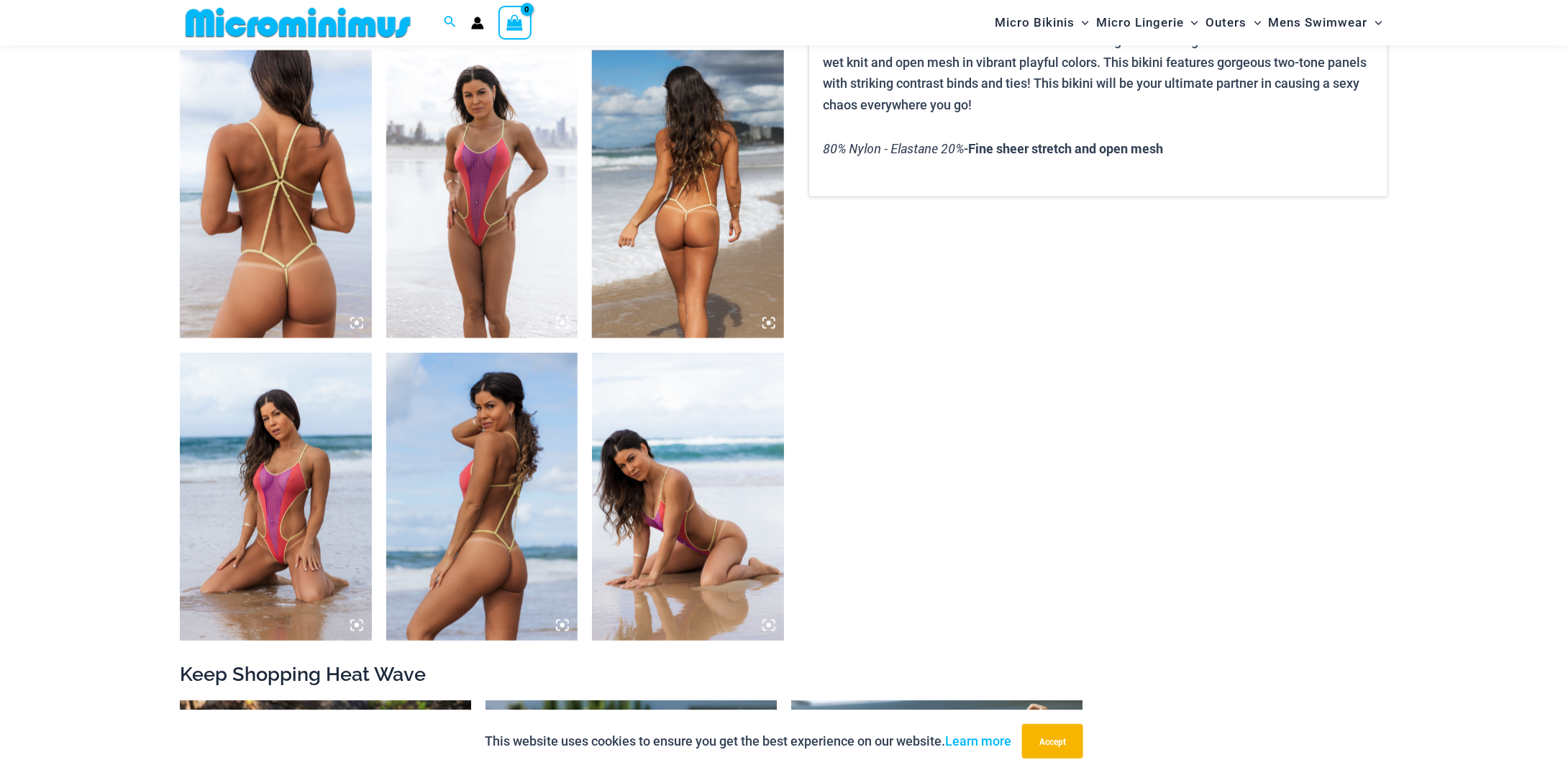
scroll to position [1145, 0]
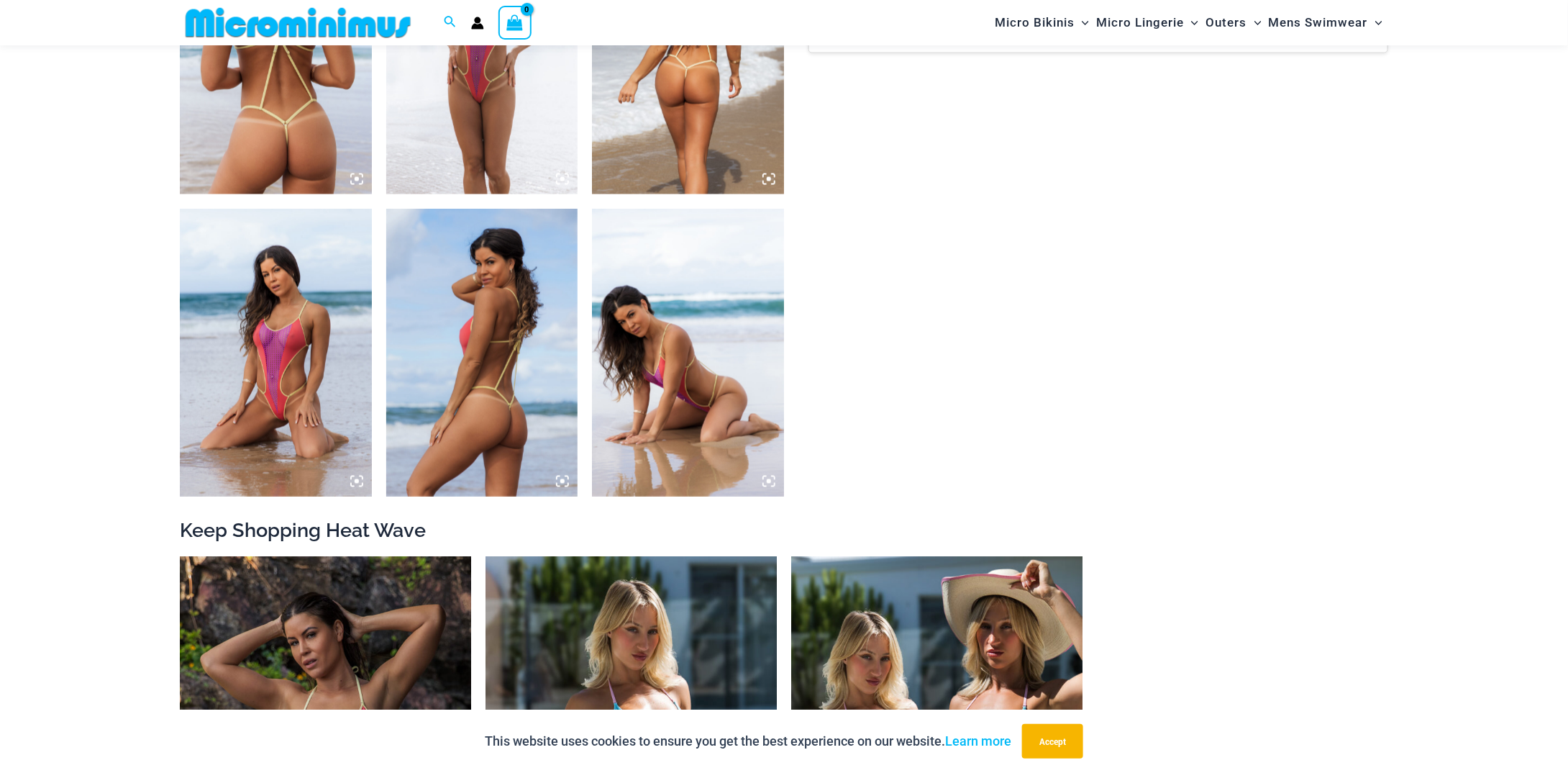
click at [289, 387] on img at bounding box center [276, 352] width 192 height 288
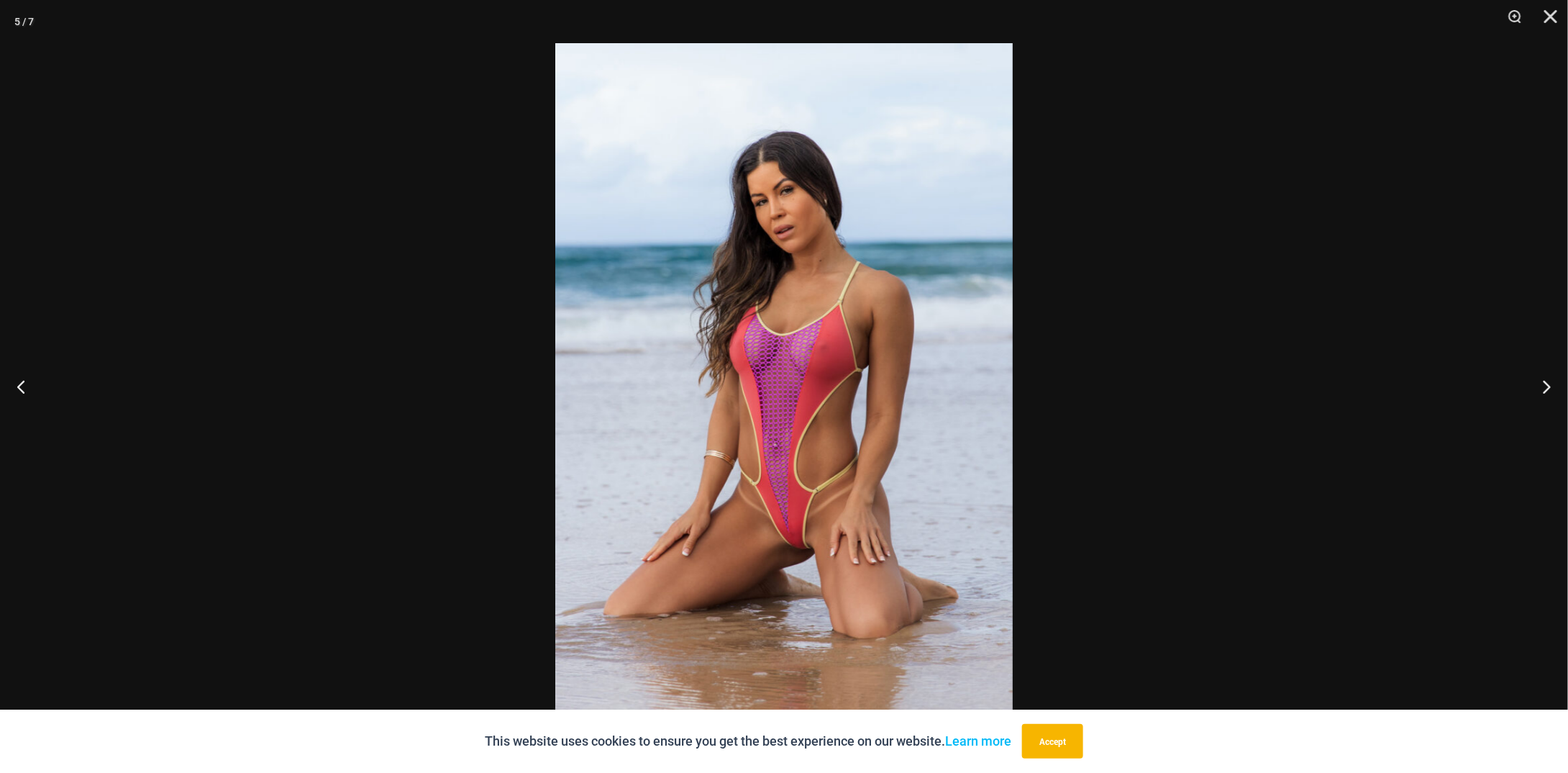
click at [425, 376] on div at bounding box center [784, 386] width 1568 height 773
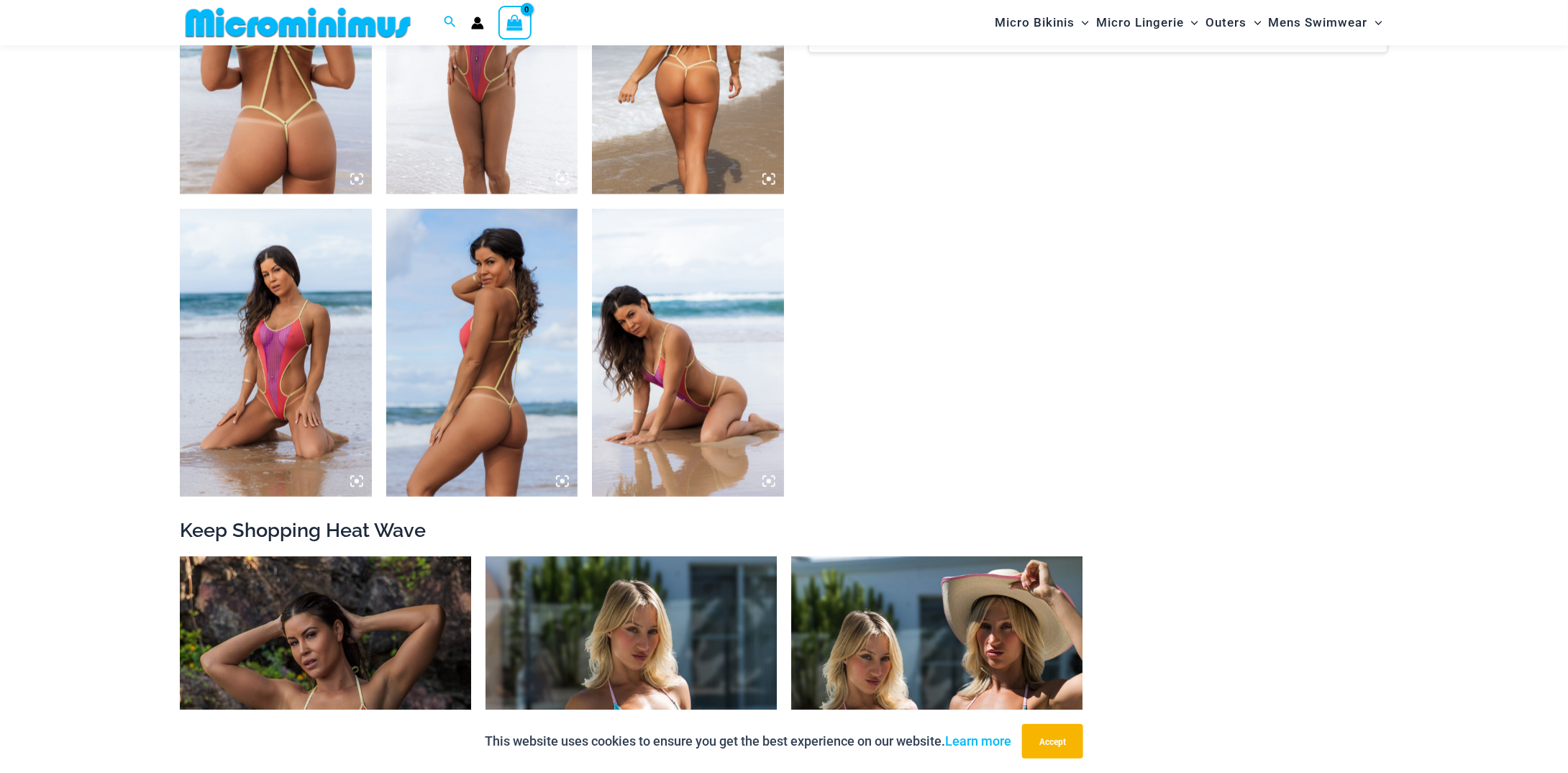
click at [669, 346] on img at bounding box center [688, 352] width 192 height 288
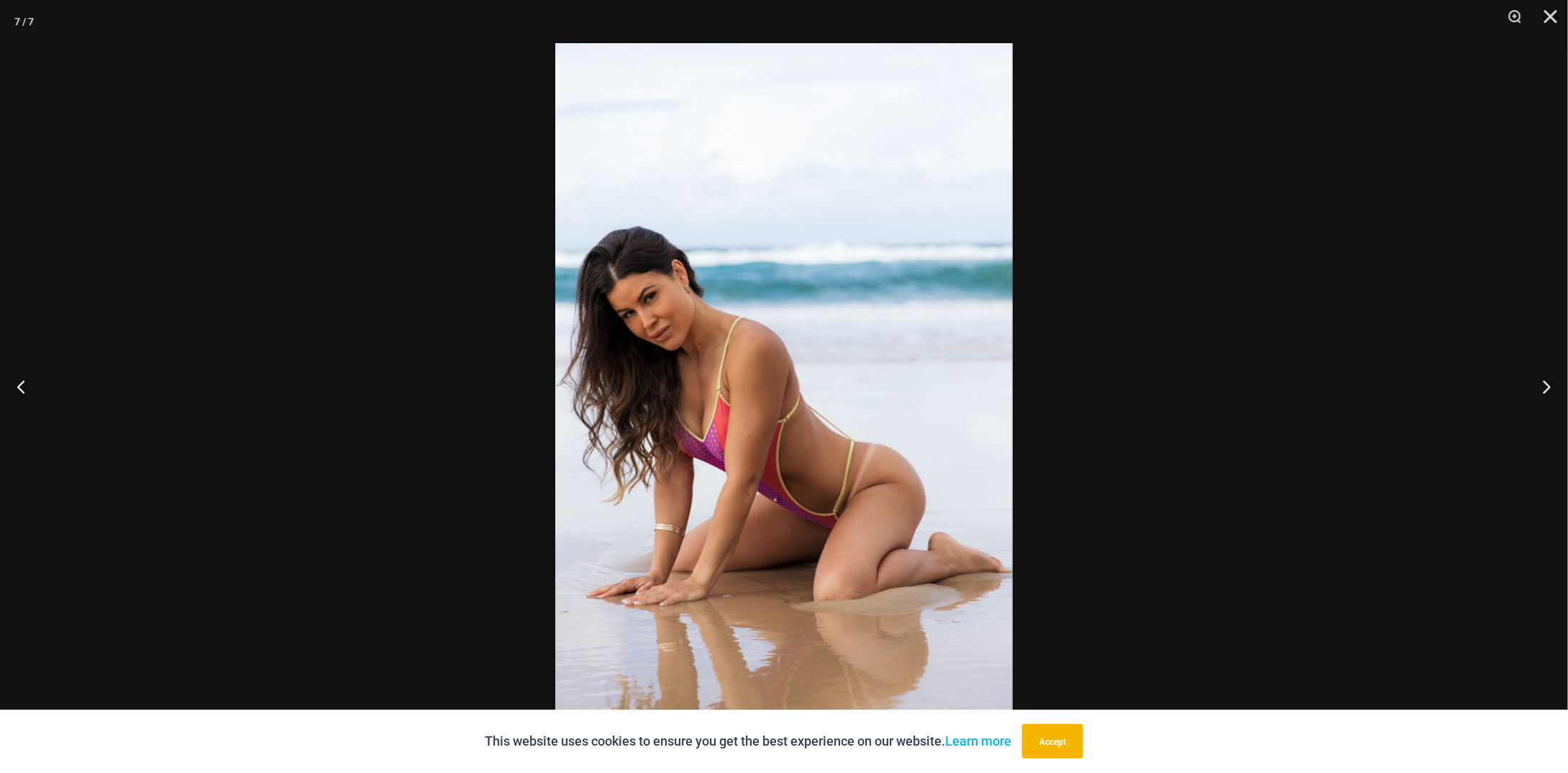
click at [480, 350] on div at bounding box center [784, 386] width 1568 height 773
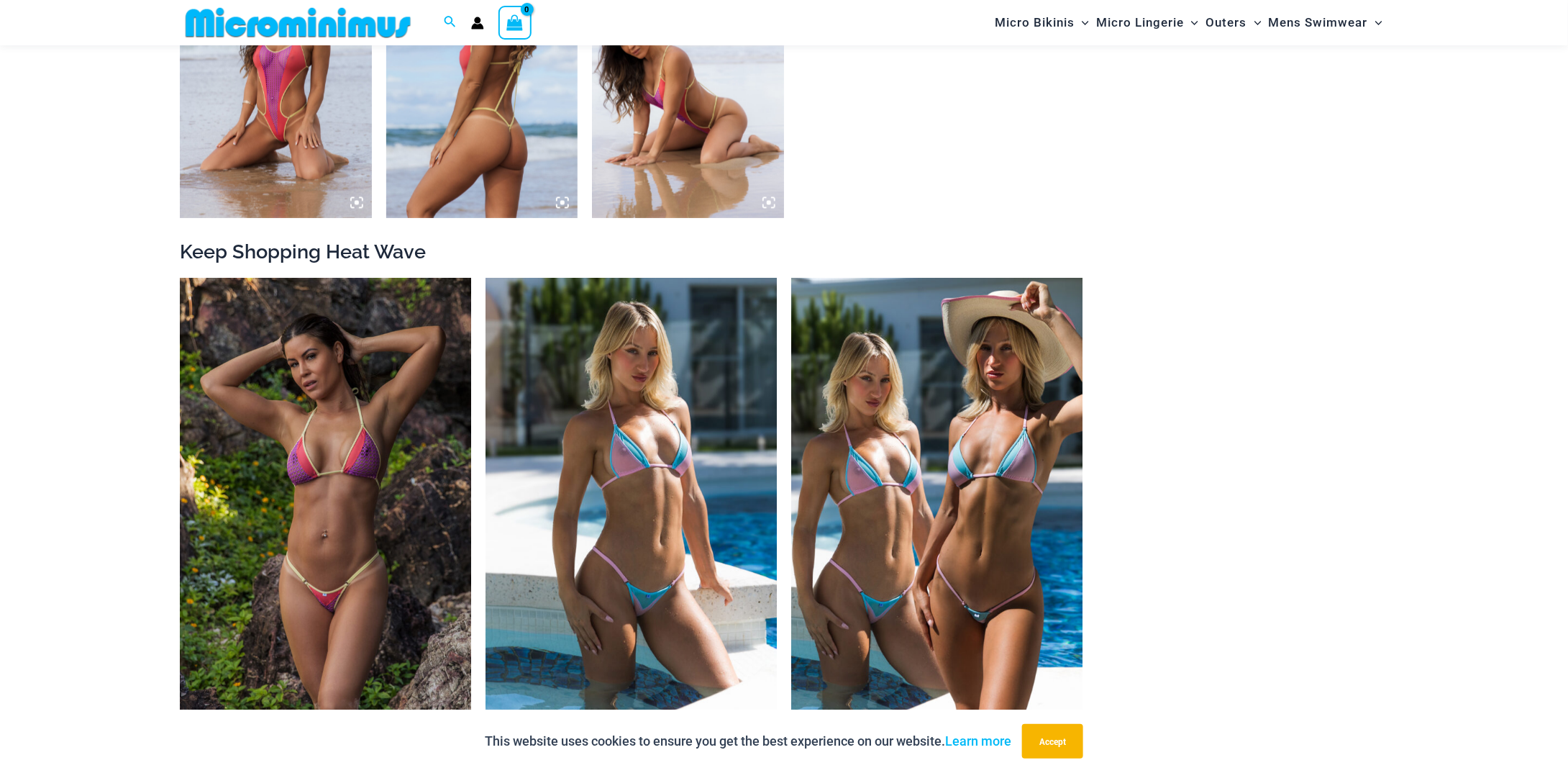
scroll to position [1433, 0]
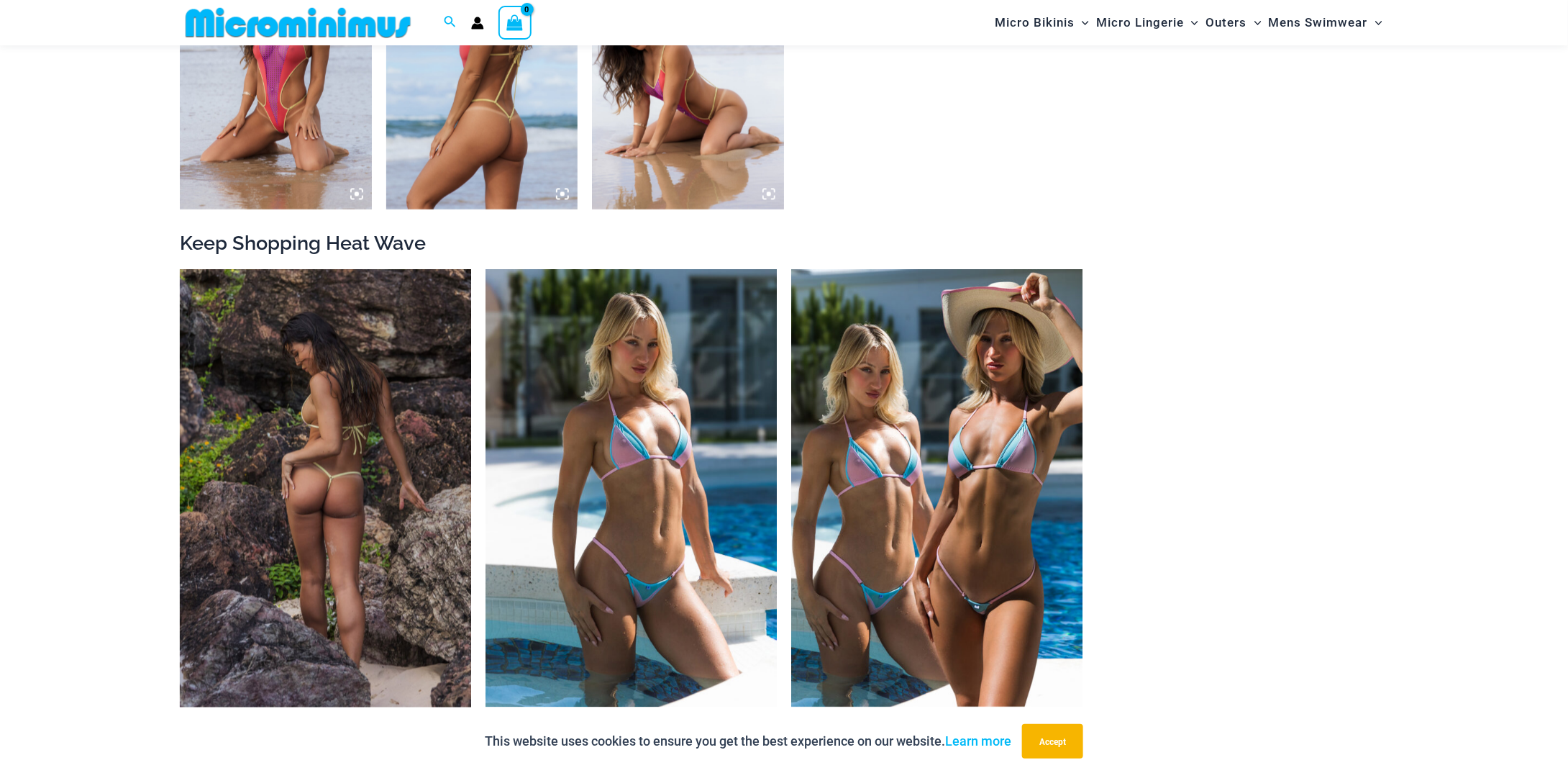
click at [301, 368] on img at bounding box center [326, 487] width 292 height 437
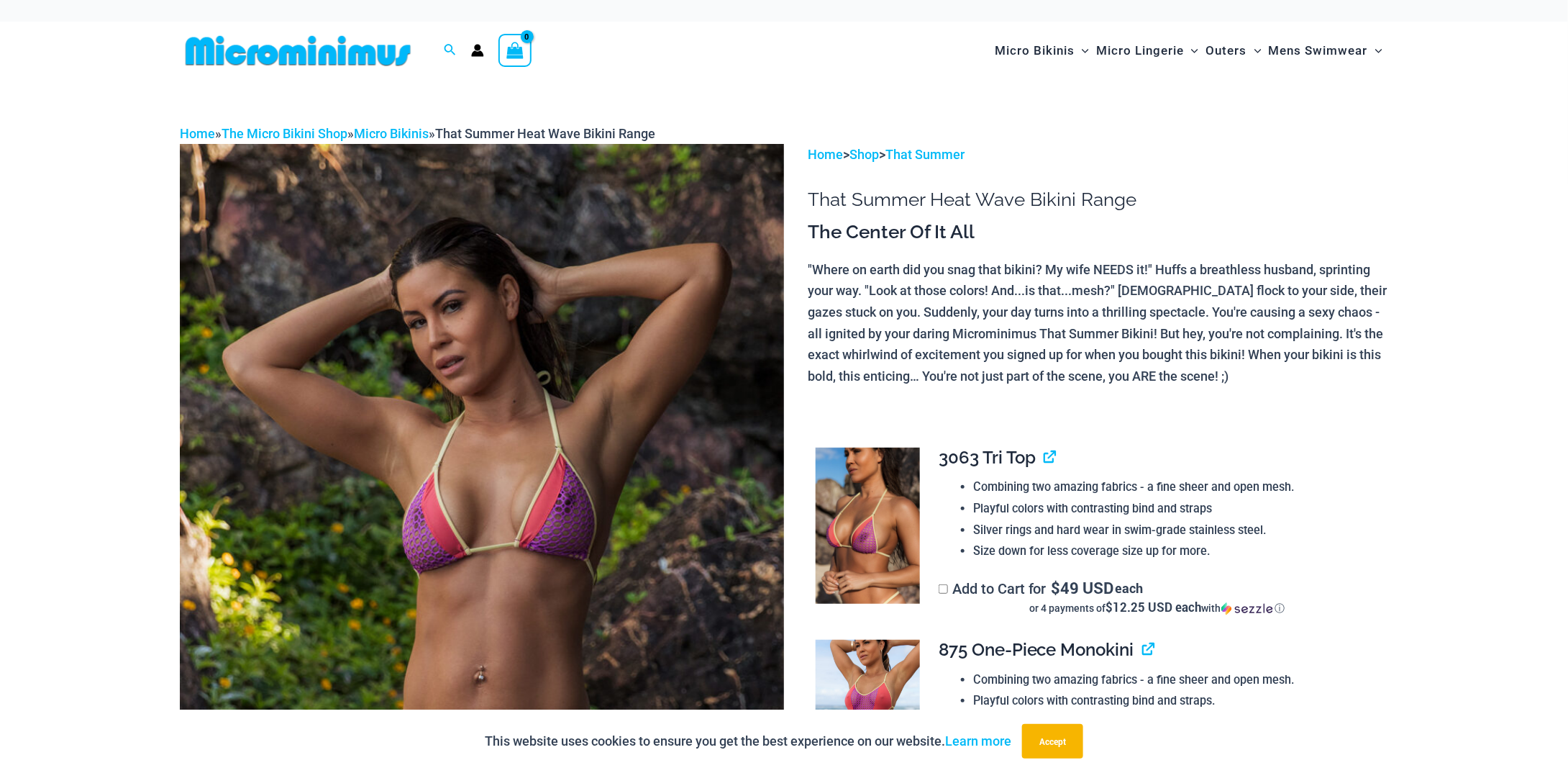
scroll to position [346, 0]
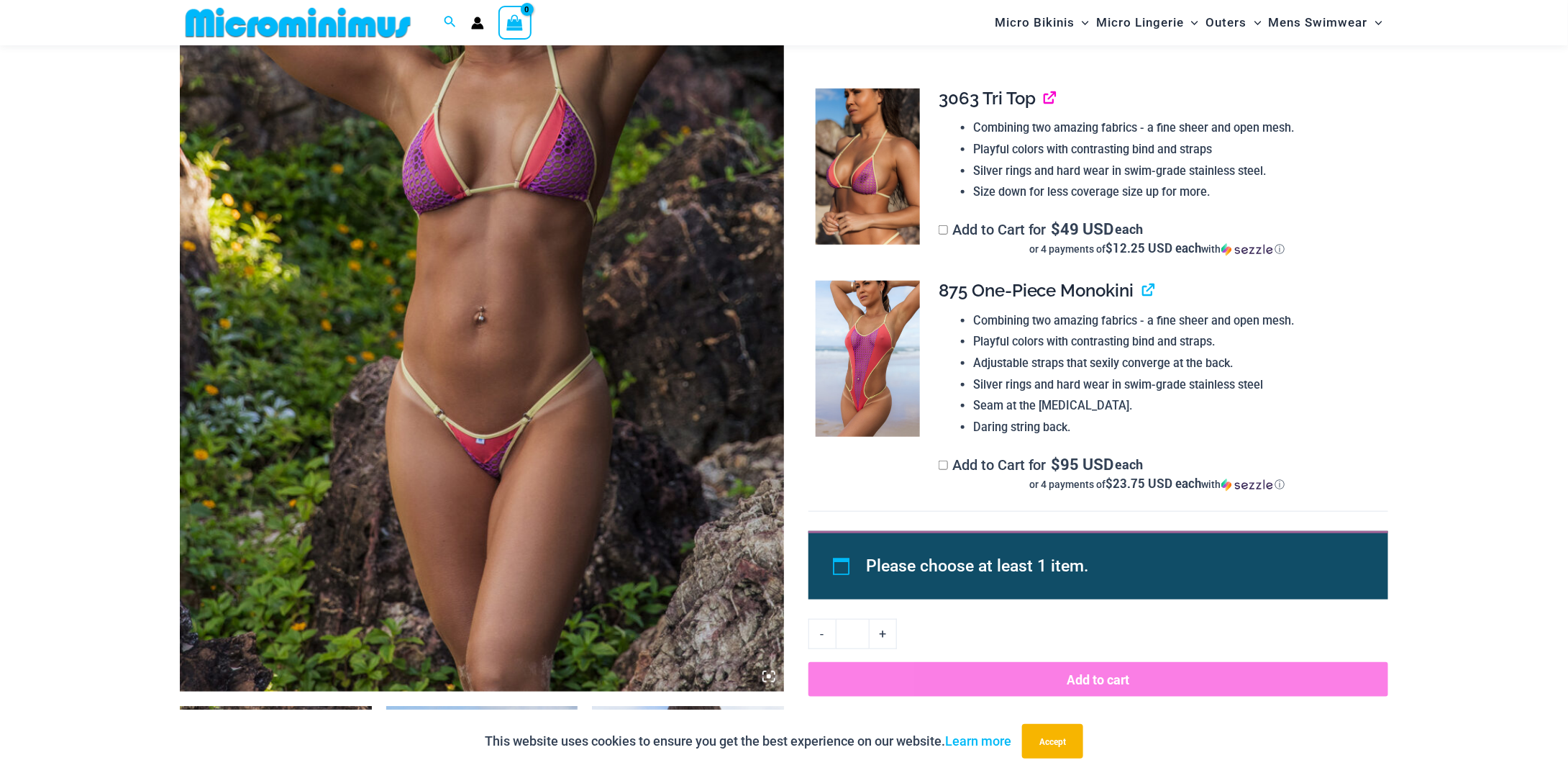
click at [1044, 102] on link "View product" at bounding box center [1044, 99] width 0 height 21
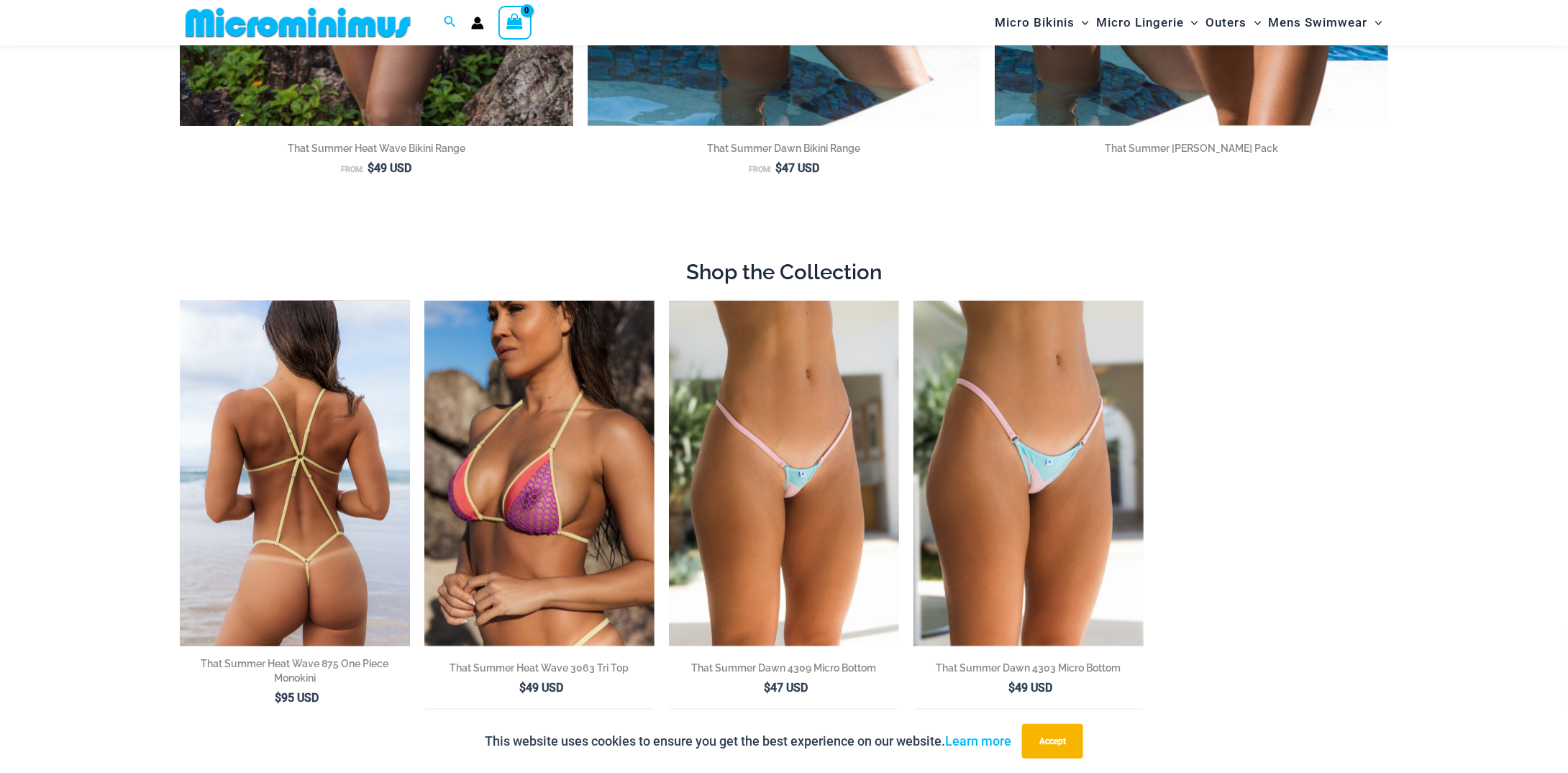
scroll to position [419, 0]
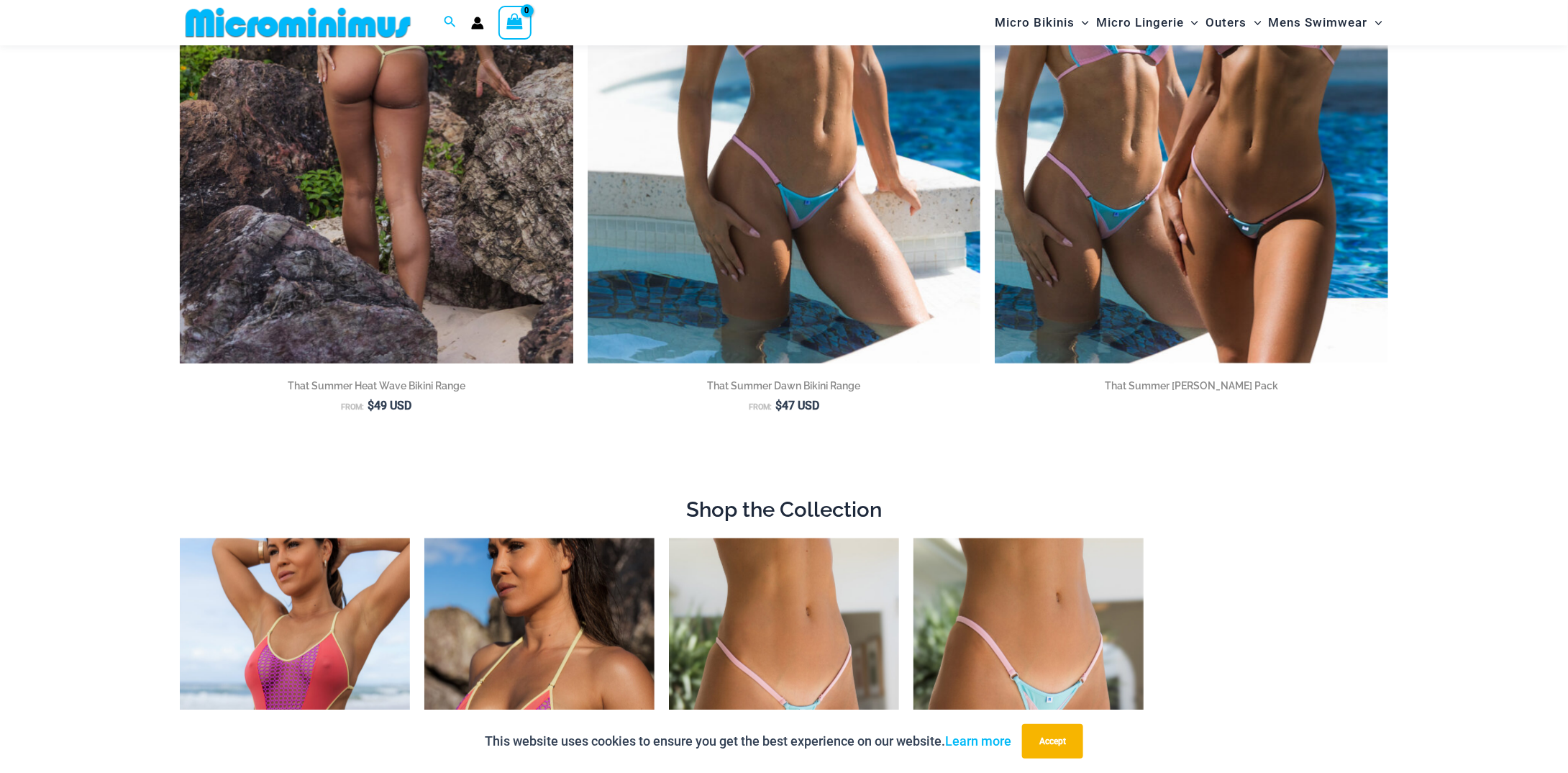
click at [374, 231] on div at bounding box center [376, 68] width 393 height 590
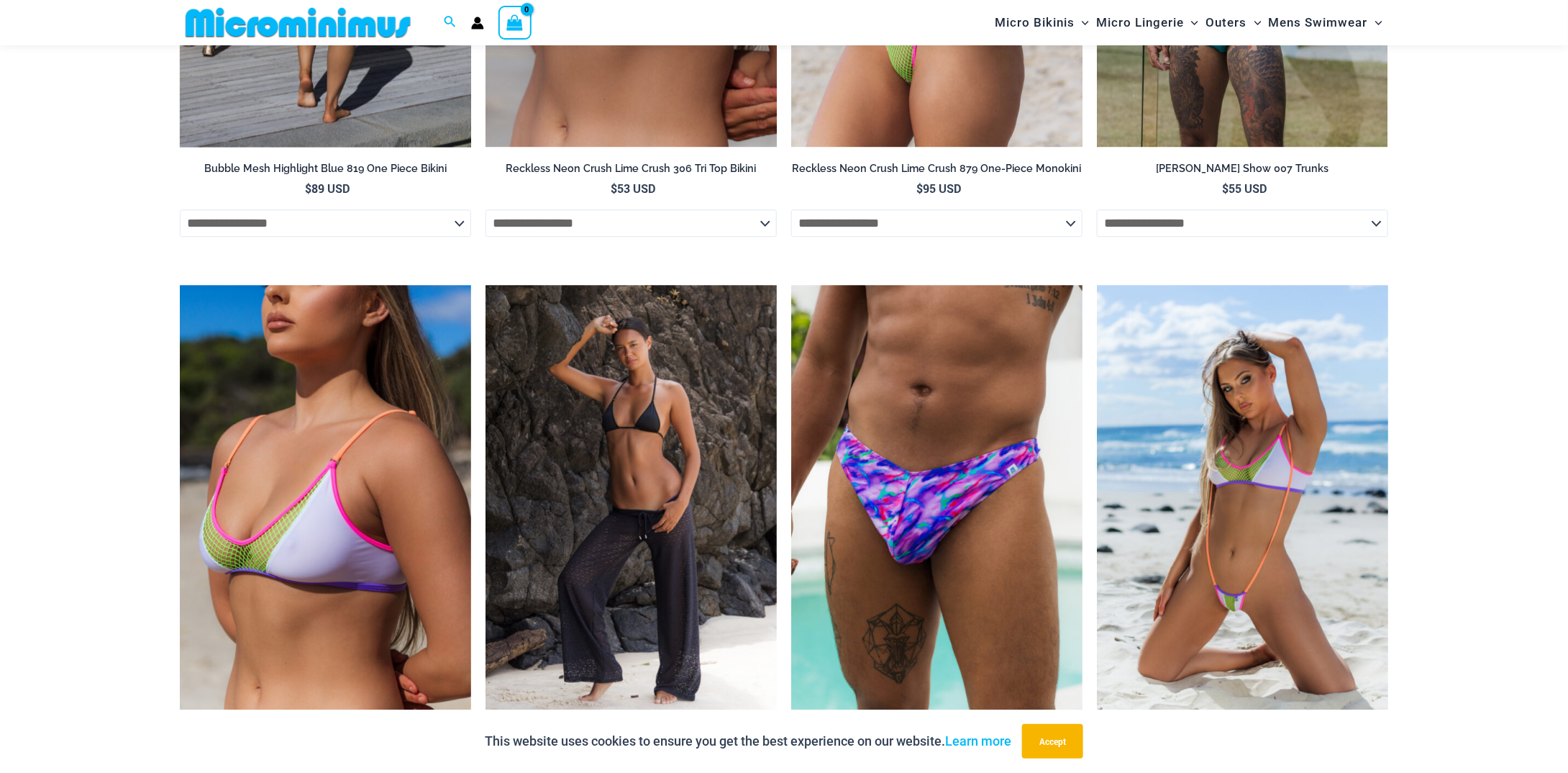
scroll to position [4884, 0]
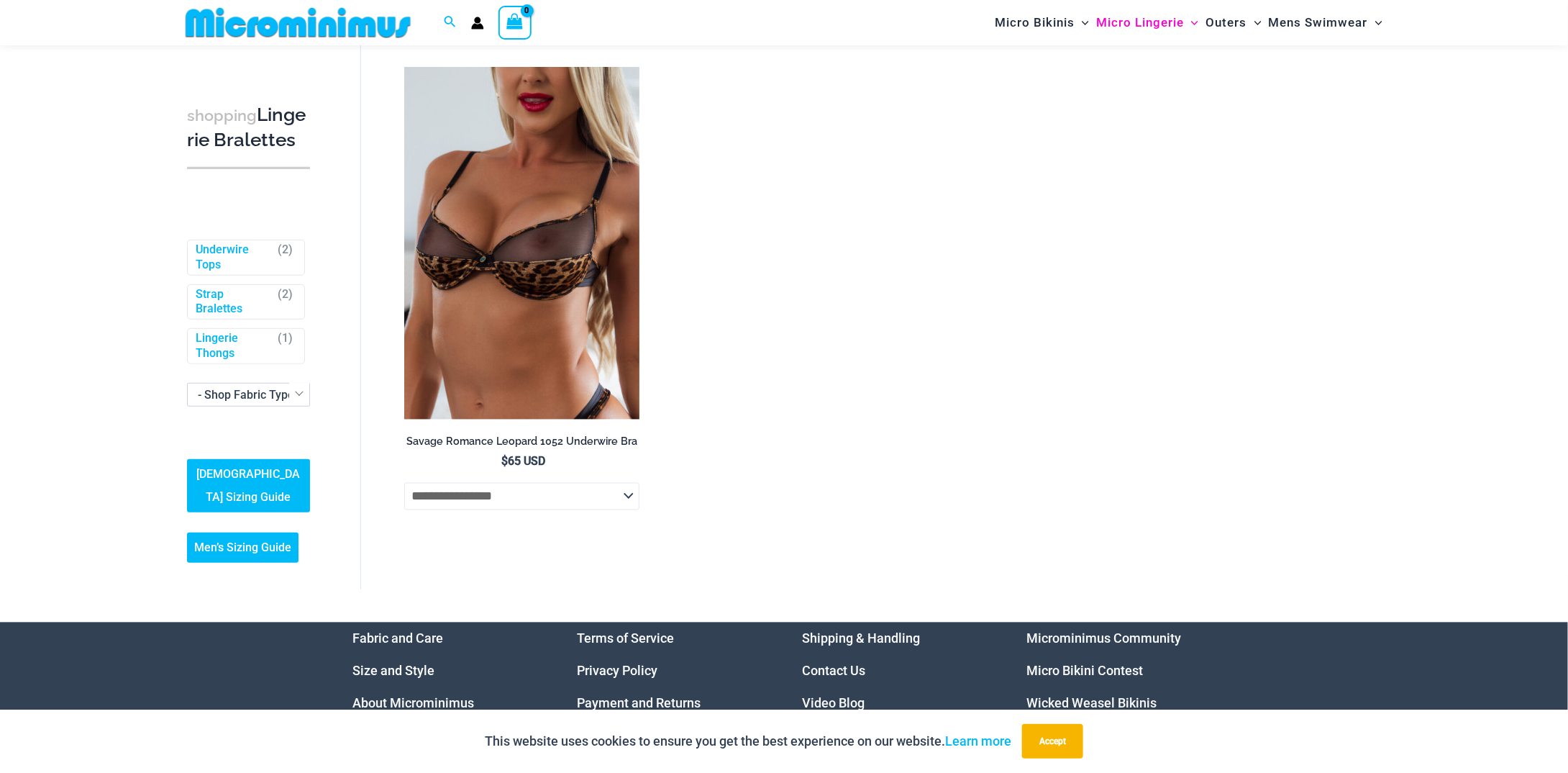
scroll to position [1253, 0]
